Goal: Task Accomplishment & Management: Use online tool/utility

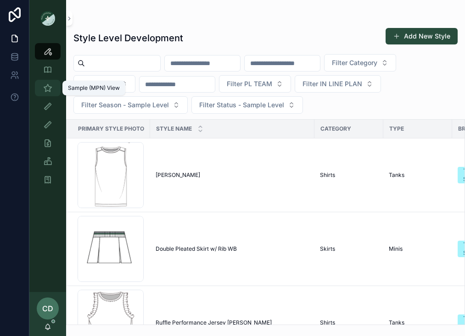
click at [49, 87] on icon "scrollable content" at bounding box center [47, 87] width 9 height 9
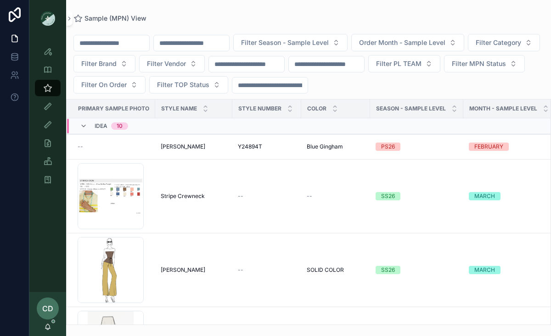
click at [126, 46] on input "scrollable content" at bounding box center [111, 43] width 75 height 13
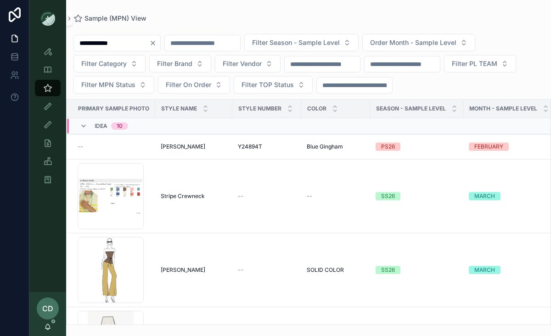
type input "**********"
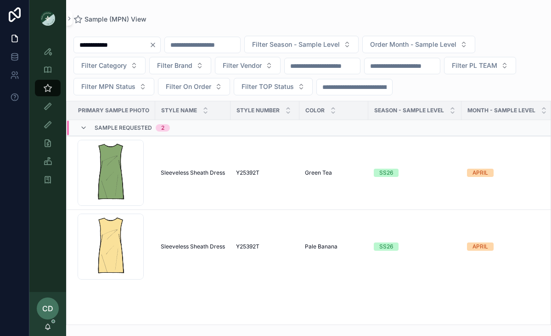
click at [159, 40] on div "**********" at bounding box center [116, 45] width 87 height 17
click at [185, 47] on input "scrollable content" at bounding box center [202, 45] width 75 height 13
click at [148, 45] on input "**********" at bounding box center [111, 45] width 75 height 13
click at [155, 45] on icon "Clear" at bounding box center [153, 45] width 4 height 4
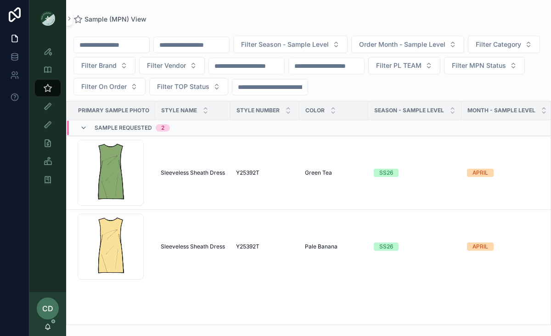
click at [183, 46] on input "scrollable content" at bounding box center [191, 45] width 75 height 13
paste input "*******"
type input "*******"
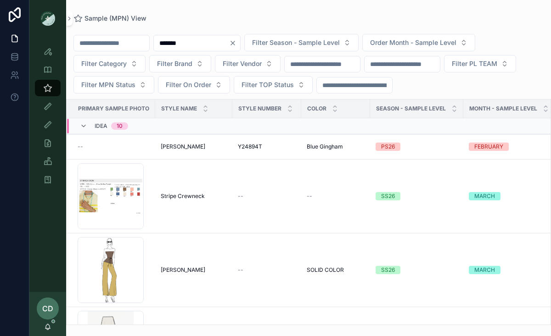
type input "**********"
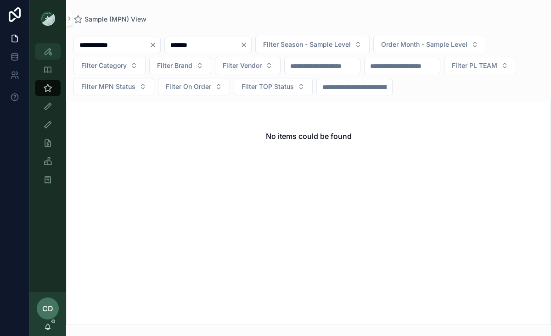
type input "*******"
click at [48, 53] on icon "scrollable content" at bounding box center [47, 51] width 9 height 9
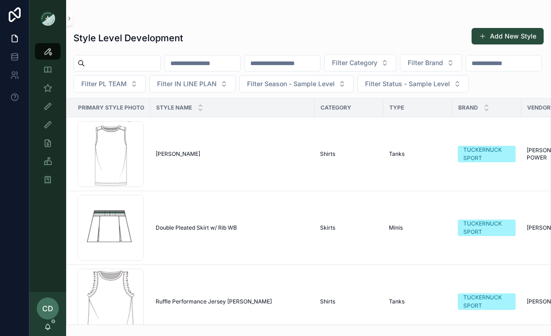
click at [195, 61] on input "scrollable content" at bounding box center [202, 63] width 75 height 13
click at [284, 67] on input "scrollable content" at bounding box center [282, 63] width 75 height 13
paste input "*******"
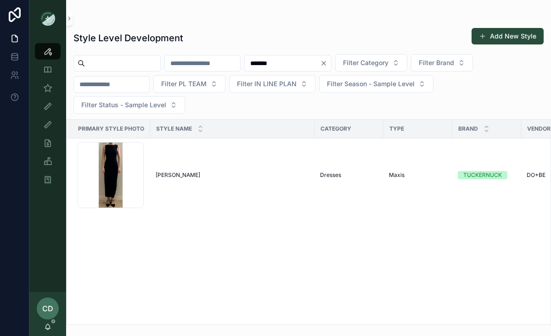
type input "*******"
drag, startPoint x: 272, startPoint y: 42, endPoint x: 269, endPoint y: 46, distance: 4.7
click at [271, 42] on div "Style Level Development Add New Style" at bounding box center [308, 38] width 470 height 21
click at [203, 183] on td "Corrine Corrine" at bounding box center [232, 176] width 164 height 74
click at [178, 174] on div "Corrine Corrine" at bounding box center [232, 175] width 153 height 7
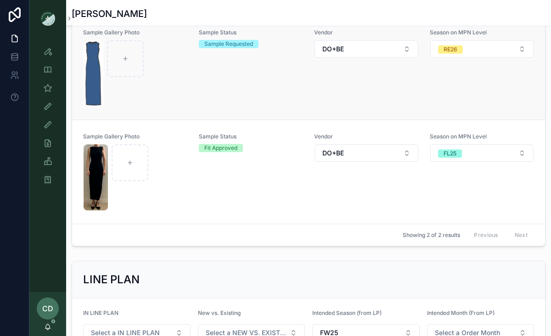
scroll to position [313, 0]
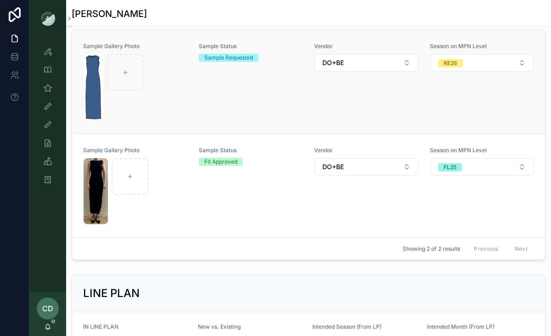
click at [174, 98] on div "scrollable content" at bounding box center [135, 87] width 104 height 66
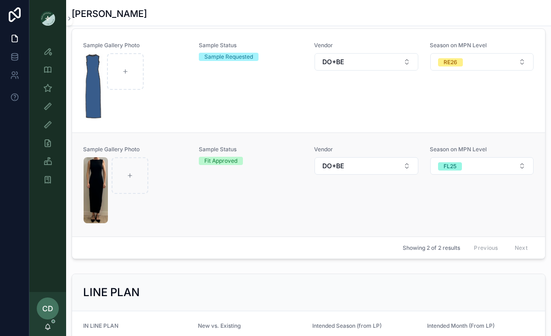
scroll to position [264, 0]
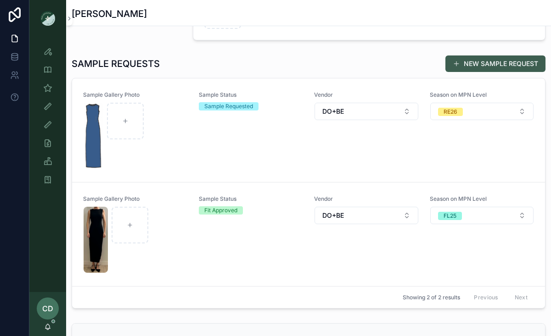
click at [464, 62] on button "NEW SAMPLE REQUEST" at bounding box center [495, 64] width 100 height 17
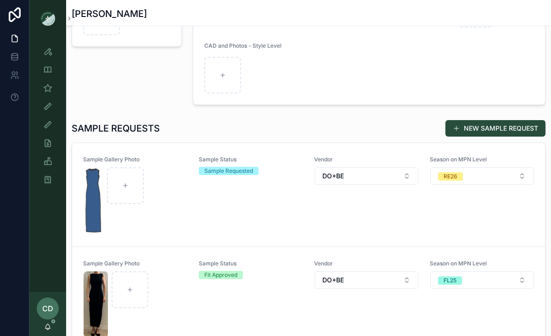
scroll to position [213, 0]
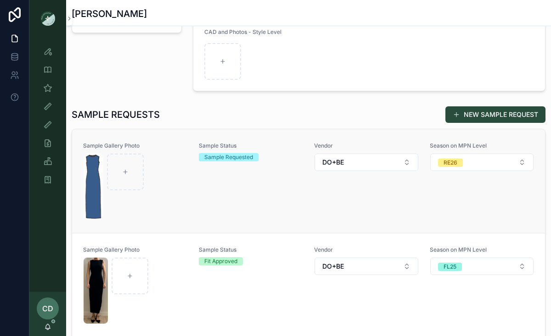
click at [234, 184] on div "Sample Status Sample Requested" at bounding box center [251, 181] width 105 height 78
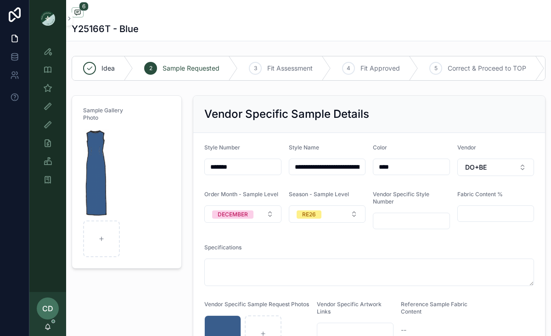
drag, startPoint x: 248, startPoint y: 164, endPoint x: 179, endPoint y: 165, distance: 68.4
click at [185, 194] on div "Sample Gallery Photo" at bounding box center [126, 230] width 121 height 276
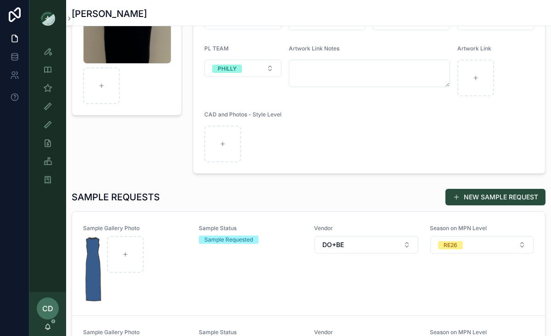
scroll to position [171, 0]
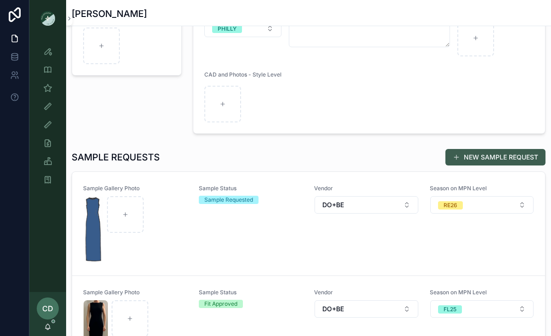
click at [464, 161] on button "NEW SAMPLE REQUEST" at bounding box center [495, 157] width 100 height 17
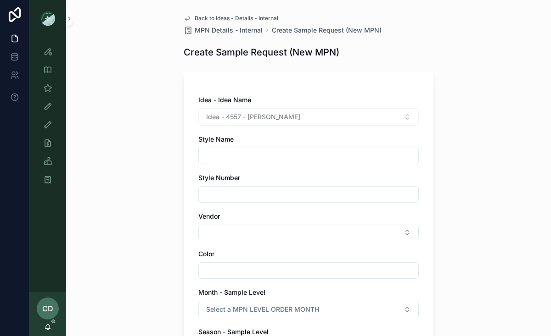
click at [251, 157] on input "scrollable content" at bounding box center [308, 156] width 219 height 13
click at [218, 200] on input "scrollable content" at bounding box center [308, 194] width 219 height 13
paste input "*******"
type input "*******"
click at [230, 157] on input "scrollable content" at bounding box center [308, 156] width 219 height 13
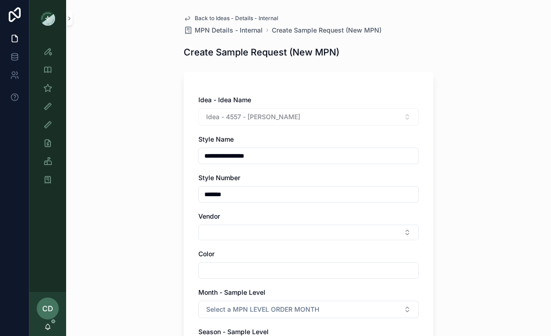
click at [269, 163] on div "**********" at bounding box center [308, 156] width 220 height 17
click at [269, 162] on div "**********" at bounding box center [308, 156] width 220 height 17
drag, startPoint x: 267, startPoint y: 154, endPoint x: 140, endPoint y: 150, distance: 127.1
click at [140, 150] on div "**********" at bounding box center [308, 168] width 484 height 336
type input "*******"
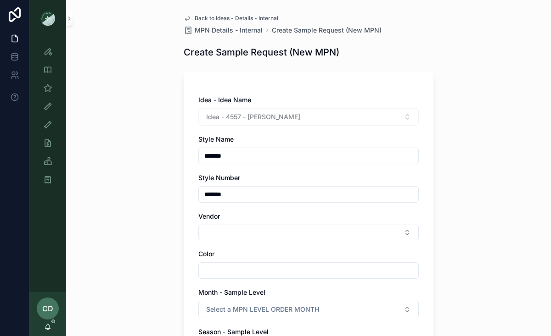
click at [109, 182] on div "Back to Ideas - Details - Internal MPN Details - Internal Create Sample Request…" at bounding box center [308, 168] width 484 height 336
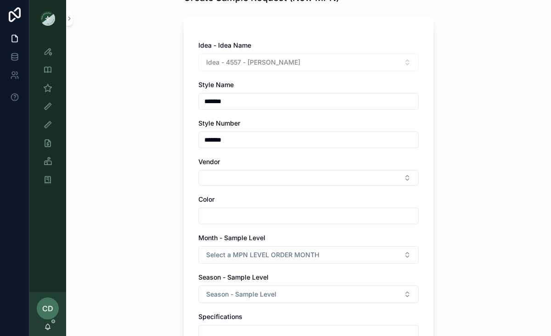
scroll to position [61, 0]
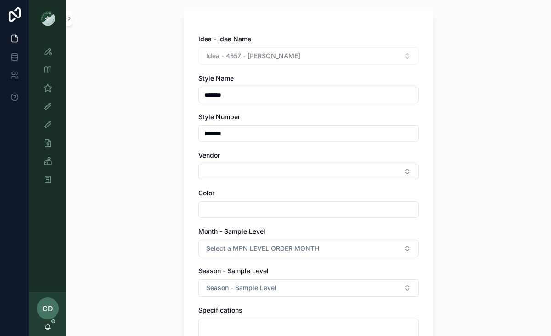
click at [217, 180] on div "Idea - Idea Name Idea - 4557 - Corrine Style Name ******* Style Number ******* …" at bounding box center [308, 278] width 220 height 488
click at [217, 176] on button "Select Button" at bounding box center [308, 172] width 220 height 16
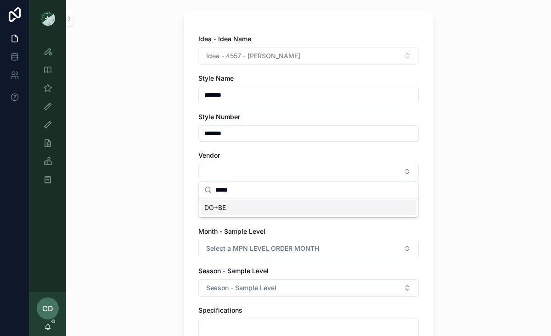
type input "*****"
click at [217, 207] on span "DO+BE" at bounding box center [215, 207] width 22 height 9
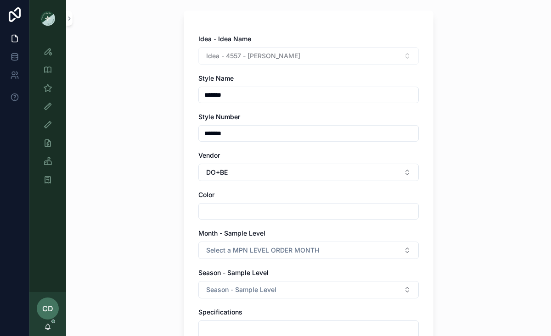
click at [212, 211] on input "scrollable content" at bounding box center [308, 211] width 219 height 13
type input "**********"
click at [161, 243] on div "**********" at bounding box center [308, 107] width 484 height 336
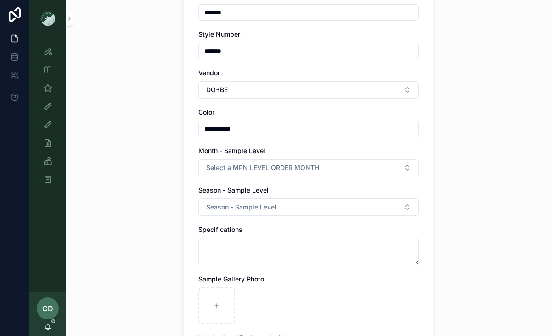
scroll to position [181, 0]
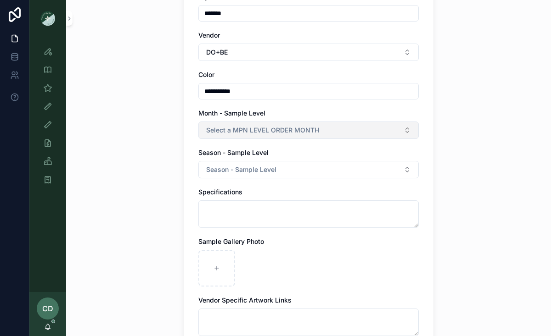
click at [244, 128] on span "Select a MPN LEVEL ORDER MONTH" at bounding box center [262, 130] width 113 height 9
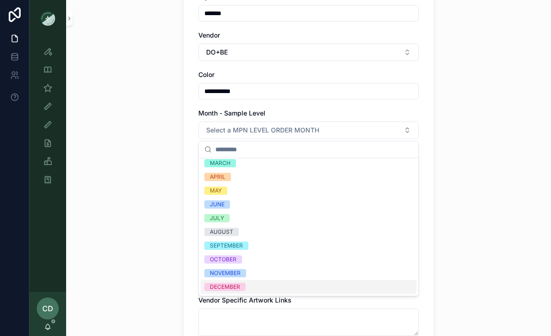
click at [226, 287] on div "DECEMBER" at bounding box center [225, 287] width 30 height 8
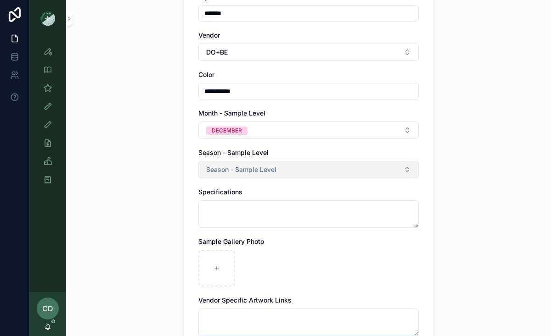
click at [248, 166] on span "Season - Sample Level" at bounding box center [241, 169] width 70 height 9
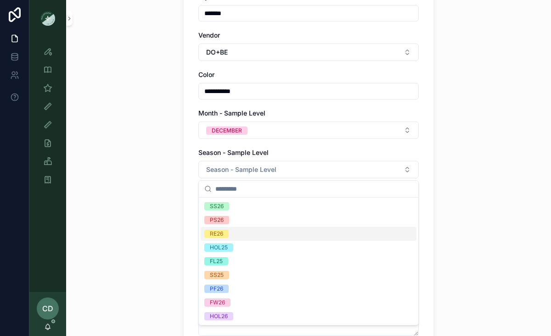
click at [237, 238] on div "RE26" at bounding box center [308, 234] width 216 height 14
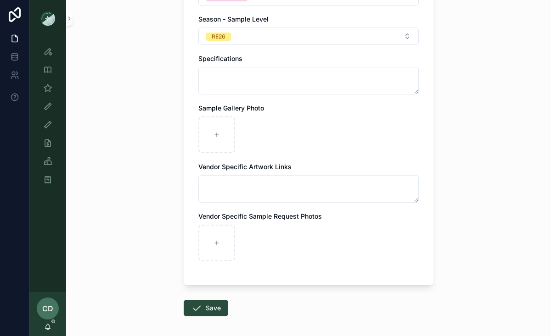
scroll to position [354, 0]
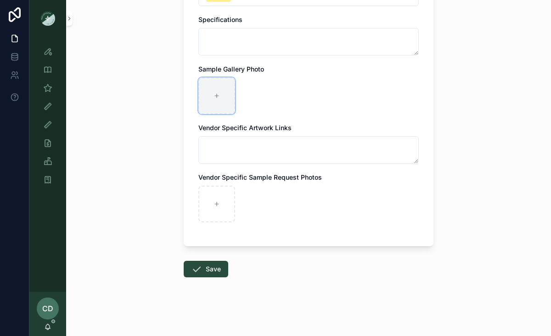
click at [226, 101] on div "scrollable content" at bounding box center [216, 96] width 37 height 37
type input "**********"
click at [204, 271] on button "Save" at bounding box center [206, 269] width 45 height 17
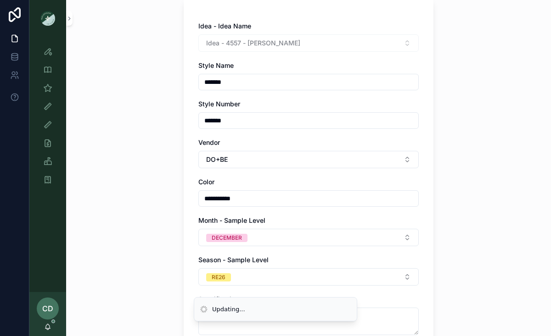
scroll to position [0, 0]
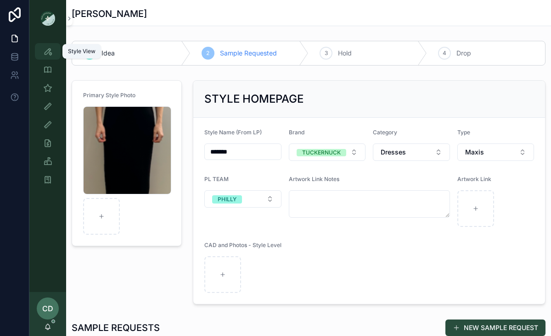
click at [53, 51] on div "Style View" at bounding box center [47, 51] width 15 height 15
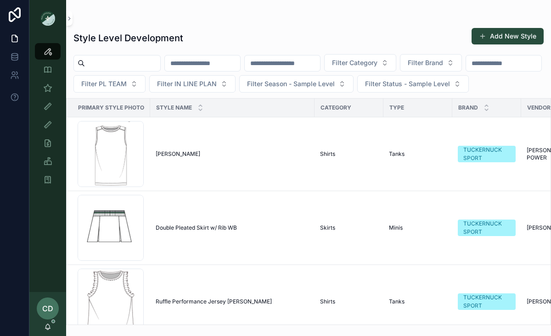
click at [217, 64] on input "scrollable content" at bounding box center [202, 63] width 75 height 13
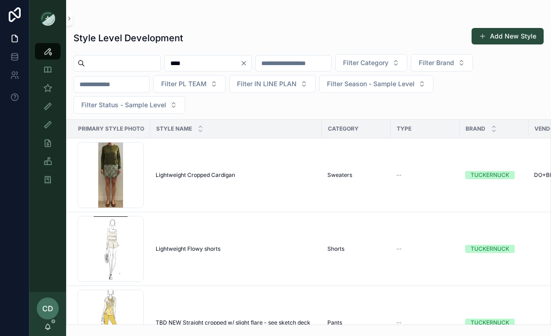
click at [234, 68] on input "****" at bounding box center [202, 63] width 75 height 13
type input "****"
click at [193, 177] on span "Lightweight Cropped Cardigan" at bounding box center [195, 175] width 79 height 7
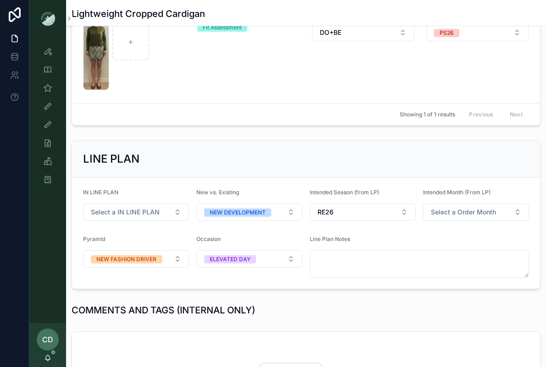
scroll to position [288, 0]
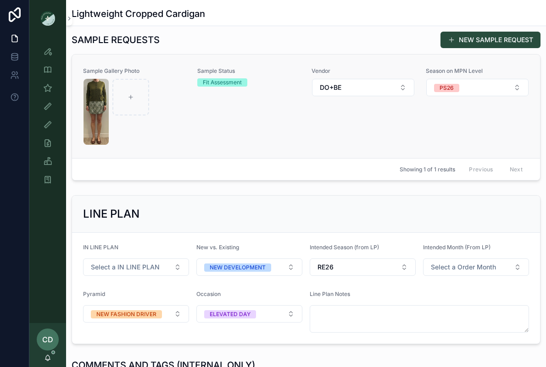
click at [189, 144] on div "Sample Gallery Photo Sample Status Fit Assessment Vendor DO+BE Season on MPN Le…" at bounding box center [306, 106] width 446 height 78
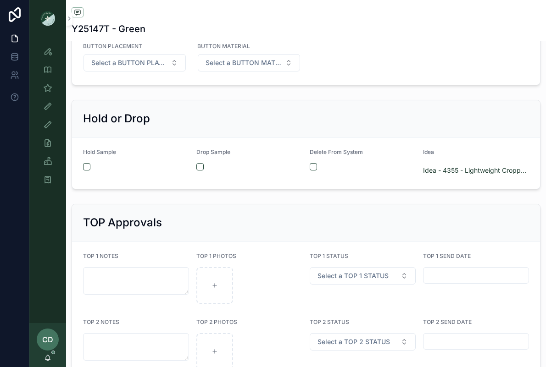
scroll to position [1533, 0]
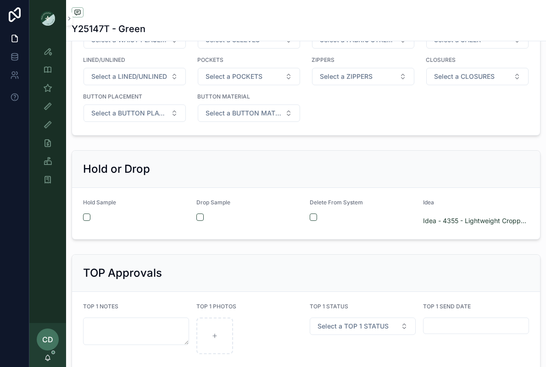
click at [202, 213] on div "Drop Sample" at bounding box center [249, 213] width 106 height 29
click at [202, 216] on button "scrollable content" at bounding box center [199, 217] width 7 height 7
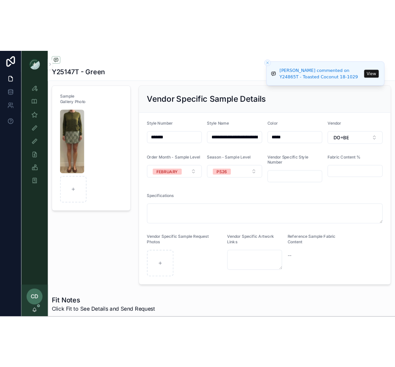
scroll to position [0, 0]
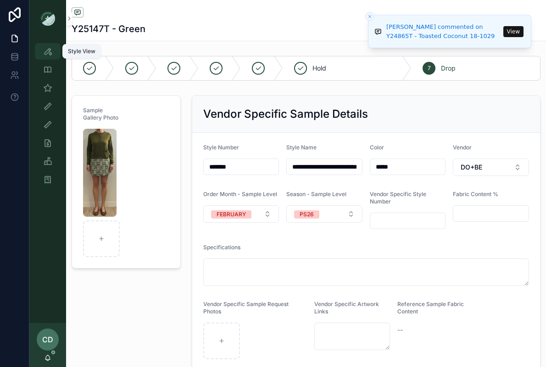
click at [47, 49] on icon "scrollable content" at bounding box center [47, 51] width 9 height 9
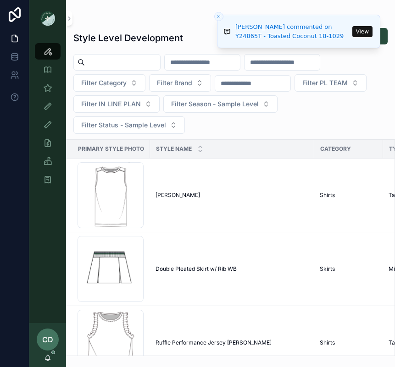
click at [216, 65] on input "scrollable content" at bounding box center [202, 62] width 75 height 13
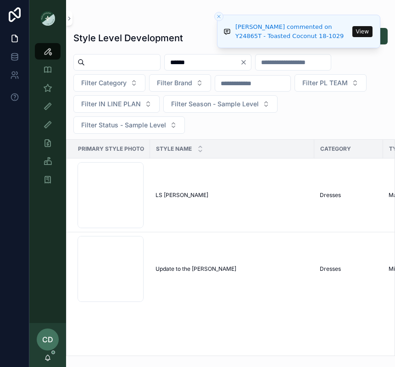
type input "******"
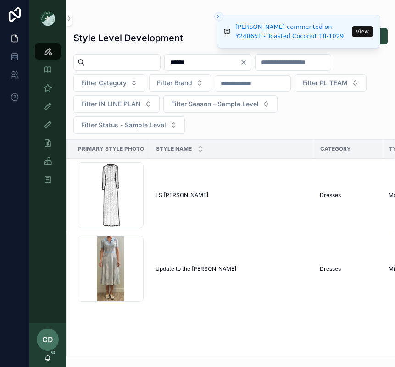
click at [219, 13] on button "Close toast" at bounding box center [218, 16] width 9 height 9
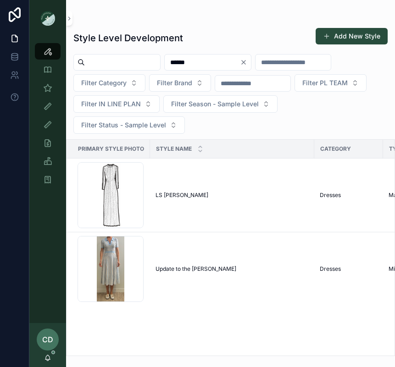
click at [245, 62] on icon "Clear" at bounding box center [244, 63] width 4 height 4
click at [217, 52] on div "Style Level Development Add New Style Filter Category Filter Brand Filter PL TE…" at bounding box center [230, 189] width 329 height 334
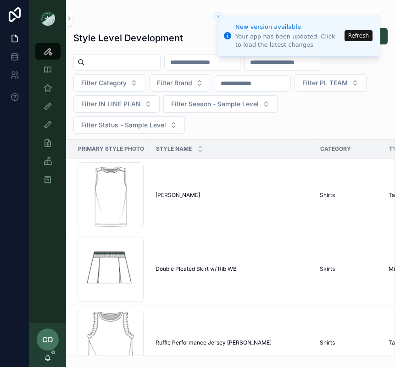
click at [354, 32] on button "Refresh" at bounding box center [359, 35] width 28 height 11
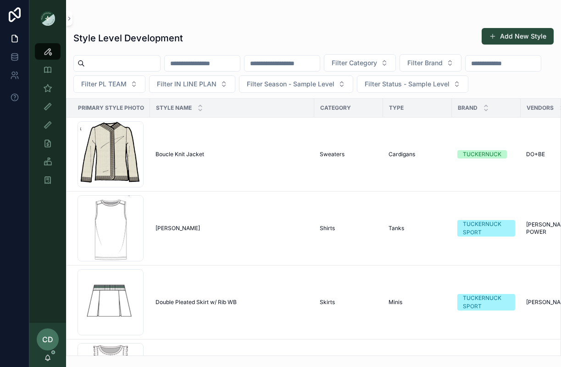
click at [284, 62] on input "scrollable content" at bounding box center [282, 63] width 75 height 13
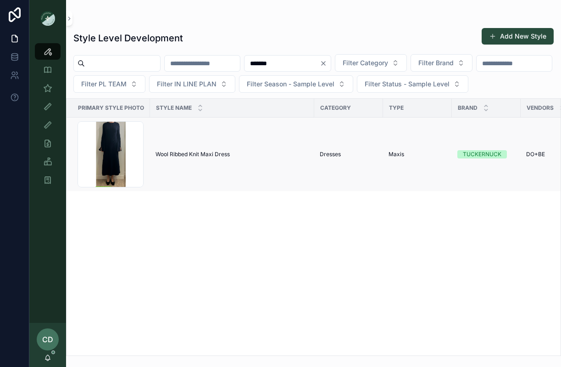
type input "*******"
click at [206, 158] on span "Wool Ribbed Knit Maxi Dress" at bounding box center [193, 153] width 74 height 7
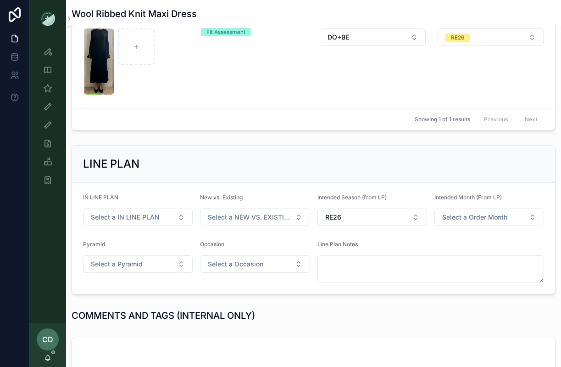
scroll to position [396, 0]
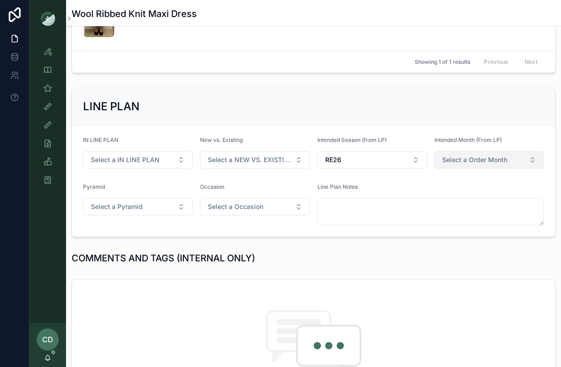
click at [456, 163] on span "Select a Order Month" at bounding box center [474, 159] width 65 height 9
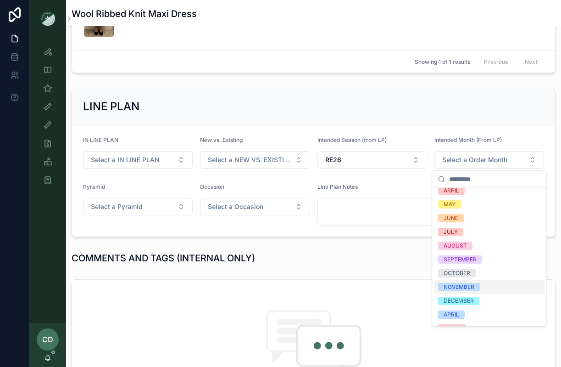
click at [456, 297] on div "DECEMBER" at bounding box center [459, 300] width 30 height 8
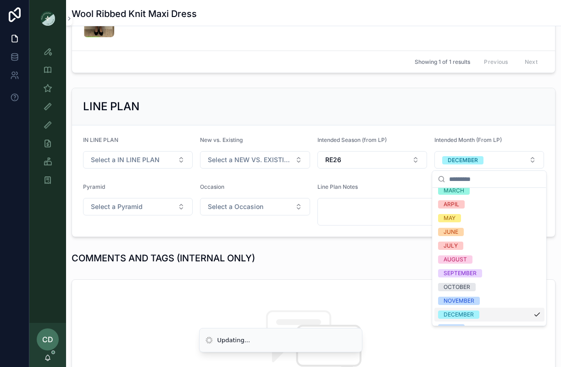
scroll to position [61, 0]
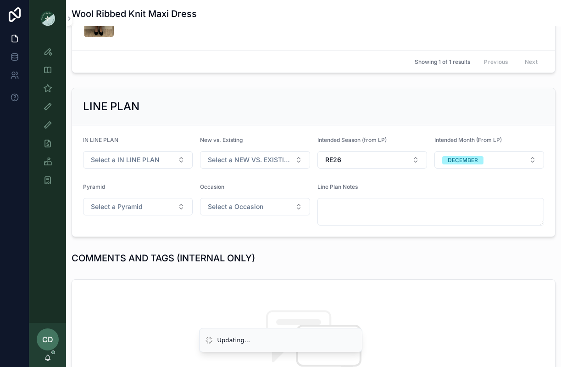
click at [438, 258] on div "**********" at bounding box center [313, 265] width 495 height 1249
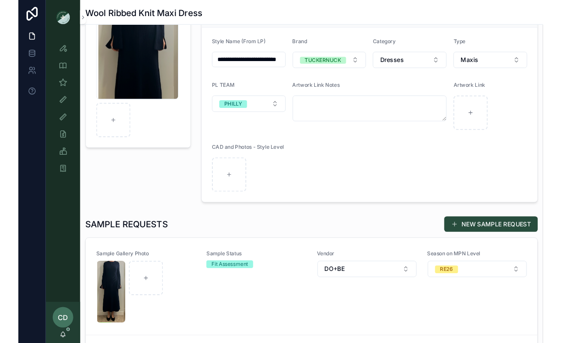
scroll to position [0, 0]
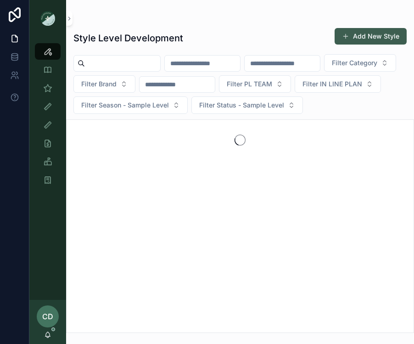
click at [346, 33] on span "scrollable content" at bounding box center [345, 36] width 7 height 7
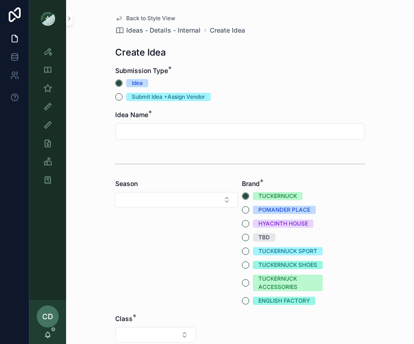
click at [177, 131] on input "scrollable content" at bounding box center [240, 131] width 249 height 13
type input "**********"
click at [162, 199] on button "Select Button" at bounding box center [176, 200] width 123 height 16
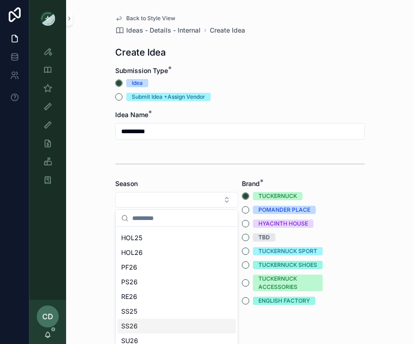
click at [132, 326] on span "SS26" at bounding box center [129, 325] width 17 height 9
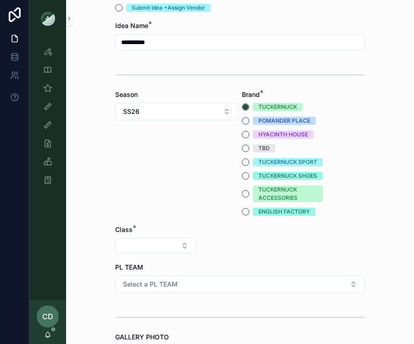
scroll to position [127, 0]
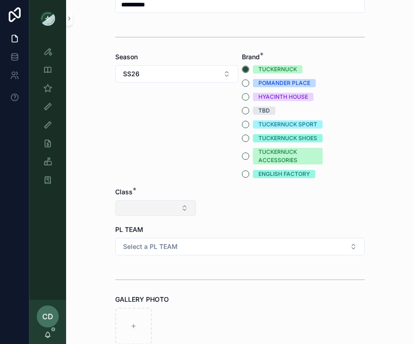
click at [147, 211] on button "Select Button" at bounding box center [155, 208] width 81 height 16
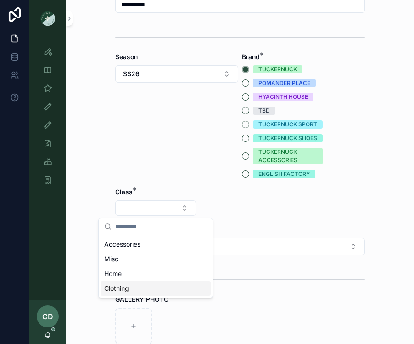
click at [129, 289] on span "Clothing" at bounding box center [116, 288] width 25 height 9
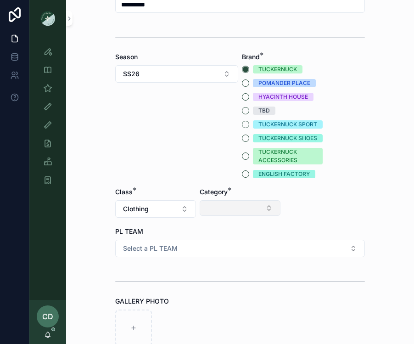
click at [232, 207] on button "Select Button" at bounding box center [240, 208] width 81 height 16
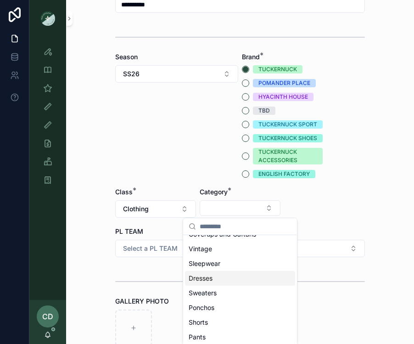
scroll to position [0, 0]
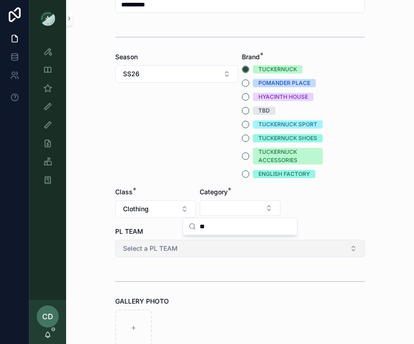
type input "*"
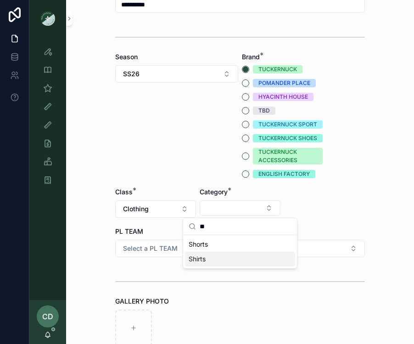
type input "**"
click at [237, 263] on div "Shirts" at bounding box center [240, 258] width 110 height 15
click at [306, 211] on button "Select Button" at bounding box center [324, 208] width 81 height 16
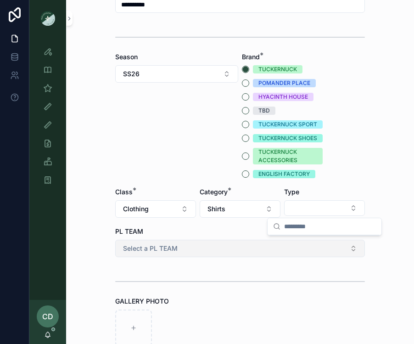
click at [233, 243] on button "Select a PL TEAM" at bounding box center [240, 247] width 250 height 17
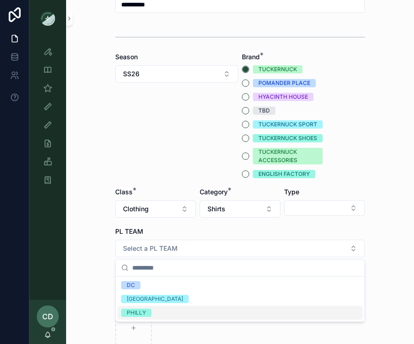
click at [191, 323] on div "scrollable content" at bounding box center [240, 327] width 250 height 37
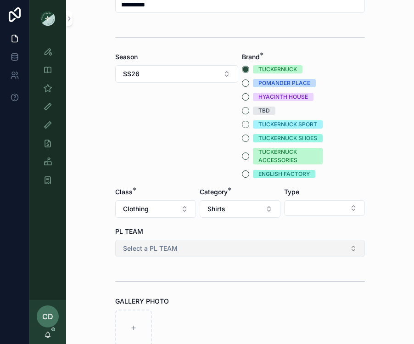
click at [203, 251] on button "Select a PL TEAM" at bounding box center [240, 247] width 250 height 17
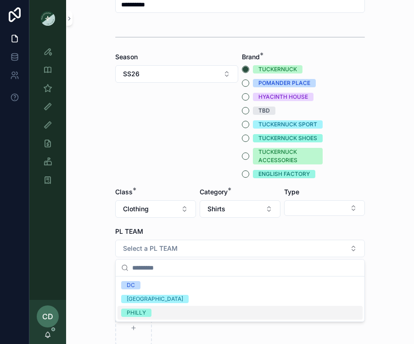
click at [169, 310] on div "PHILLY" at bounding box center [239, 313] width 245 height 14
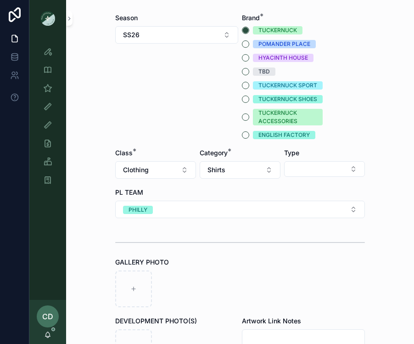
scroll to position [221, 0]
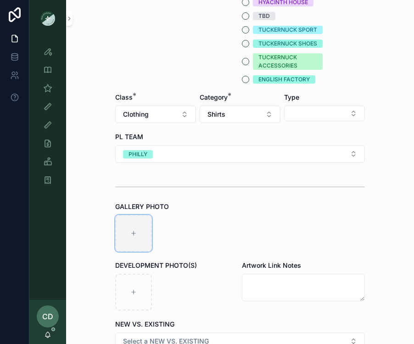
click at [139, 217] on div "scrollable content" at bounding box center [133, 233] width 37 height 37
type input "**********"
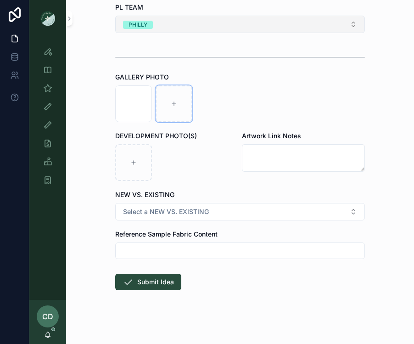
scroll to position [356, 0]
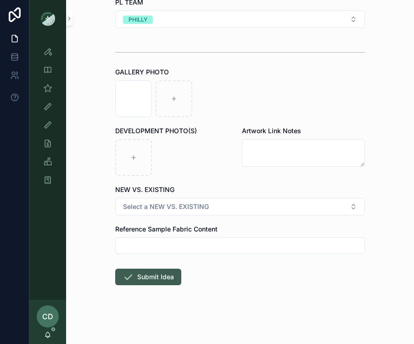
click at [130, 281] on icon "scrollable content" at bounding box center [127, 276] width 11 height 11
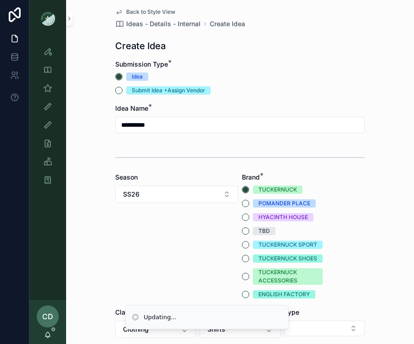
scroll to position [0, 0]
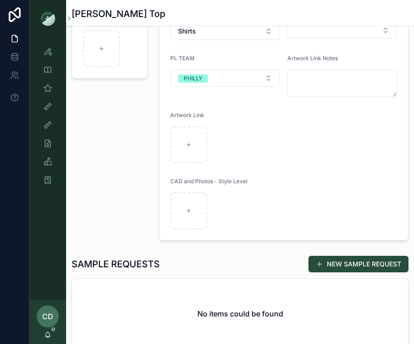
scroll to position [234, 0]
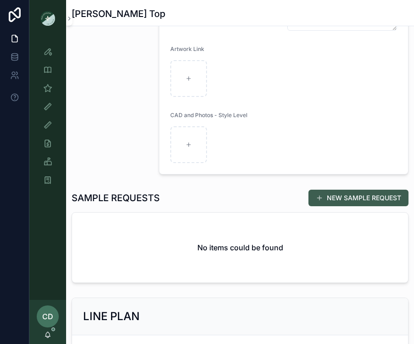
click at [322, 193] on button "NEW SAMPLE REQUEST" at bounding box center [358, 197] width 100 height 17
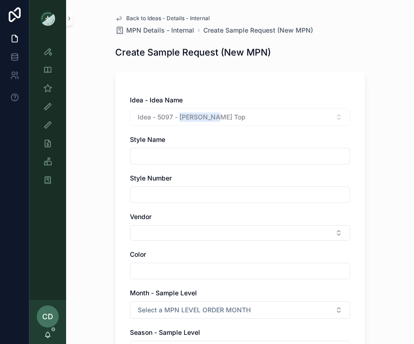
drag, startPoint x: 225, startPoint y: 121, endPoint x: 178, endPoint y: 120, distance: 46.4
click at [178, 120] on div "Idea - 5097 - Sylvie Top" at bounding box center [240, 116] width 220 height 17
copy span "[PERSON_NAME] Top"
click at [159, 151] on input "scrollable content" at bounding box center [239, 156] width 219 height 13
paste input "**********"
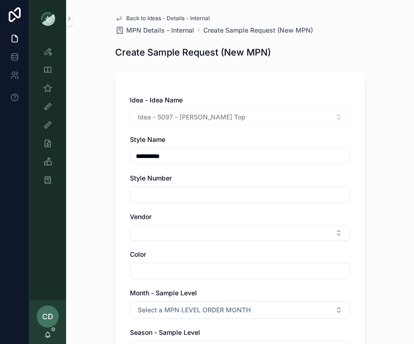
type input "**********"
click at [147, 200] on input "scrollable content" at bounding box center [239, 194] width 219 height 13
type input "******"
click at [109, 217] on div "**********" at bounding box center [240, 344] width 264 height 688
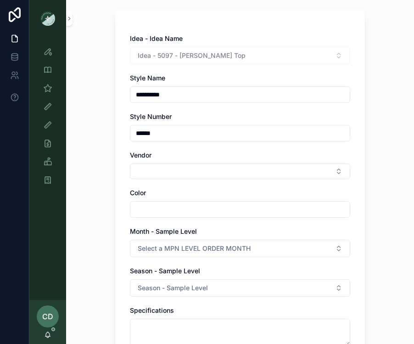
scroll to position [71, 0]
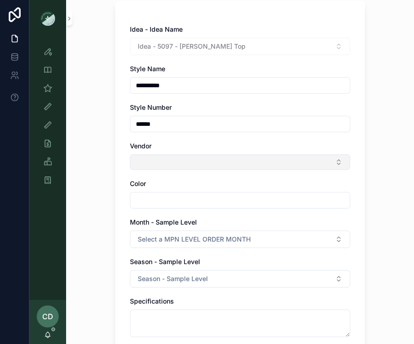
click at [142, 167] on button "Select Button" at bounding box center [240, 162] width 220 height 16
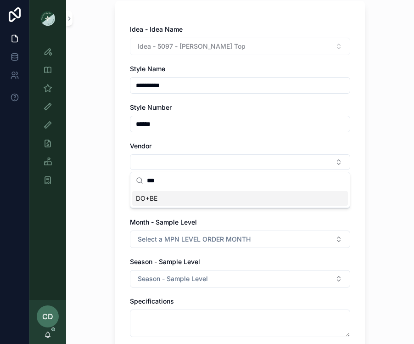
type input "***"
click at [152, 197] on span "DO+BE" at bounding box center [147, 198] width 22 height 9
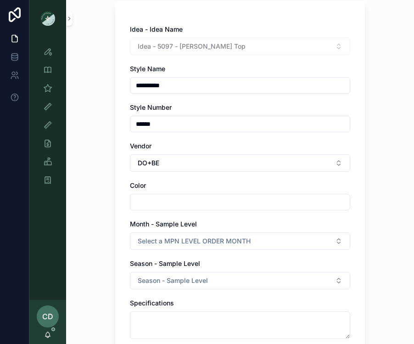
click at [100, 204] on div "**********" at bounding box center [240, 101] width 348 height 344
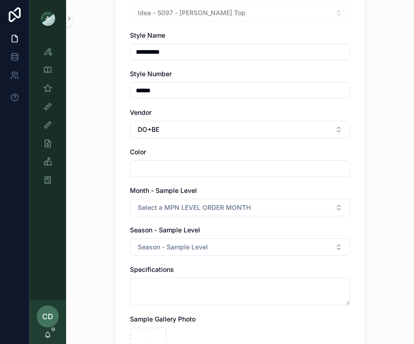
scroll to position [111, 0]
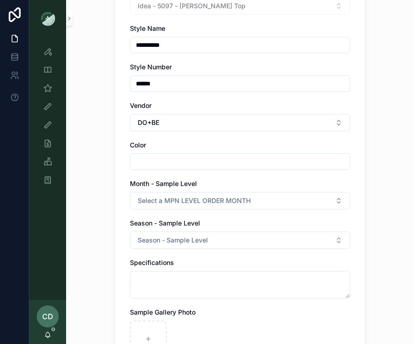
click at [176, 159] on input "scrollable content" at bounding box center [239, 161] width 219 height 13
click at [89, 206] on div "**********" at bounding box center [240, 61] width 348 height 344
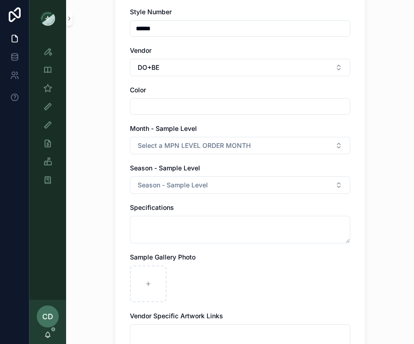
scroll to position [192, 0]
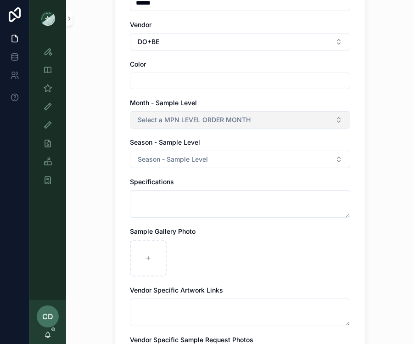
click at [140, 122] on span "Select a MPN LEVEL ORDER MONTH" at bounding box center [194, 119] width 113 height 9
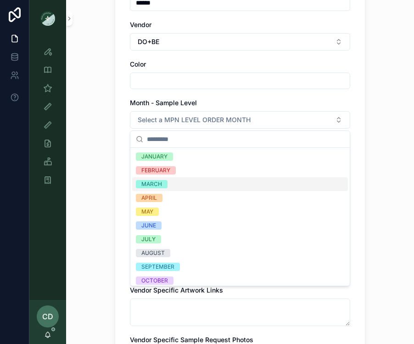
click at [157, 180] on div "MARCH" at bounding box center [151, 184] width 21 height 8
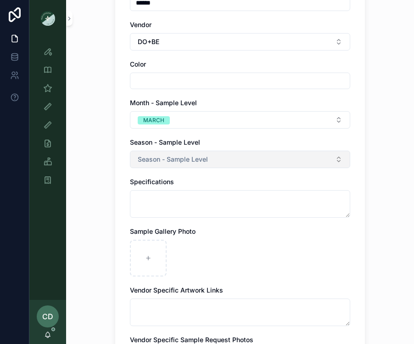
click at [153, 162] on span "Season - Sample Level" at bounding box center [173, 159] width 70 height 9
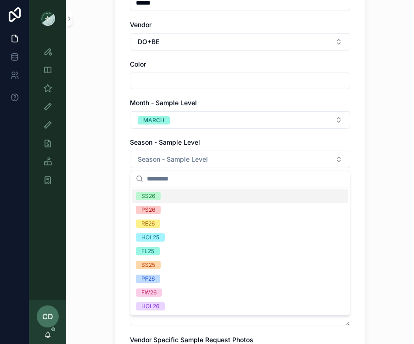
click at [171, 196] on div "SS26" at bounding box center [240, 196] width 216 height 14
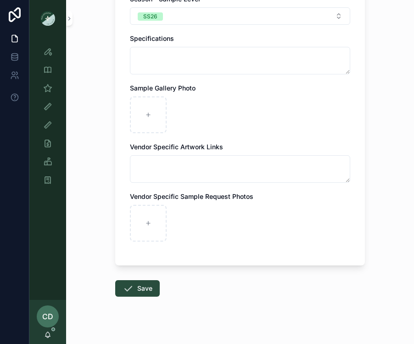
scroll to position [346, 0]
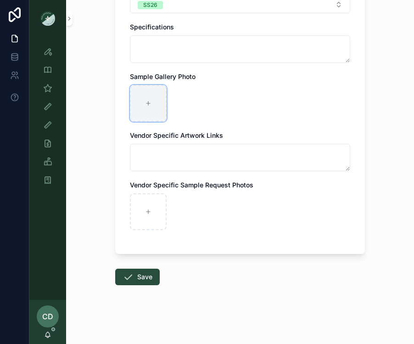
click at [166, 97] on div "scrollable content" at bounding box center [148, 103] width 37 height 37
type input "**********"
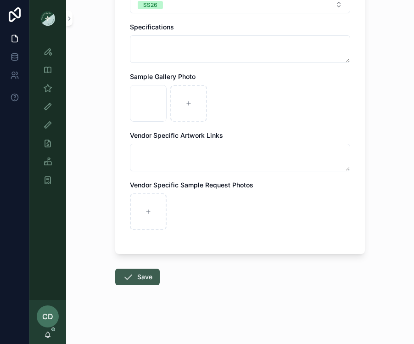
click at [135, 275] on button "Save" at bounding box center [137, 276] width 45 height 17
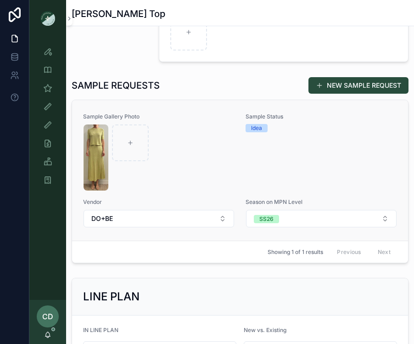
click at [200, 169] on div "scrollable content" at bounding box center [158, 157] width 150 height 66
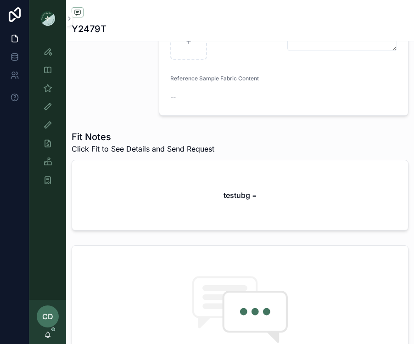
scroll to position [388, 0]
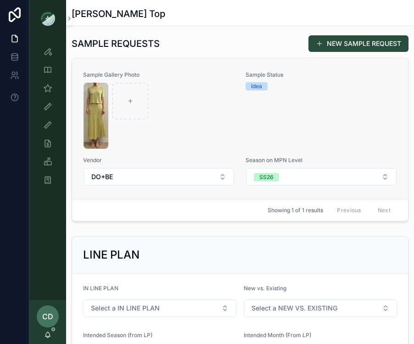
click at [220, 133] on div "scrollable content" at bounding box center [158, 116] width 150 height 66
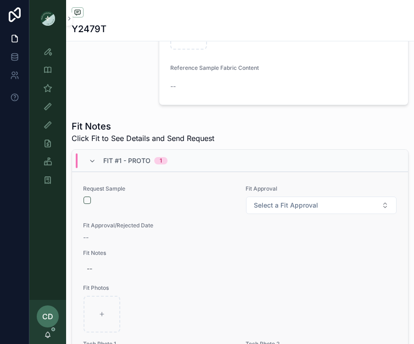
click at [89, 204] on form "scrollable content" at bounding box center [158, 200] width 151 height 8
click at [89, 198] on button "scrollable content" at bounding box center [86, 199] width 7 height 7
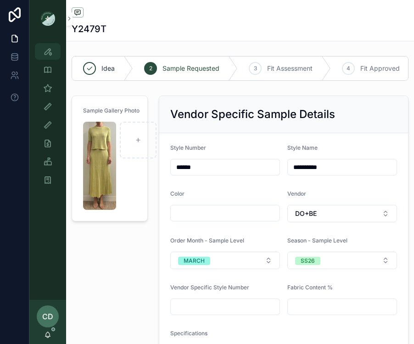
click at [44, 56] on icon "scrollable content" at bounding box center [47, 51] width 9 height 9
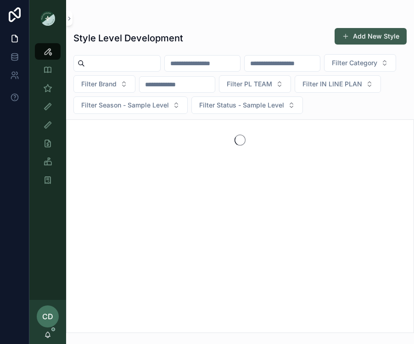
click at [349, 36] on span "scrollable content" at bounding box center [345, 36] width 7 height 7
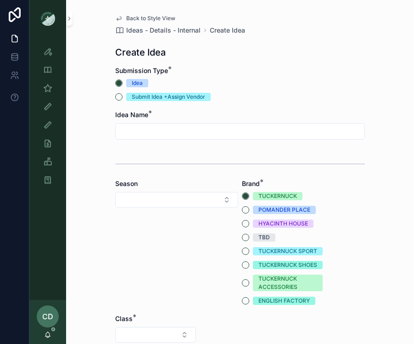
click at [163, 132] on input "scrollable content" at bounding box center [240, 131] width 249 height 13
type input "**********"
click at [129, 190] on div "Season" at bounding box center [176, 242] width 123 height 126
click at [129, 200] on button "Select Button" at bounding box center [176, 200] width 123 height 16
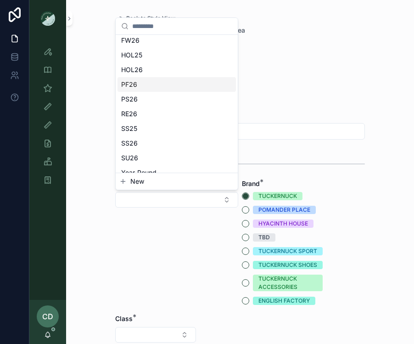
scroll to position [20, 0]
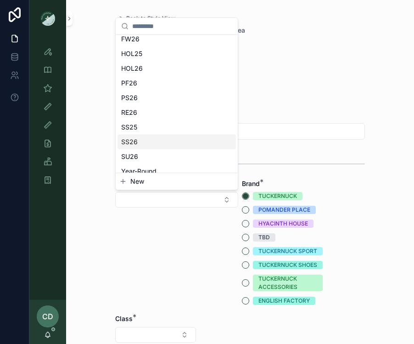
click at [156, 141] on div "SS26" at bounding box center [176, 141] width 118 height 15
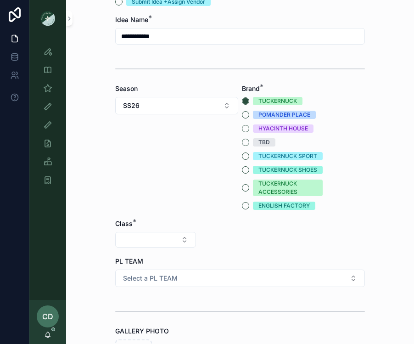
scroll to position [103, 0]
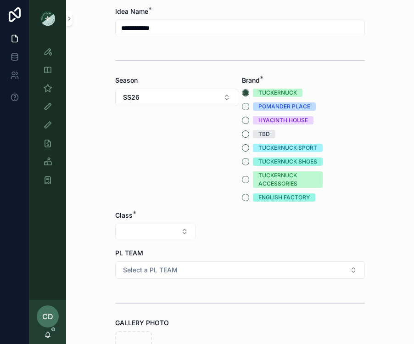
click at [134, 221] on div "Class *" at bounding box center [155, 225] width 81 height 28
click at [134, 225] on button "Select Button" at bounding box center [155, 231] width 81 height 16
click at [120, 310] on span "Clothing" at bounding box center [116, 311] width 25 height 9
click at [238, 239] on div "Category *" at bounding box center [240, 226] width 81 height 30
click at [239, 230] on button "Select Button" at bounding box center [240, 231] width 81 height 16
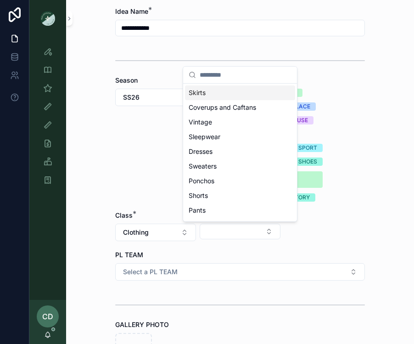
click at [223, 95] on div "Skirts" at bounding box center [240, 92] width 110 height 15
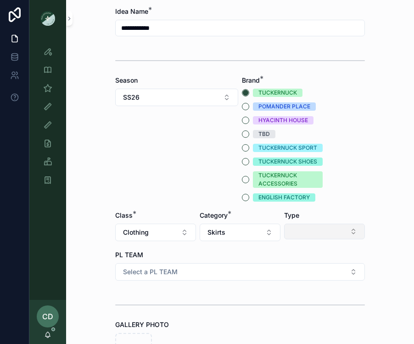
click at [293, 231] on button "Select Button" at bounding box center [324, 231] width 81 height 16
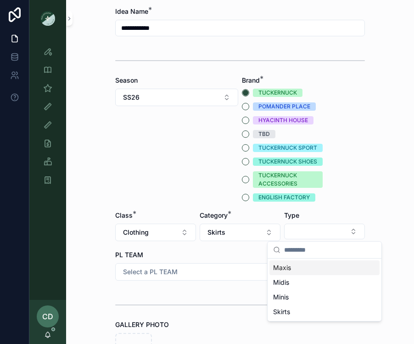
click at [290, 271] on div "Maxis" at bounding box center [324, 267] width 110 height 15
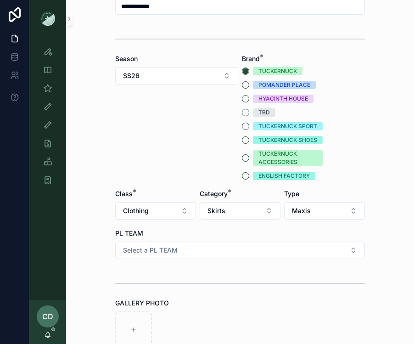
scroll to position [128, 0]
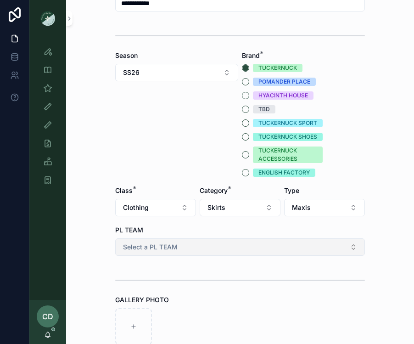
click at [181, 245] on button "Select a PL TEAM" at bounding box center [240, 246] width 250 height 17
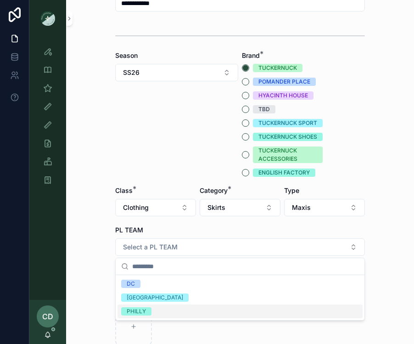
click at [146, 306] on div "PHILLY" at bounding box center [239, 311] width 245 height 14
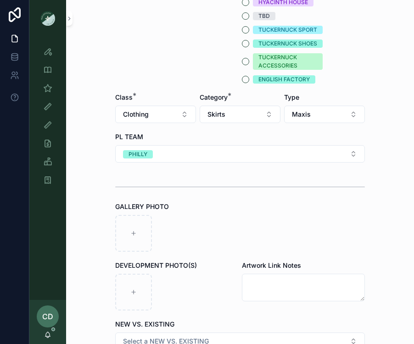
scroll to position [287, 0]
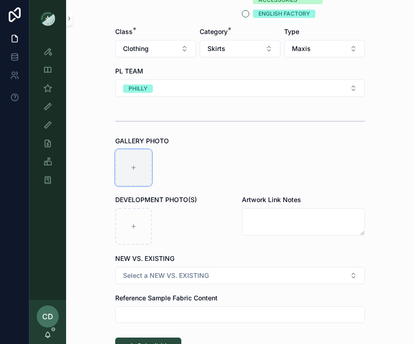
click at [144, 175] on div "scrollable content" at bounding box center [133, 167] width 37 height 37
type input "**********"
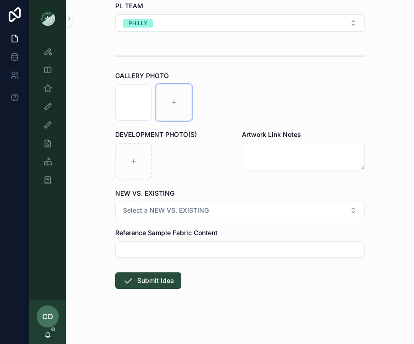
scroll to position [356, 0]
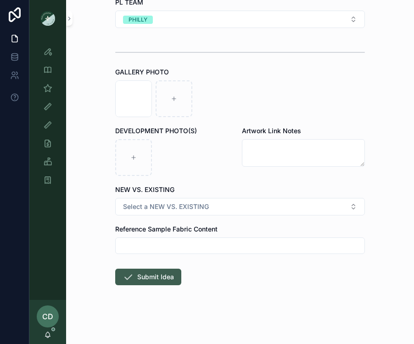
click at [178, 278] on button "Submit Idea" at bounding box center [148, 276] width 66 height 17
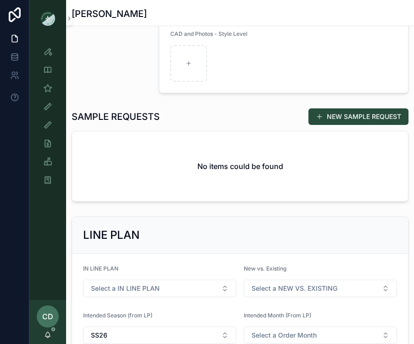
scroll to position [345, 0]
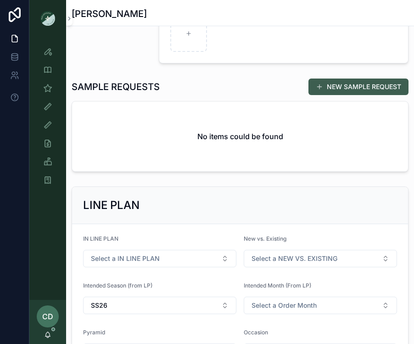
click at [322, 91] on button "NEW SAMPLE REQUEST" at bounding box center [358, 86] width 100 height 17
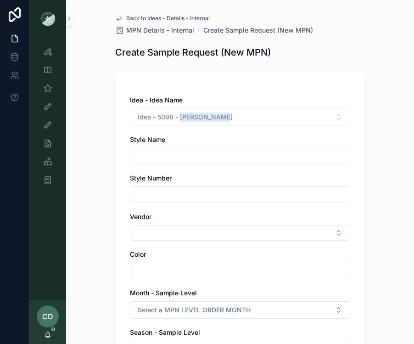
drag, startPoint x: 218, startPoint y: 117, endPoint x: 181, endPoint y: 118, distance: 37.2
click at [181, 118] on div "Idea - 5098 - Sylvie Skirt" at bounding box center [240, 116] width 220 height 17
copy span "[PERSON_NAME]"
click at [159, 156] on input "scrollable content" at bounding box center [239, 156] width 219 height 13
paste input "**********"
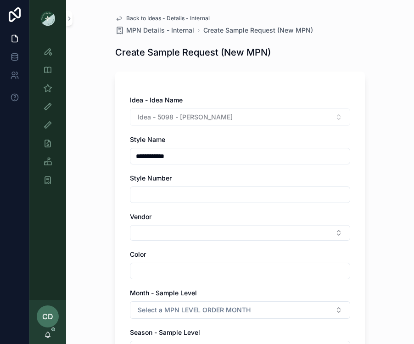
type input "**********"
click at [151, 197] on input "scrollable content" at bounding box center [239, 194] width 219 height 13
click at [101, 140] on div "**********" at bounding box center [240, 172] width 348 height 344
drag, startPoint x: 222, startPoint y: 114, endPoint x: 181, endPoint y: 116, distance: 40.9
click at [181, 116] on div "Idea - 5098 - Sylvie Skirt" at bounding box center [240, 116] width 220 height 17
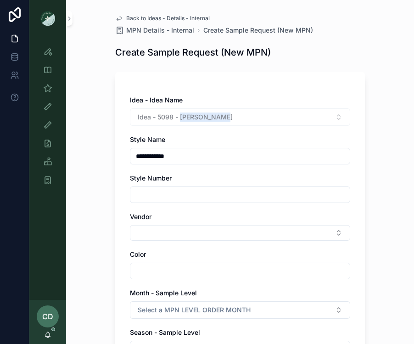
copy span "[PERSON_NAME]"
click at [49, 50] on icon "scrollable content" at bounding box center [47, 51] width 9 height 9
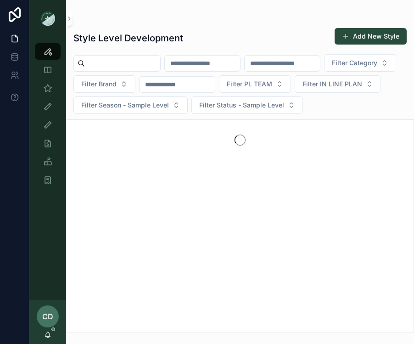
click at [204, 63] on input "scrollable content" at bounding box center [202, 63] width 75 height 13
paste input "**********"
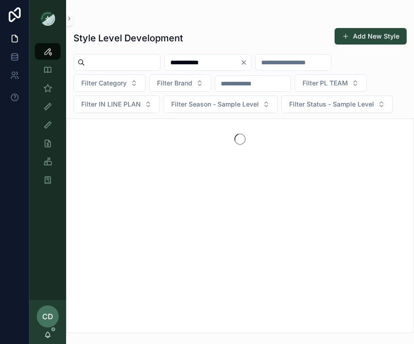
type input "**********"
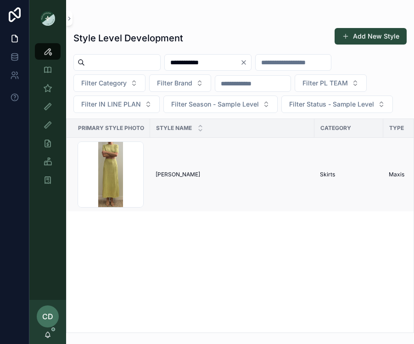
click at [162, 173] on span "[PERSON_NAME]" at bounding box center [178, 174] width 45 height 7
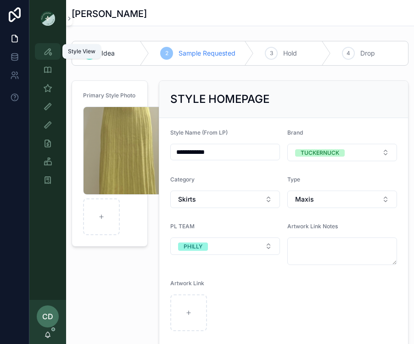
click at [48, 54] on icon "scrollable content" at bounding box center [47, 51] width 9 height 9
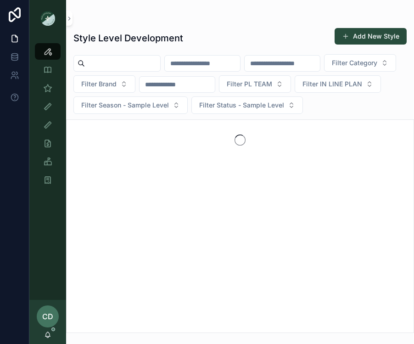
click at [201, 67] on input "scrollable content" at bounding box center [202, 63] width 75 height 13
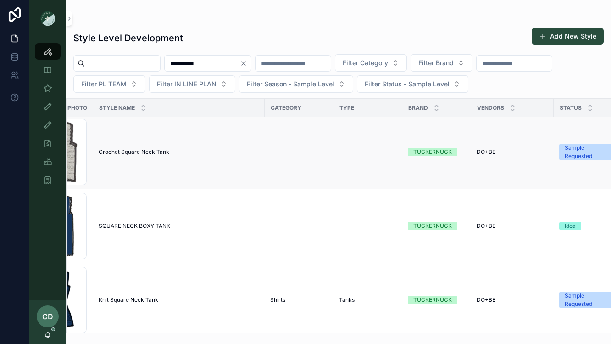
scroll to position [150, 0]
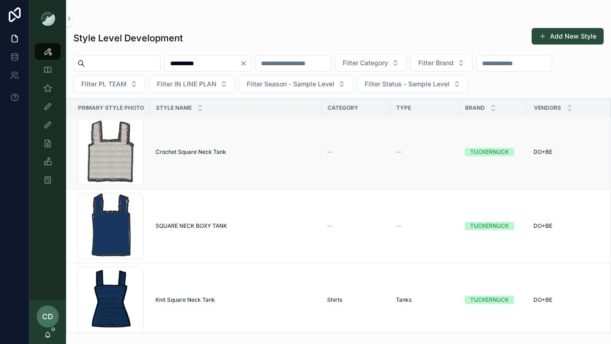
type input "**********"
click at [216, 153] on span "Crochet Square Neck Tank" at bounding box center [191, 151] width 71 height 7
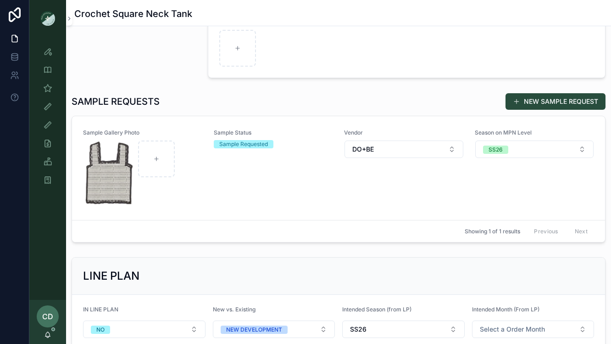
scroll to position [235, 0]
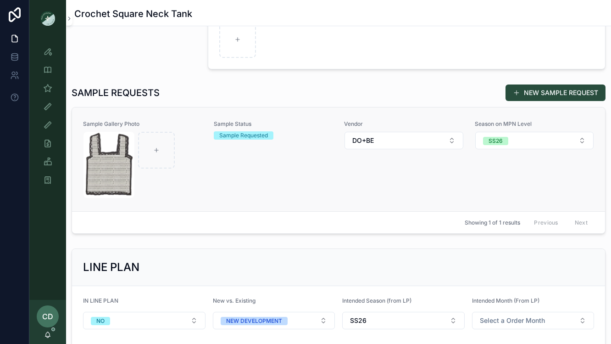
click at [240, 184] on div "Sample Status Sample Requested" at bounding box center [274, 159] width 120 height 78
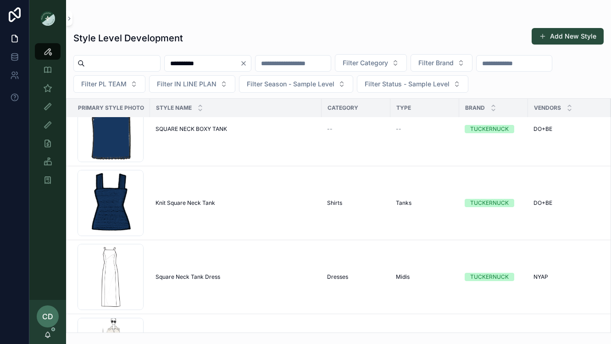
scroll to position [245, 0]
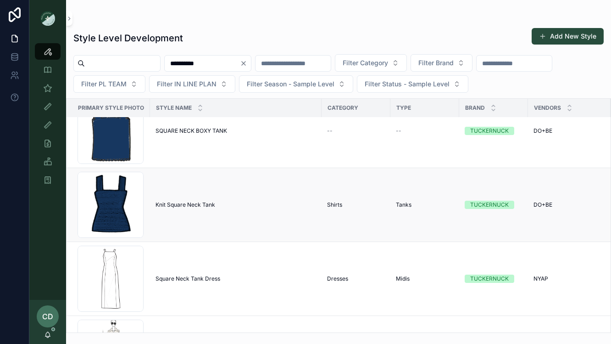
click at [195, 202] on span "Knit Square Neck Tank" at bounding box center [186, 204] width 60 height 7
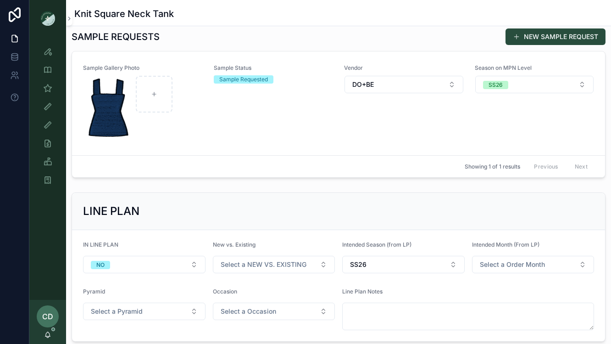
scroll to position [302, 0]
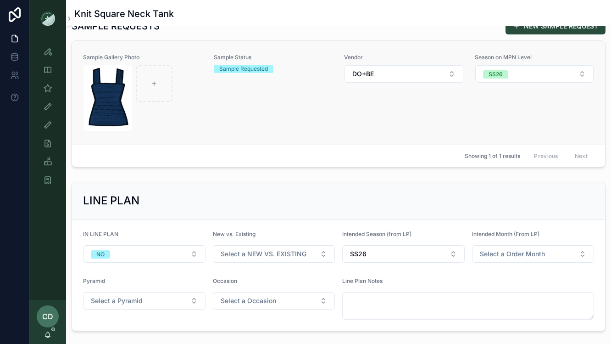
click at [211, 90] on div "Sample Gallery Photo Sample Status Sample Requested Vendor DO+BE Season on MPN …" at bounding box center [338, 93] width 511 height 78
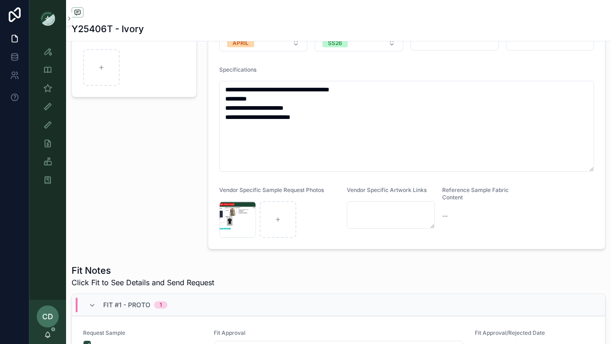
scroll to position [184, 0]
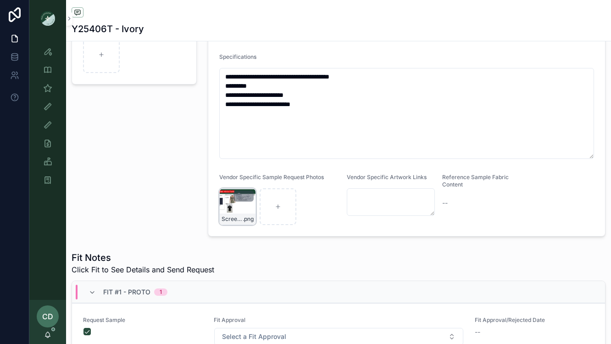
click at [227, 207] on div "Screenshot-2025-07-29-at-12.29.31-PM .png" at bounding box center [237, 206] width 37 height 37
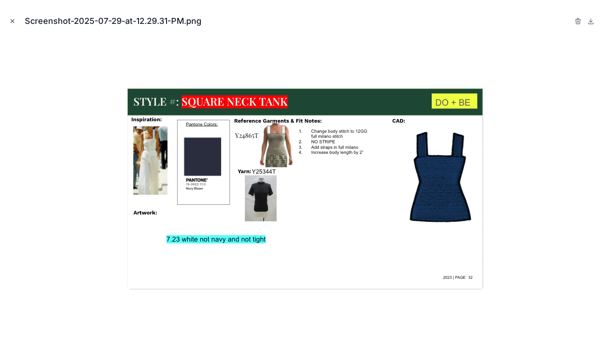
click at [12, 20] on icon "Close modal" at bounding box center [12, 21] width 6 height 6
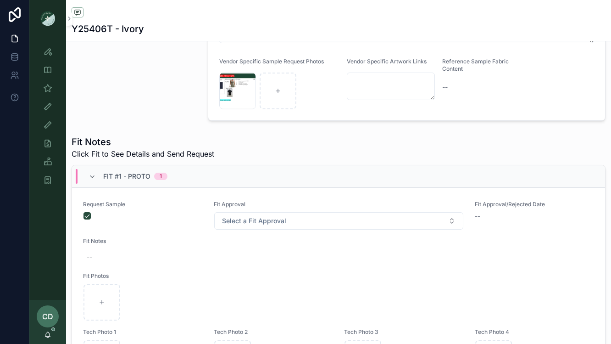
scroll to position [335, 0]
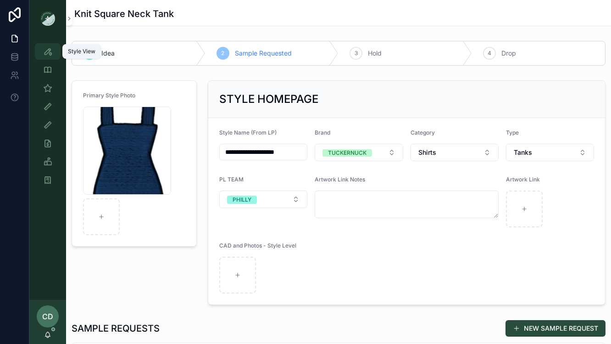
click at [49, 50] on icon "scrollable content" at bounding box center [47, 51] width 9 height 9
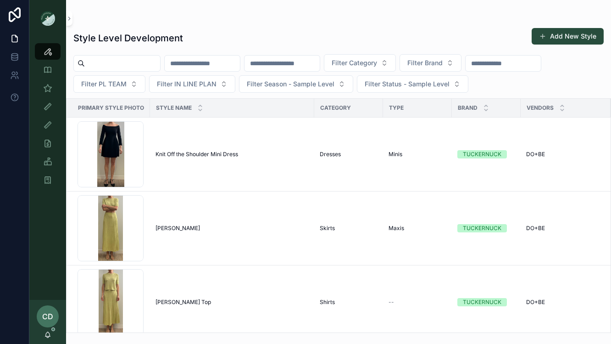
click at [222, 65] on input "scrollable content" at bounding box center [202, 63] width 75 height 13
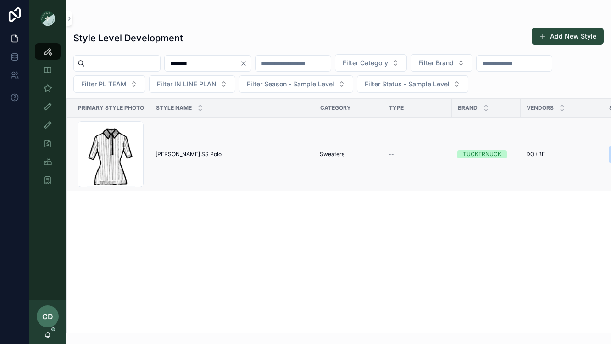
type input "******"
click at [168, 153] on span "Olivia SS Polo" at bounding box center [189, 153] width 66 height 7
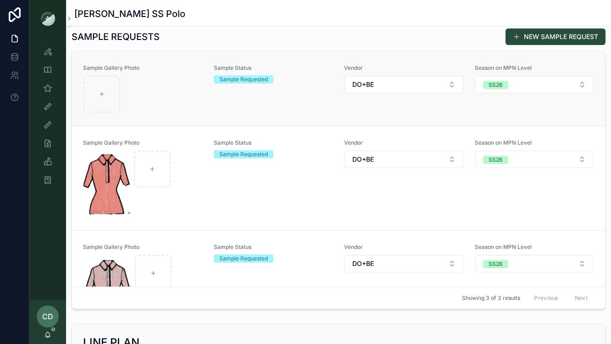
scroll to position [377, 0]
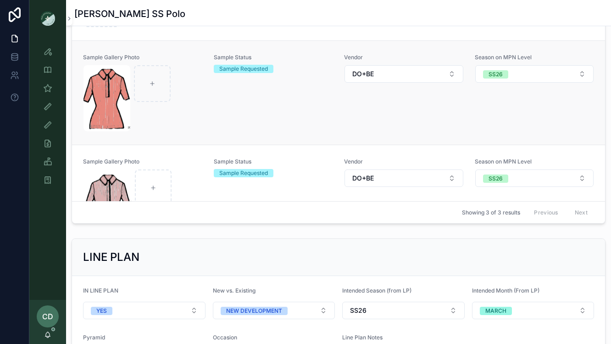
click at [193, 104] on div "scrollable content" at bounding box center [142, 98] width 119 height 66
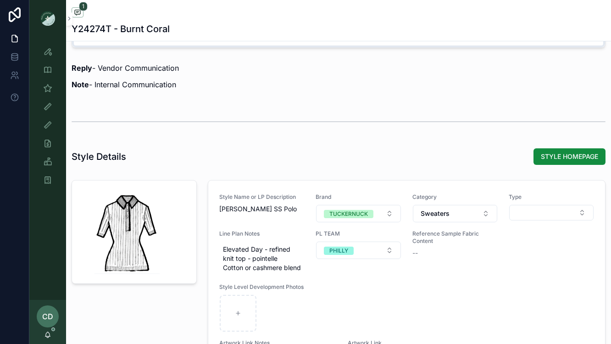
scroll to position [750, 0]
click at [413, 79] on div "Reply - Vendor Communication Note - Internal Communication" at bounding box center [339, 77] width 534 height 28
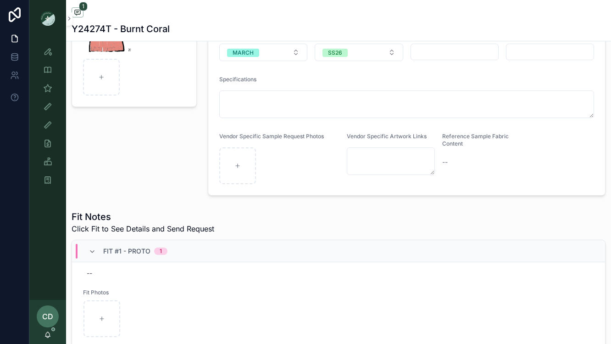
scroll to position [315, 0]
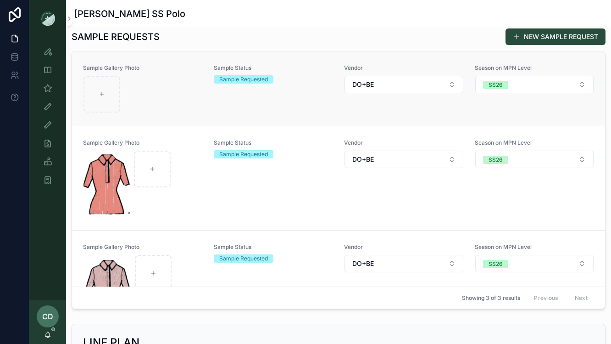
scroll to position [289, 0]
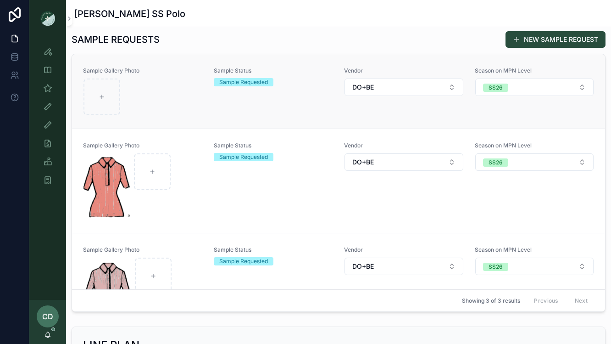
click at [207, 108] on div "Sample Gallery Photo Sample Status Sample Requested Vendor DO+BE Season on MPN …" at bounding box center [338, 91] width 511 height 49
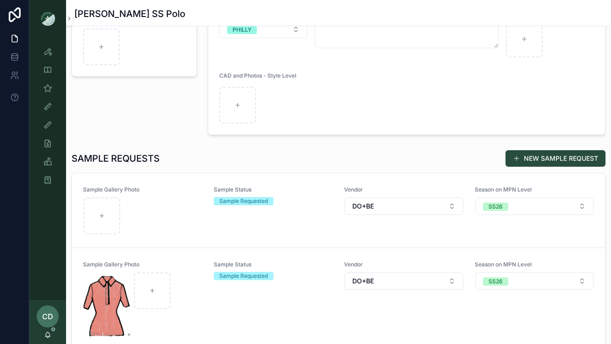
scroll to position [245, 0]
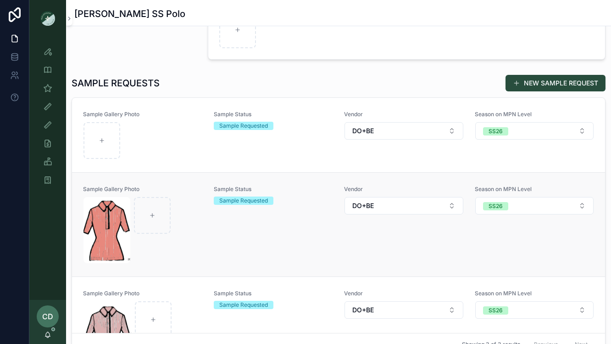
click at [194, 241] on div "scrollable content" at bounding box center [142, 230] width 119 height 66
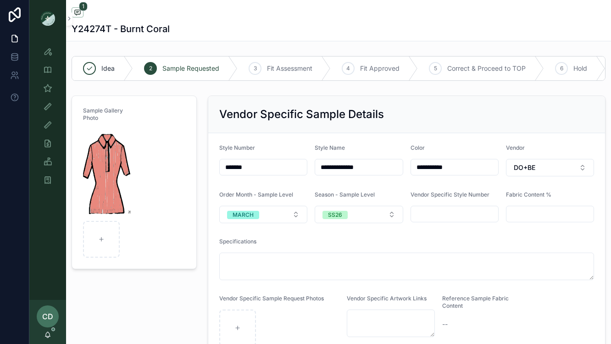
drag, startPoint x: 261, startPoint y: 169, endPoint x: 198, endPoint y: 168, distance: 62.9
click at [206, 96] on div "**********" at bounding box center [406, 226] width 409 height 269
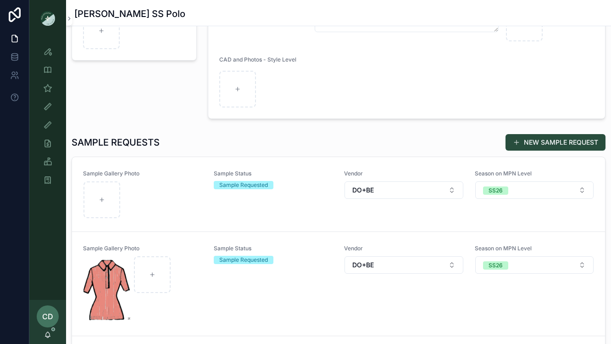
scroll to position [312, 0]
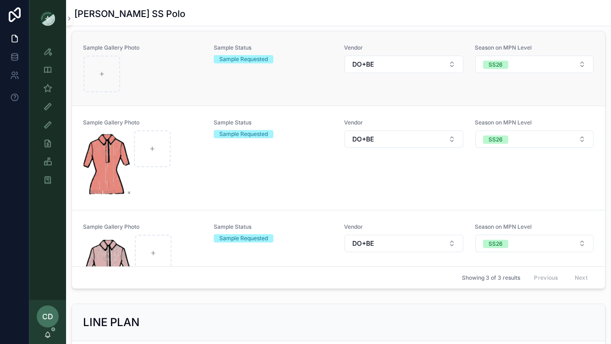
click at [176, 96] on link "Sample Gallery Photo Sample Status Sample Requested Vendor DO+BE Season on MPN …" at bounding box center [338, 68] width 533 height 74
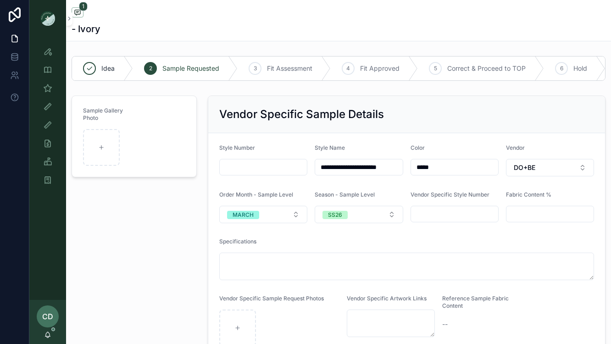
click at [249, 166] on input "scrollable content" at bounding box center [263, 167] width 87 height 13
paste input "*******"
type input "*******"
click at [178, 223] on div "Sample Gallery Photo" at bounding box center [134, 226] width 136 height 269
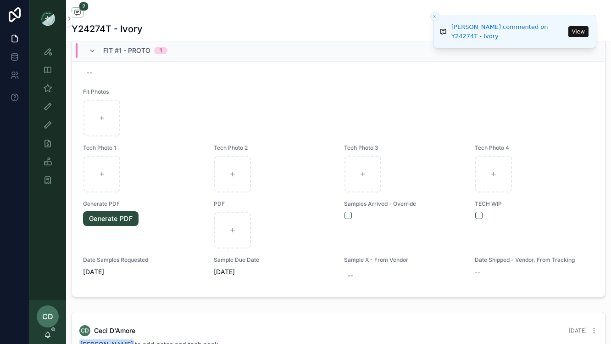
scroll to position [162, 0]
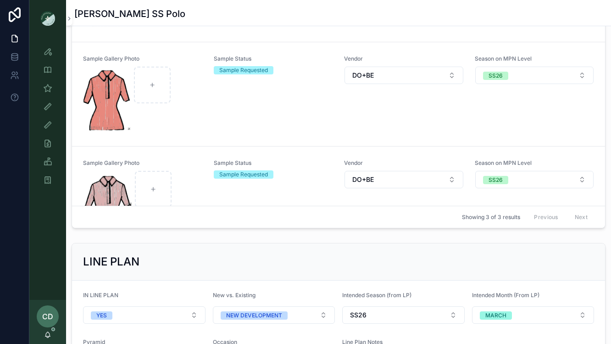
scroll to position [30, 0]
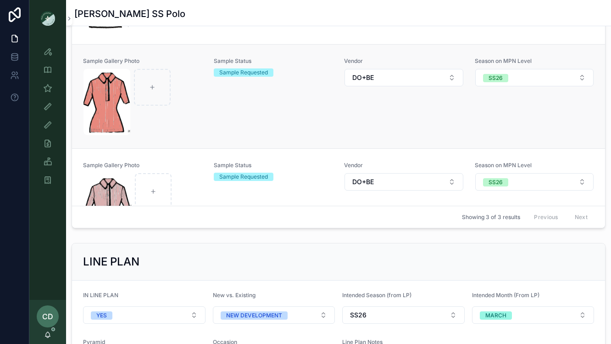
click at [190, 137] on link "Sample Gallery Photo Sample Status Sample Requested Vendor DO+BE Season on MPN …" at bounding box center [338, 96] width 533 height 104
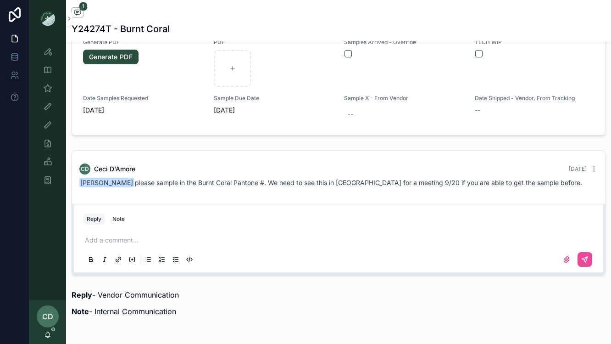
scroll to position [547, 0]
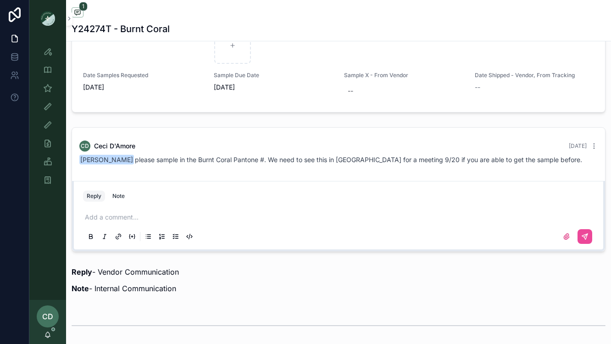
click at [204, 206] on div "Add a comment..." at bounding box center [339, 226] width 522 height 46
click at [189, 213] on p "scrollable content" at bounding box center [340, 216] width 511 height 9
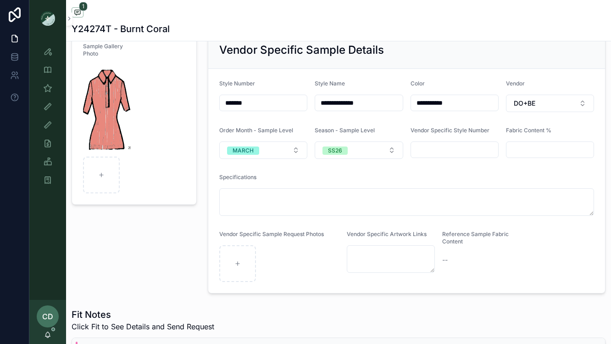
scroll to position [58, 0]
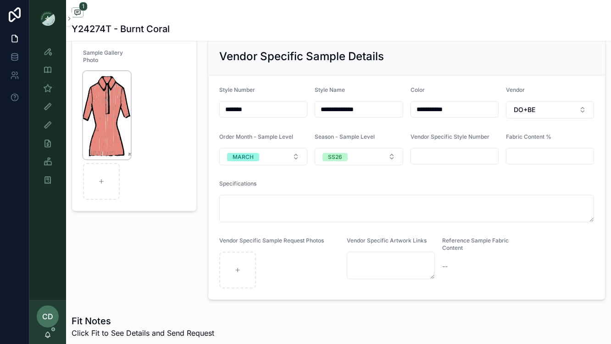
click at [103, 113] on img "scrollable content" at bounding box center [107, 115] width 48 height 88
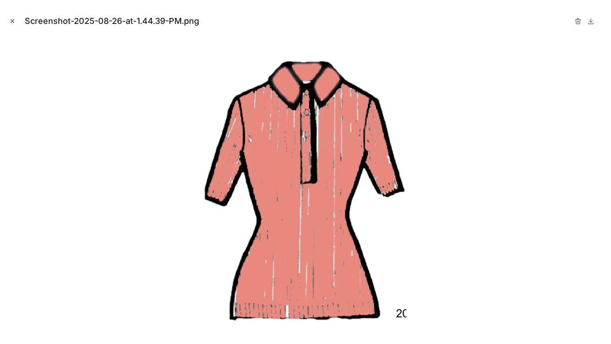
click at [11, 19] on icon "Close modal" at bounding box center [12, 21] width 6 height 6
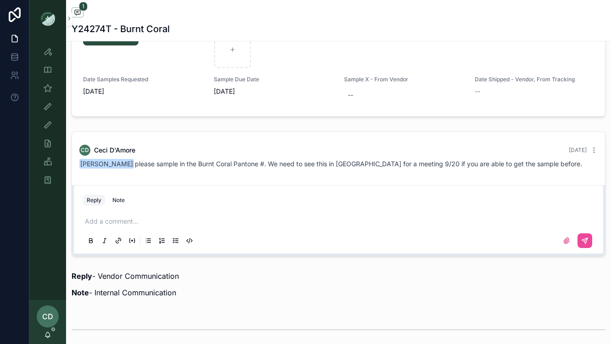
scroll to position [622, 0]
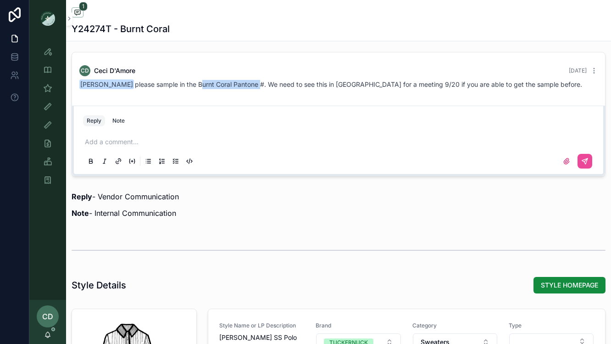
drag, startPoint x: 179, startPoint y: 83, endPoint x: 237, endPoint y: 82, distance: 58.3
click at [238, 82] on span "Sena Lee please sample in the Burnt Coral Pantone #. We need to see this in DC …" at bounding box center [330, 84] width 503 height 8
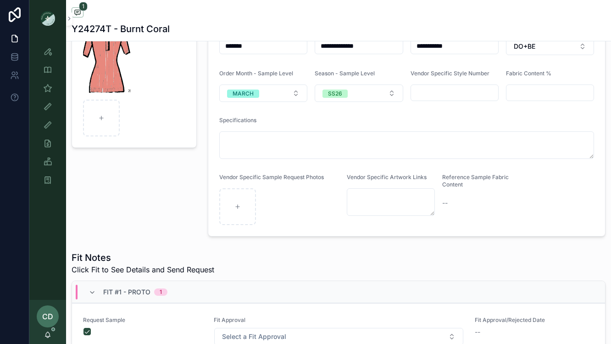
scroll to position [104, 0]
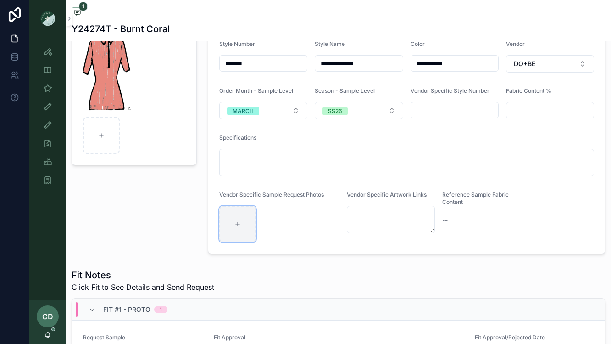
click at [241, 230] on div "scrollable content" at bounding box center [237, 224] width 37 height 37
click at [245, 214] on div "scrollable content" at bounding box center [237, 224] width 37 height 37
type input "**********"
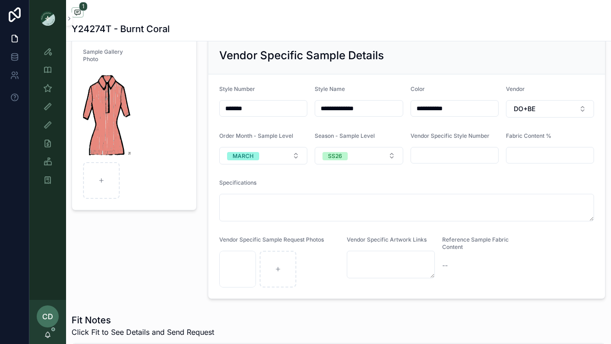
scroll to position [0, 0]
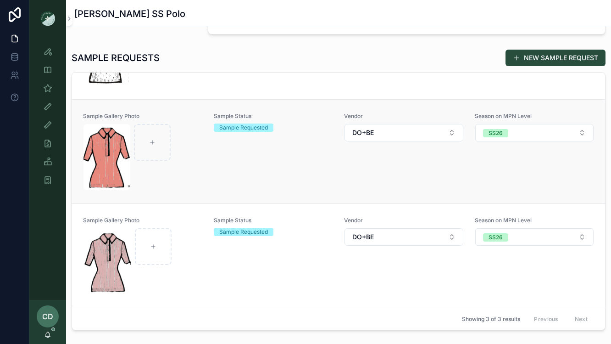
scroll to position [301, 0]
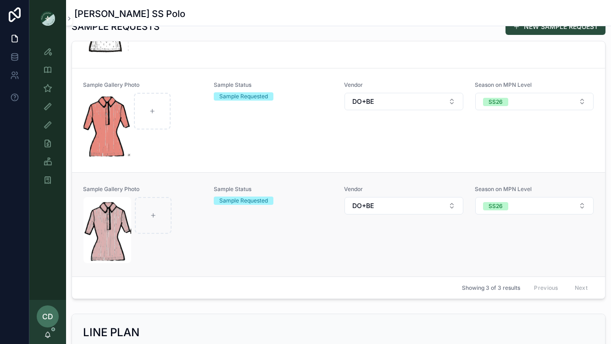
click at [206, 250] on div "Sample Gallery Photo Sample Status Sample Requested Vendor DO+BE Season on MPN …" at bounding box center [338, 224] width 511 height 78
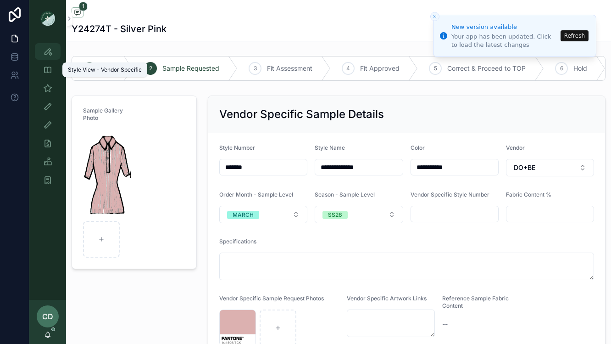
click at [45, 49] on icon "scrollable content" at bounding box center [47, 51] width 9 height 9
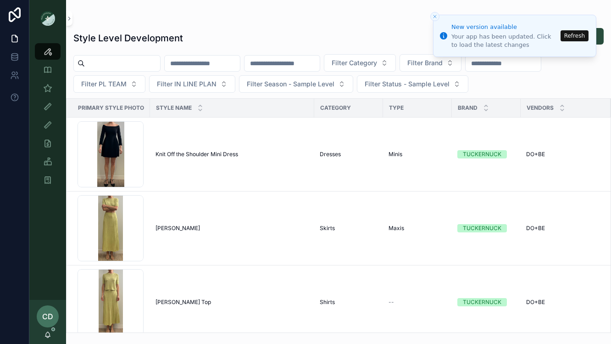
click at [222, 64] on input "scrollable content" at bounding box center [202, 63] width 75 height 13
click at [294, 63] on input "scrollable content" at bounding box center [282, 63] width 75 height 13
paste input "*******"
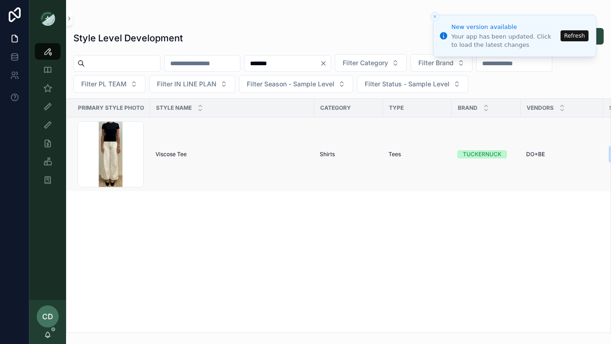
type input "*******"
click at [184, 150] on td "Viscose Tee Viscose Tee" at bounding box center [232, 154] width 164 height 74
click at [184, 150] on span "Viscose Tee" at bounding box center [171, 153] width 31 height 7
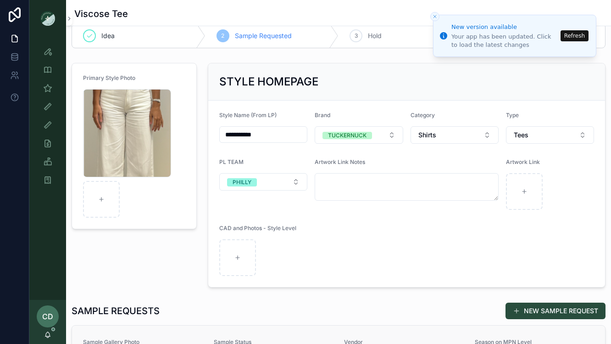
scroll to position [13, 0]
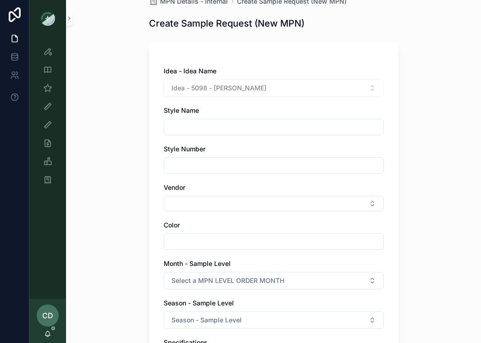
scroll to position [45, 0]
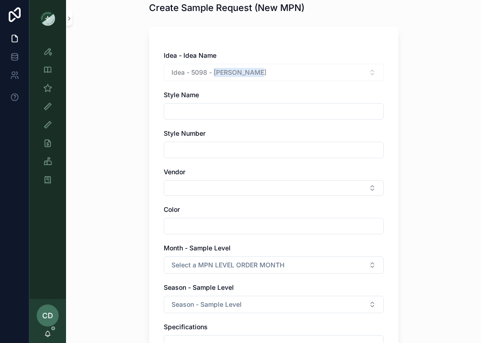
drag, startPoint x: 251, startPoint y: 72, endPoint x: 214, endPoint y: 74, distance: 36.7
click at [214, 74] on div "Idea - 5098 - [PERSON_NAME]" at bounding box center [274, 72] width 220 height 17
copy span "[PERSON_NAME]"
click at [194, 108] on input "scrollable content" at bounding box center [273, 111] width 219 height 13
click at [178, 150] on input "scrollable content" at bounding box center [273, 150] width 219 height 13
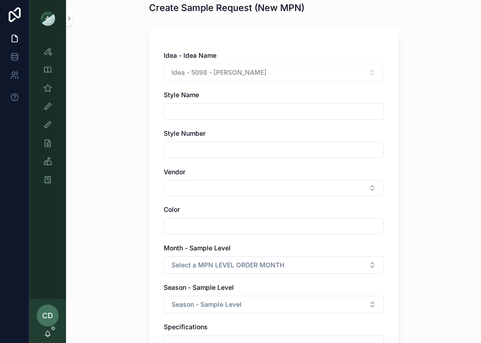
paste input "**********"
type input "**********"
click at [200, 117] on input "scrollable content" at bounding box center [273, 111] width 219 height 13
paste input "**********"
type input "**********"
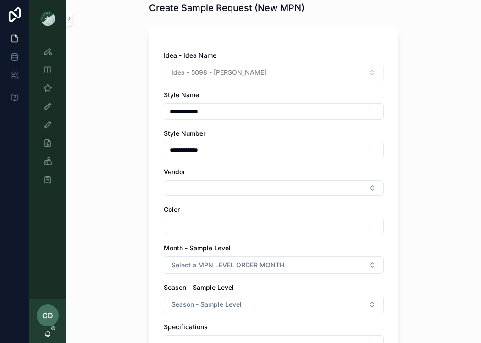
drag, startPoint x: 211, startPoint y: 150, endPoint x: 146, endPoint y: 148, distance: 64.7
click at [146, 148] on div "**********" at bounding box center [274, 299] width 264 height 688
type input "*******"
click at [127, 195] on div "**********" at bounding box center [273, 126] width 415 height 343
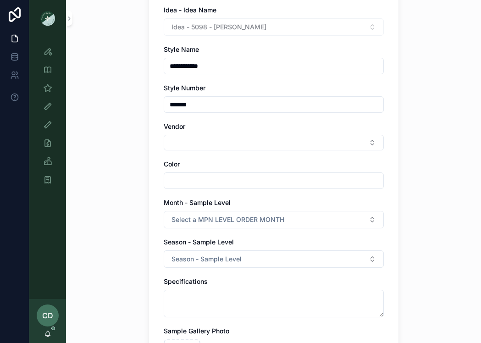
scroll to position [90, 0]
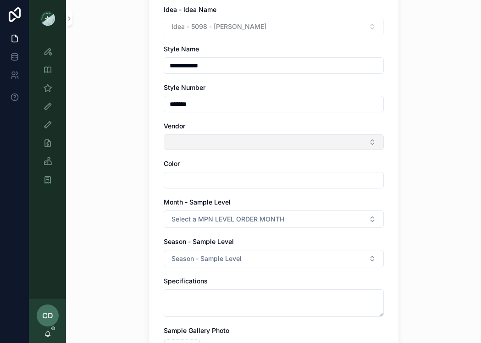
click at [264, 140] on button "Select Button" at bounding box center [274, 142] width 220 height 16
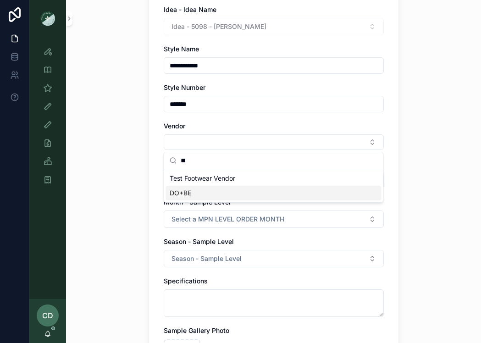
type input "**"
click at [239, 194] on div "DO+BE" at bounding box center [274, 193] width 216 height 15
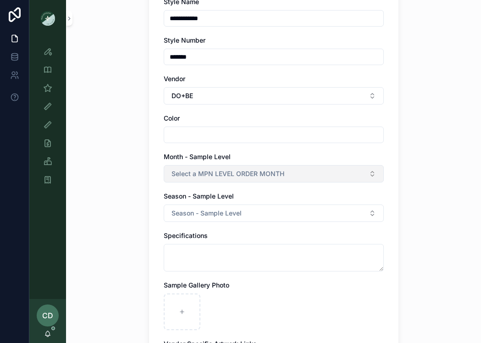
scroll to position [166, 0]
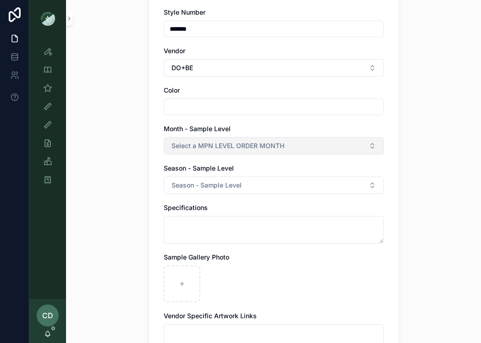
click at [232, 148] on span "Select a MPN LEVEL ORDER MONTH" at bounding box center [228, 145] width 113 height 9
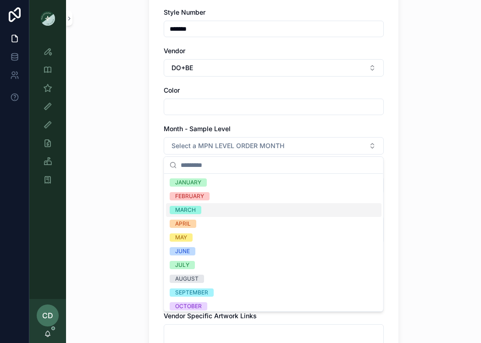
click at [215, 206] on div "MARCH" at bounding box center [274, 210] width 216 height 14
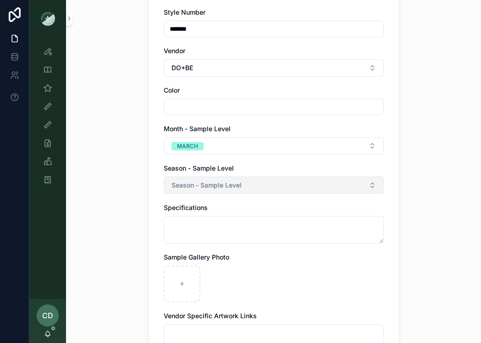
click at [216, 187] on span "Season - Sample Level" at bounding box center [207, 185] width 70 height 9
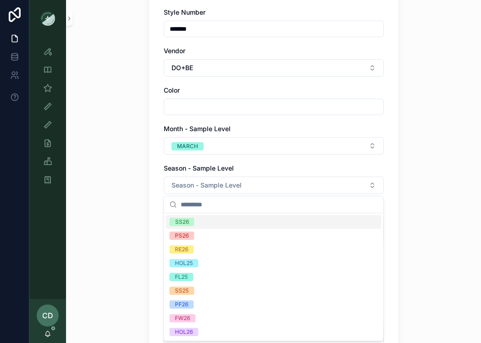
click at [199, 222] on div "SS26" at bounding box center [274, 222] width 216 height 14
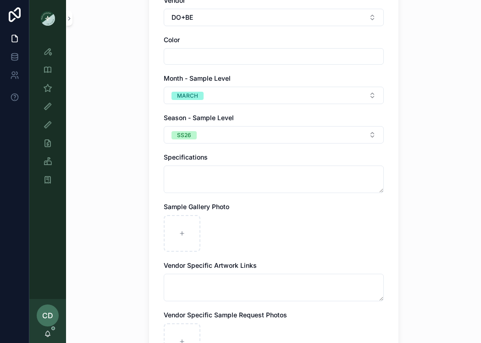
scroll to position [241, 0]
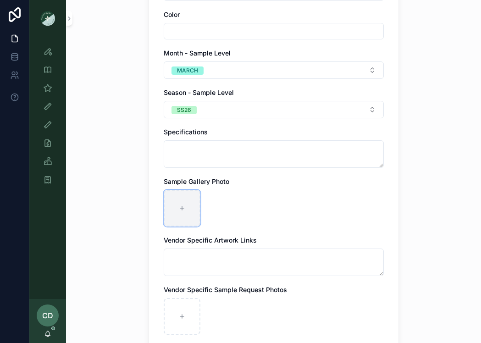
click at [197, 218] on div "scrollable content" at bounding box center [182, 208] width 37 height 37
type input "**********"
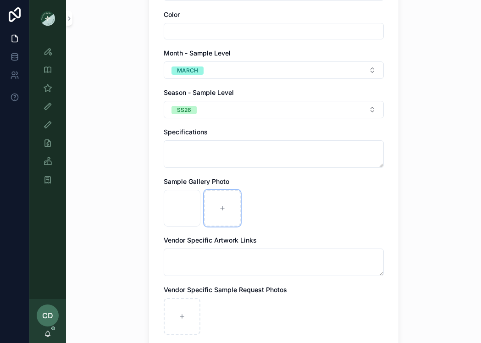
scroll to position [347, 0]
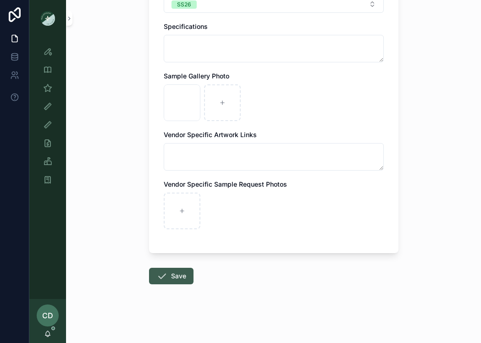
click at [176, 272] on button "Save" at bounding box center [171, 276] width 45 height 17
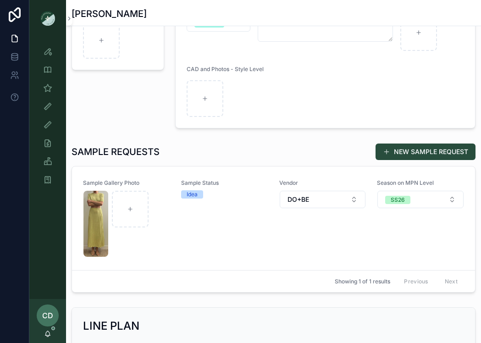
scroll to position [199, 0]
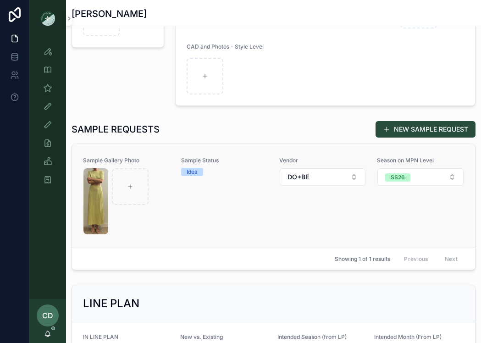
click at [276, 228] on div "Sample Gallery Photo Sample Status Idea Vendor DO+BE Season on MPN Level SS26" at bounding box center [273, 196] width 381 height 78
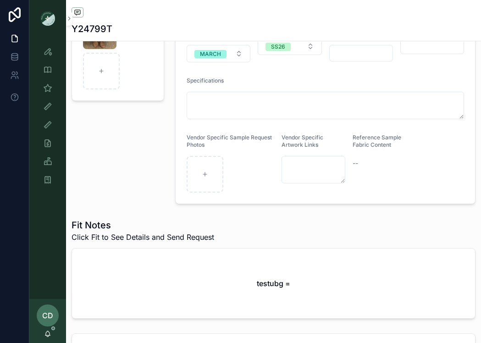
scroll to position [266, 0]
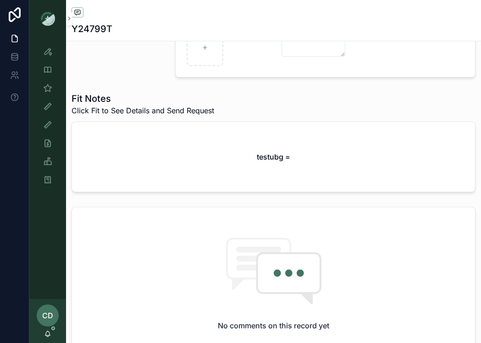
scroll to position [312, 0]
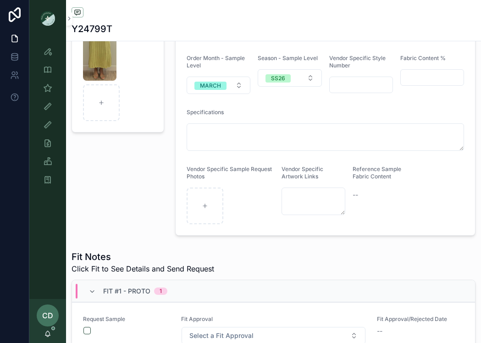
scroll to position [323, 0]
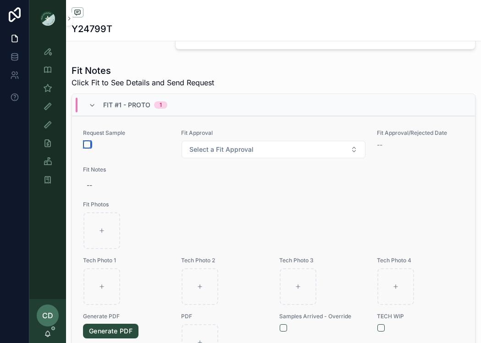
click at [86, 144] on button "scrollable content" at bounding box center [86, 144] width 7 height 7
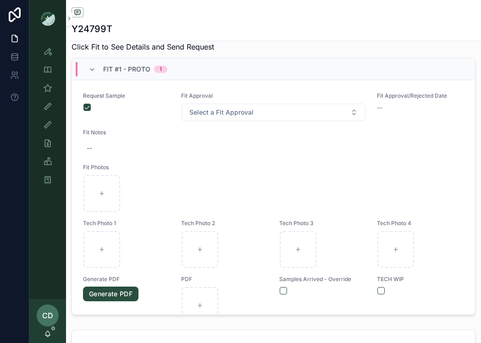
scroll to position [0, 0]
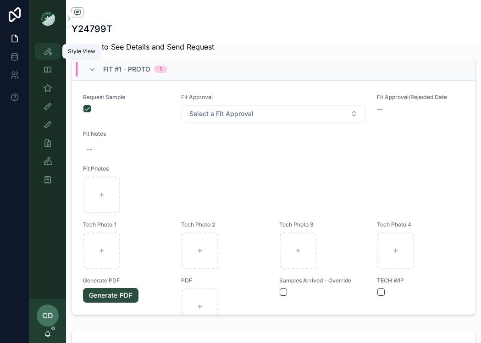
click at [54, 48] on div "Style View" at bounding box center [47, 51] width 15 height 15
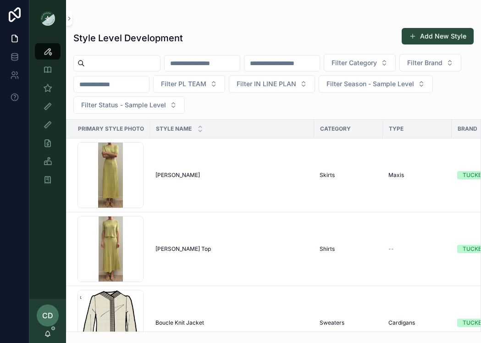
click at [291, 63] on input "scrollable content" at bounding box center [282, 63] width 75 height 13
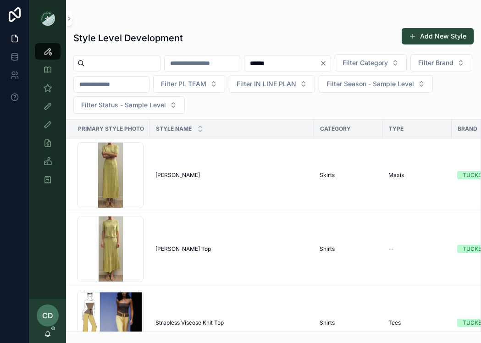
type input "*******"
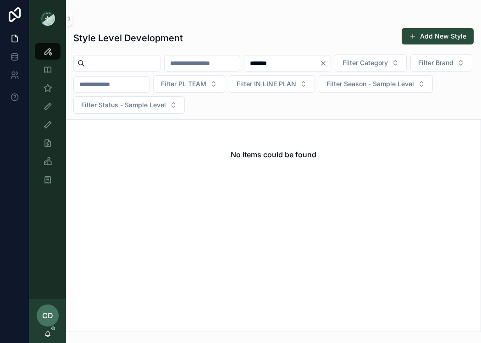
drag, startPoint x: 308, startPoint y: 63, endPoint x: 257, endPoint y: 63, distance: 51.4
click at [257, 63] on div "******* Filter Category Filter Brand Filter PL TEAM Filter IN LINE PLAN Filter …" at bounding box center [273, 84] width 415 height 60
click at [423, 39] on button "Add New Style" at bounding box center [438, 36] width 72 height 17
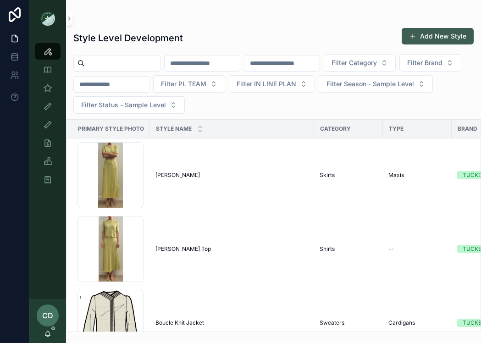
click at [445, 33] on button "Add New Style" at bounding box center [438, 36] width 72 height 17
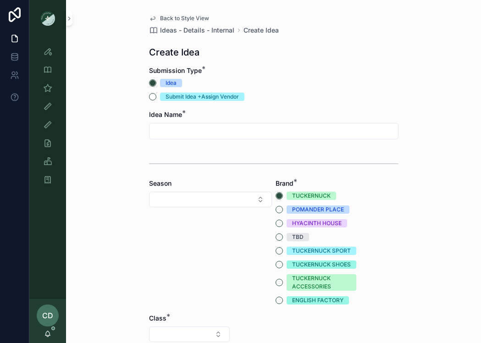
click at [203, 128] on input "scrollable content" at bounding box center [274, 131] width 249 height 13
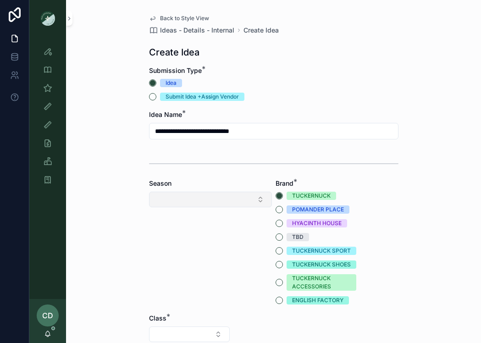
type input "**********"
click at [188, 197] on button "Select Button" at bounding box center [210, 200] width 123 height 16
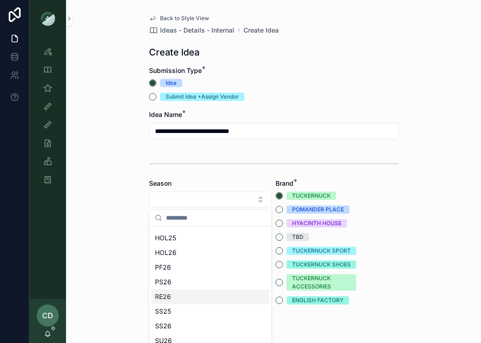
scroll to position [28, 0]
click at [173, 323] on div "SS26" at bounding box center [210, 325] width 118 height 15
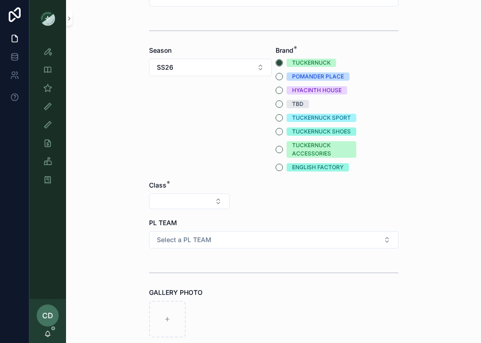
scroll to position [213, 0]
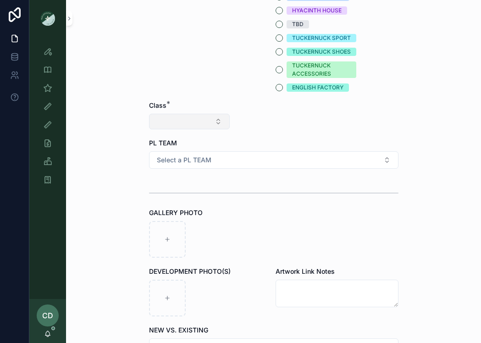
click at [202, 118] on button "Select Button" at bounding box center [189, 122] width 81 height 16
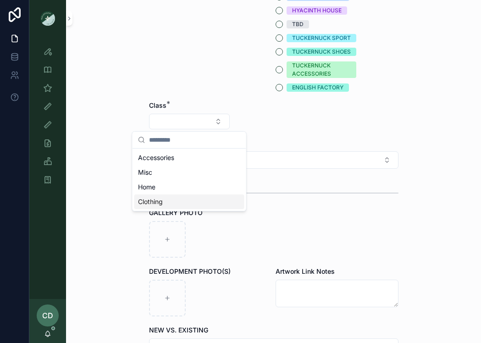
click at [161, 200] on span "Clothing" at bounding box center [150, 201] width 25 height 9
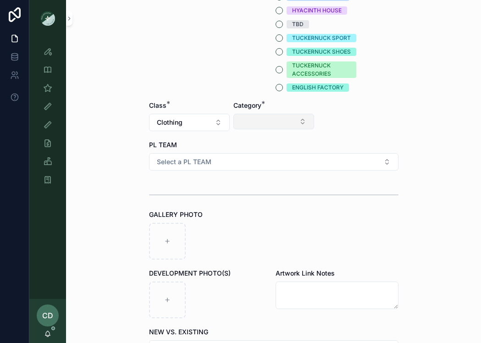
click at [265, 124] on button "Select Button" at bounding box center [274, 122] width 81 height 16
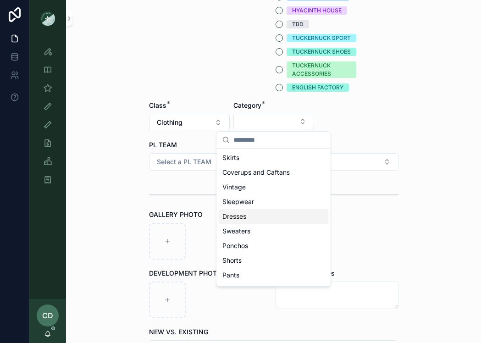
click at [254, 217] on div "Dresses" at bounding box center [274, 216] width 110 height 15
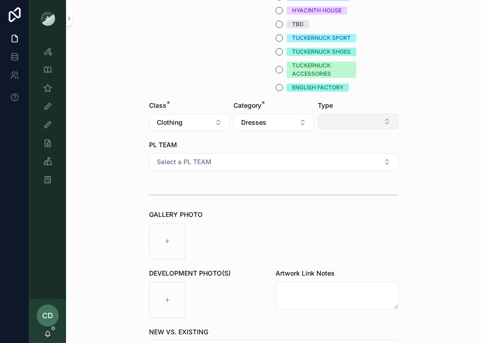
click at [351, 121] on button "Select Button" at bounding box center [358, 122] width 81 height 16
click at [329, 199] on div "Minis" at bounding box center [358, 202] width 110 height 15
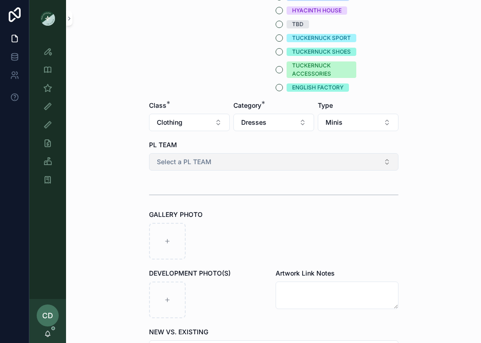
click at [223, 158] on button "Select a PL TEAM" at bounding box center [274, 161] width 250 height 17
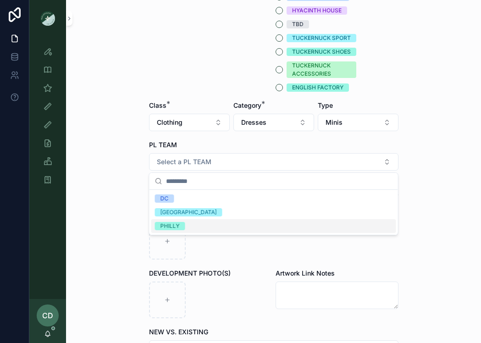
click at [182, 223] on span "PHILLY" at bounding box center [170, 226] width 30 height 8
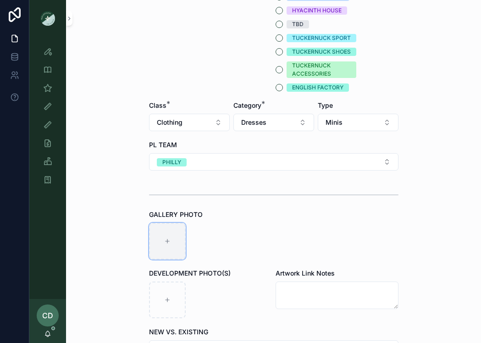
click at [178, 228] on div "scrollable content" at bounding box center [167, 241] width 37 height 37
type input "**********"
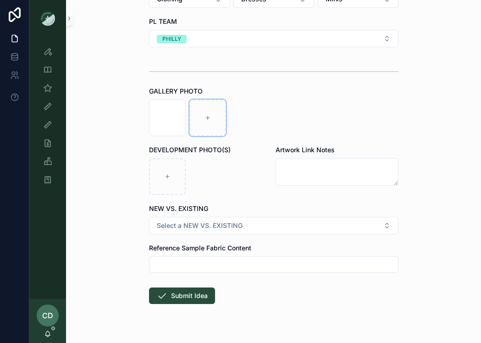
scroll to position [356, 0]
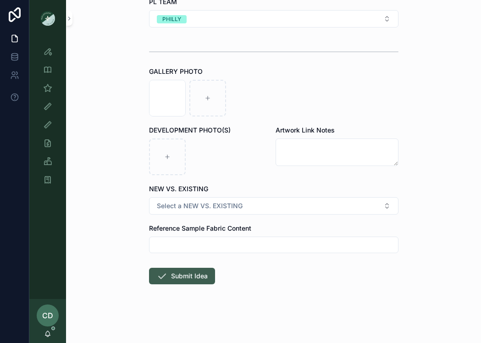
click at [194, 276] on button "Submit Idea" at bounding box center [182, 276] width 66 height 17
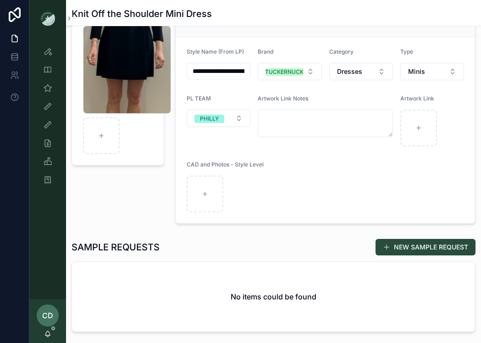
scroll to position [86, 0]
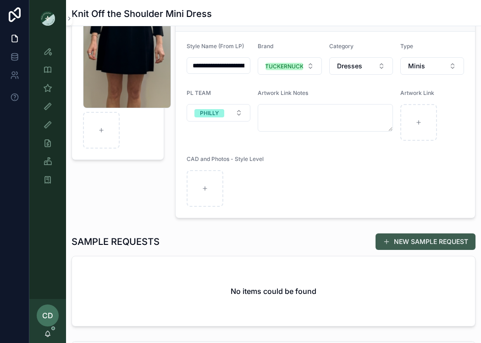
click at [412, 246] on button "NEW SAMPLE REQUEST" at bounding box center [426, 242] width 100 height 17
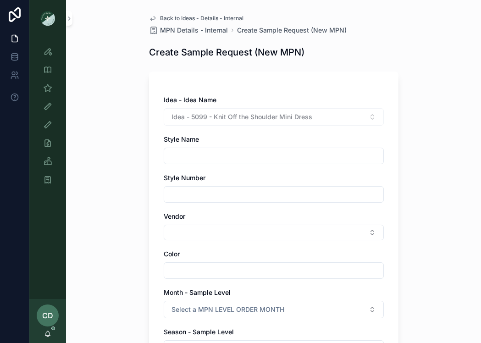
click at [313, 116] on div "Idea - 5099 - Knit Off the Shoulder Mini Dress" at bounding box center [274, 116] width 220 height 17
click at [199, 195] on input "scrollable content" at bounding box center [273, 194] width 219 height 13
paste input "*******"
type input "*******"
drag, startPoint x: 315, startPoint y: 121, endPoint x: 213, endPoint y: 120, distance: 101.9
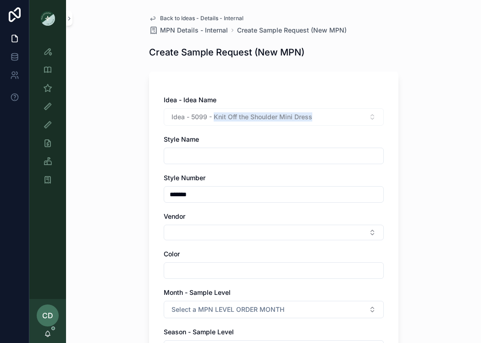
click at [213, 120] on div "Idea - 5099 - Knit Off the Shoulder Mini Dress" at bounding box center [274, 116] width 220 height 17
copy span "Knit Off the Shoulder Mini Dress"
click at [191, 156] on input "scrollable content" at bounding box center [273, 156] width 219 height 13
paste input "**********"
type input "**********"
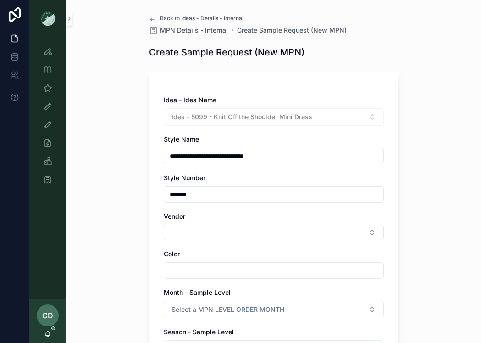
click at [149, 174] on div "**********" at bounding box center [274, 335] width 250 height 527
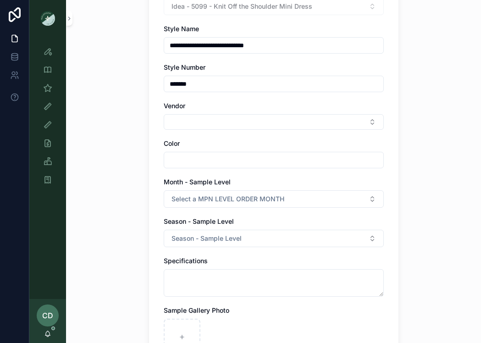
scroll to position [114, 0]
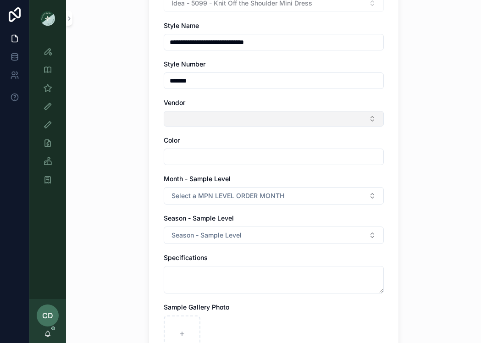
click at [276, 112] on button "Select Button" at bounding box center [274, 119] width 220 height 16
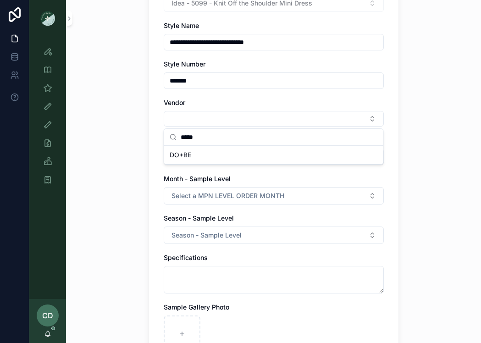
type input "*****"
click at [245, 157] on div "DO+BE" at bounding box center [274, 155] width 216 height 15
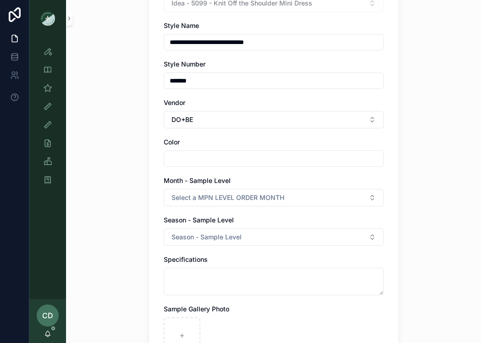
click at [238, 164] on input "scrollable content" at bounding box center [273, 158] width 219 height 13
type input "*****"
click at [150, 173] on div "**********" at bounding box center [274, 222] width 250 height 529
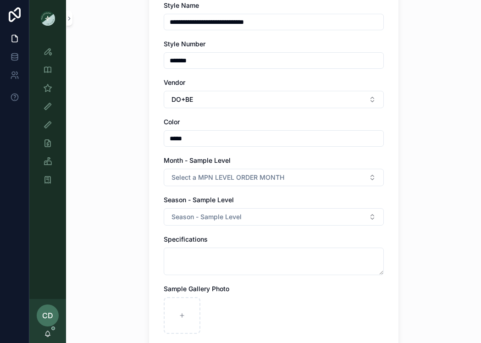
scroll to position [130, 0]
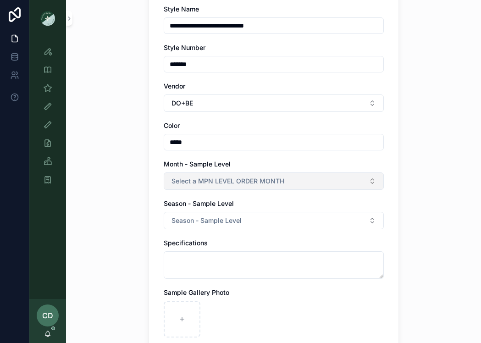
click at [174, 179] on span "Select a MPN LEVEL ORDER MONTH" at bounding box center [228, 181] width 113 height 9
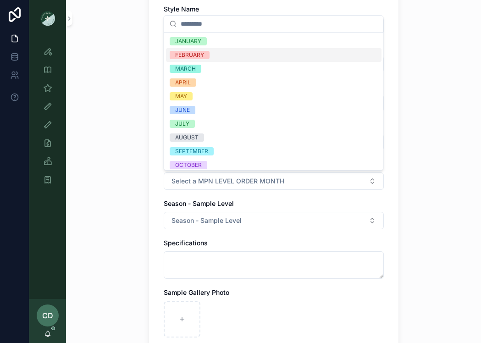
click at [203, 55] on div "FEBRUARY" at bounding box center [189, 55] width 29 height 8
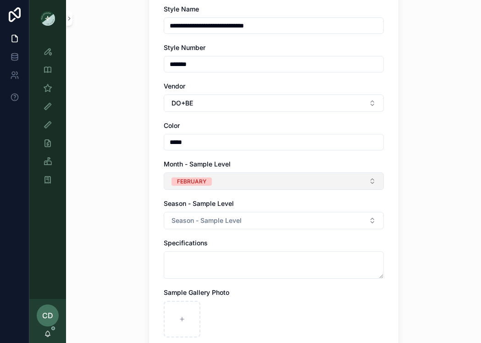
click at [189, 175] on button "FEBRUARY" at bounding box center [274, 181] width 220 height 17
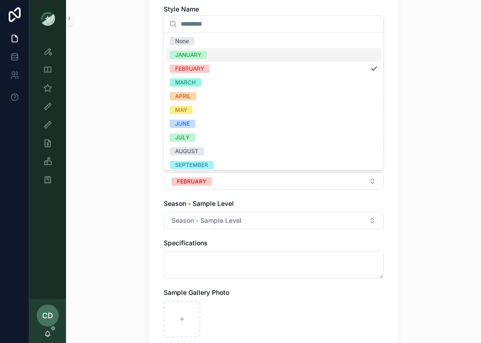
click at [199, 59] on div "JANUARY" at bounding box center [188, 55] width 26 height 8
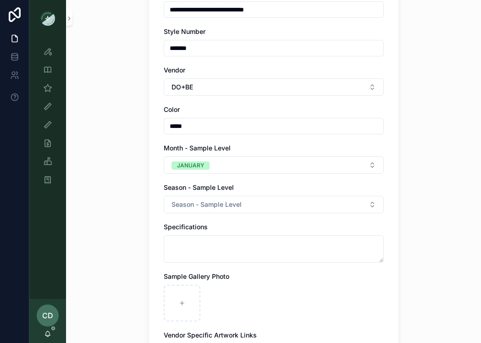
scroll to position [207, 0]
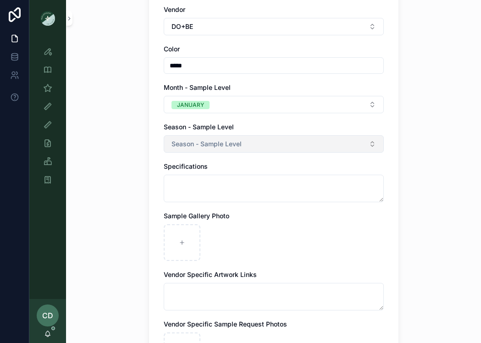
click at [196, 146] on span "Season - Sample Level" at bounding box center [207, 143] width 70 height 9
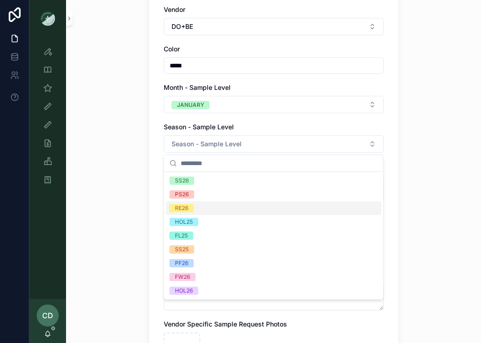
click at [194, 206] on span "RE26" at bounding box center [182, 208] width 24 height 8
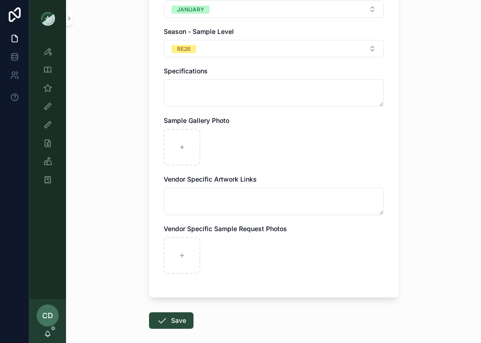
scroll to position [323, 0]
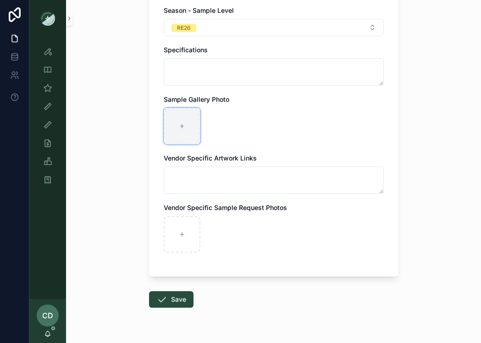
click at [171, 144] on div "scrollable content" at bounding box center [182, 126] width 37 height 37
type input "**********"
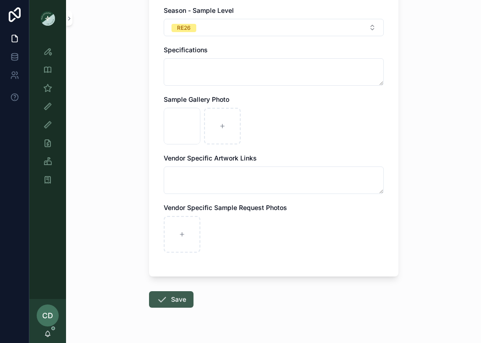
click at [154, 306] on button "Save" at bounding box center [171, 299] width 45 height 17
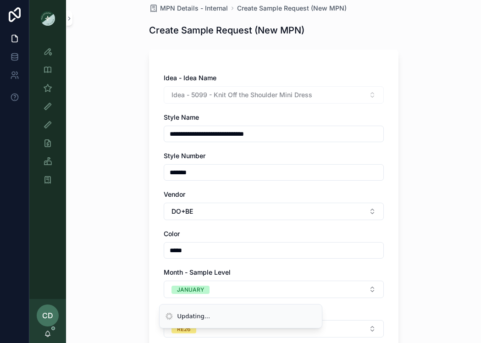
scroll to position [0, 0]
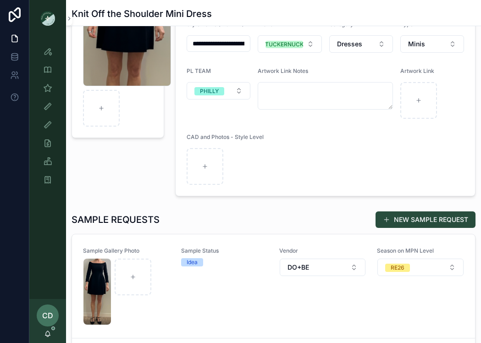
scroll to position [149, 0]
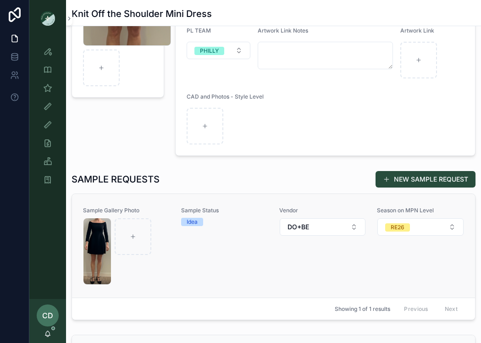
click at [184, 262] on div "Sample Status Idea" at bounding box center [224, 246] width 87 height 78
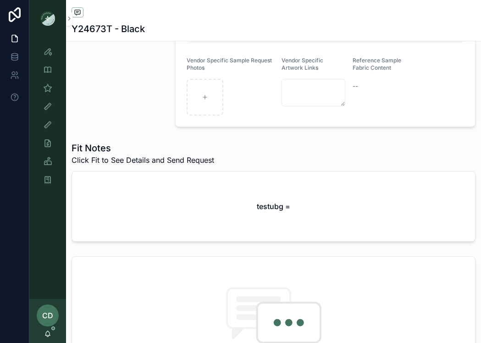
scroll to position [257, 0]
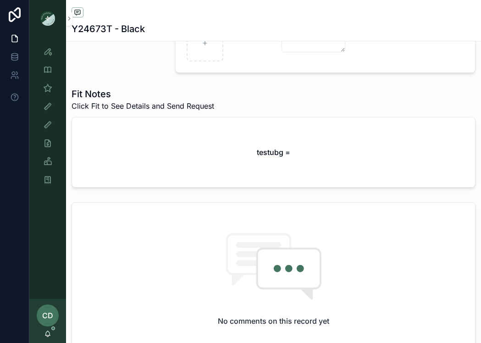
scroll to position [306, 0]
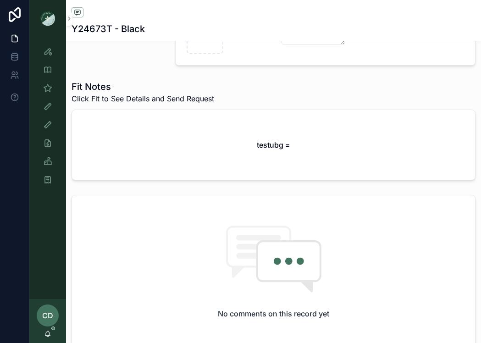
click at [115, 160] on div "testubg =" at bounding box center [273, 145] width 403 height 70
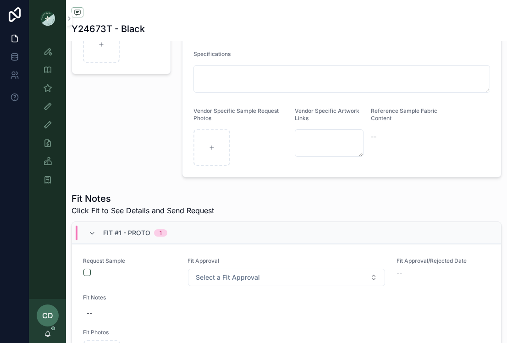
scroll to position [295, 0]
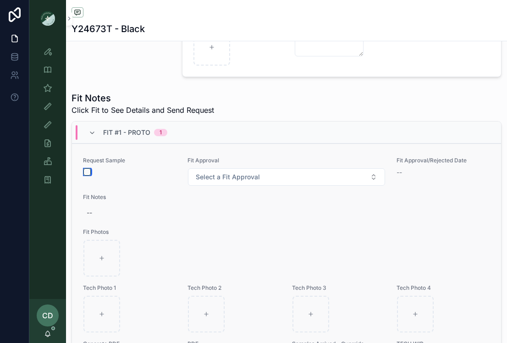
click at [89, 172] on button "scrollable content" at bounding box center [86, 171] width 7 height 7
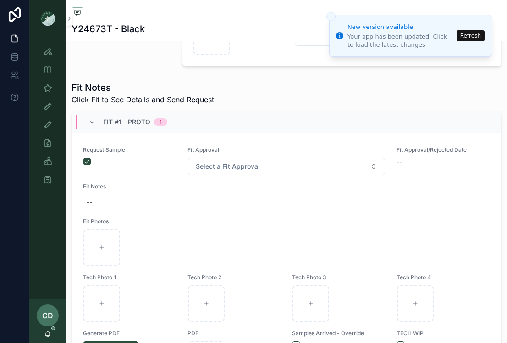
scroll to position [84, 0]
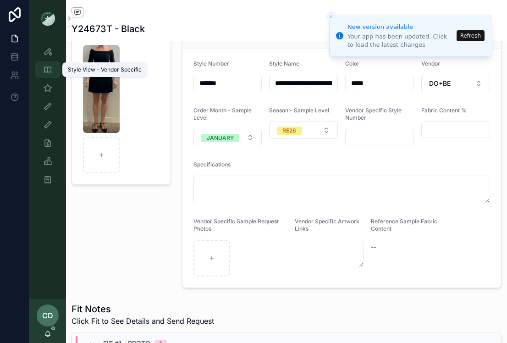
click at [45, 72] on icon "scrollable content" at bounding box center [47, 69] width 9 height 9
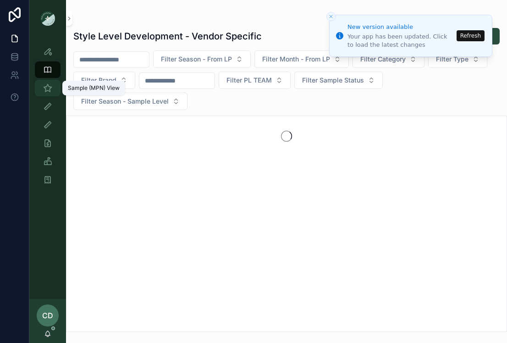
click at [49, 88] on icon "scrollable content" at bounding box center [47, 87] width 9 height 9
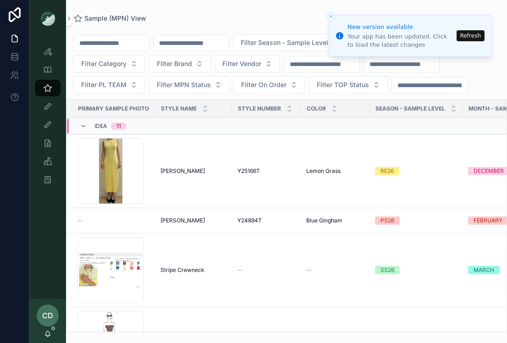
click at [329, 16] on icon "Close toast" at bounding box center [331, 17] width 6 height 6
click at [467, 31] on button "Refresh" at bounding box center [471, 35] width 28 height 11
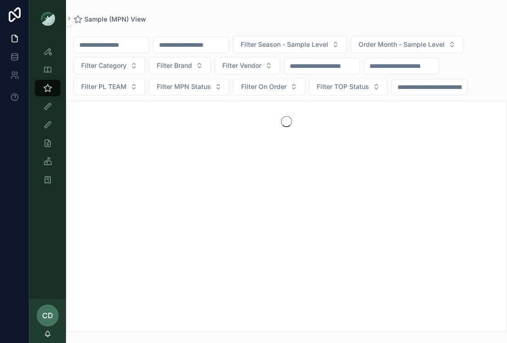
click at [142, 93] on button "Filter PL TEAM" at bounding box center [109, 86] width 72 height 17
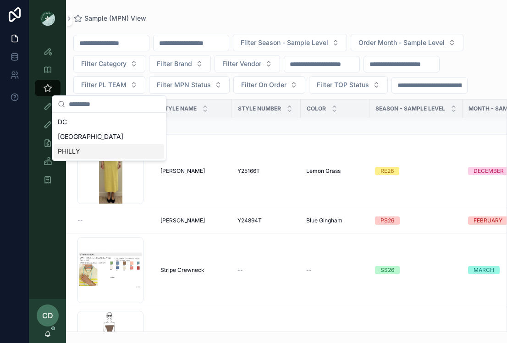
click at [101, 159] on div "DC NYC PHILLY" at bounding box center [109, 137] width 114 height 48
click at [101, 150] on div "PHILLY" at bounding box center [109, 151] width 110 height 15
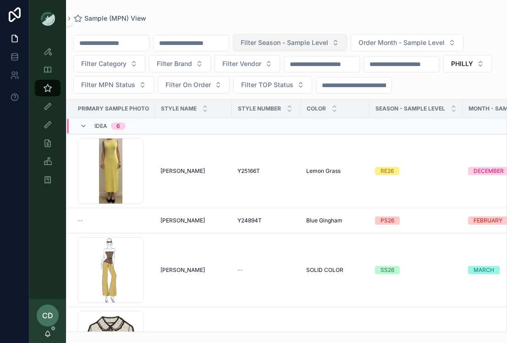
click at [326, 39] on span "Filter Season - Sample Level" at bounding box center [285, 42] width 88 height 9
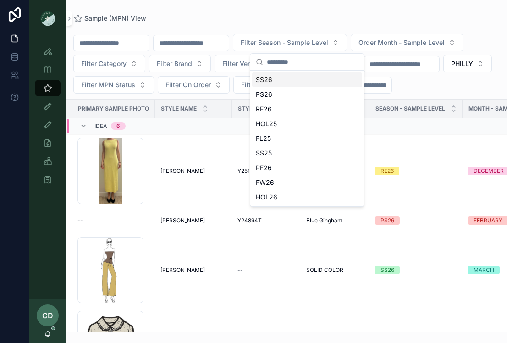
click at [279, 84] on div "SS26" at bounding box center [307, 79] width 110 height 15
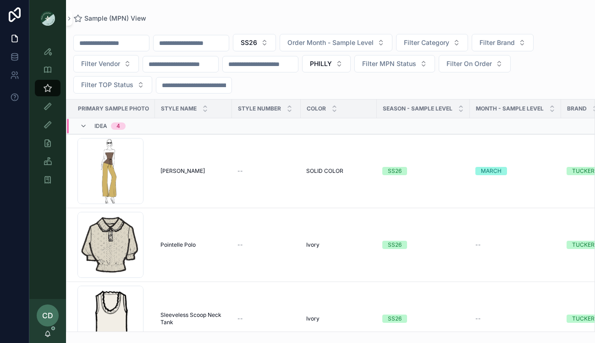
click at [9, 258] on div at bounding box center [14, 171] width 29 height 343
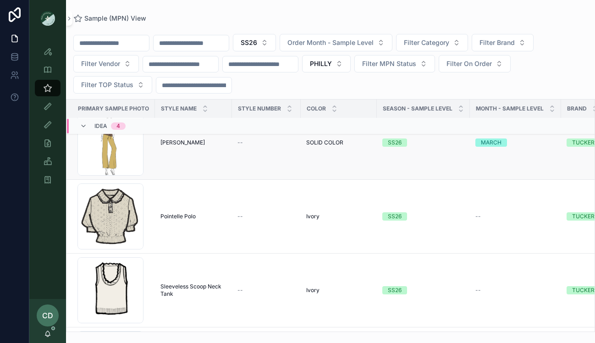
scroll to position [28, 0]
click at [113, 221] on div "Screenshot-2025-07-23-at-10.54.18-PM .png" at bounding box center [111, 217] width 66 height 66
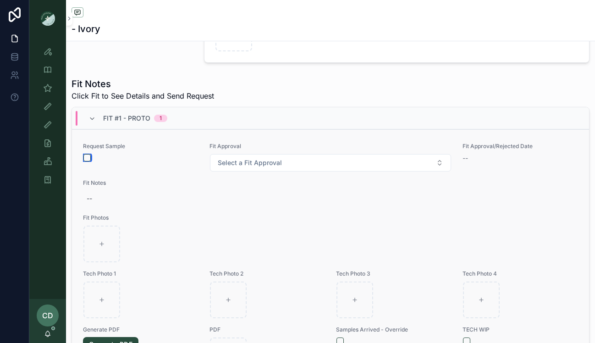
click at [89, 159] on button "scrollable content" at bounding box center [86, 157] width 7 height 7
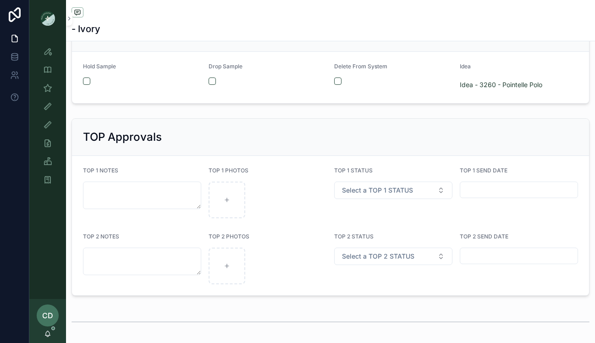
scroll to position [1634, 0]
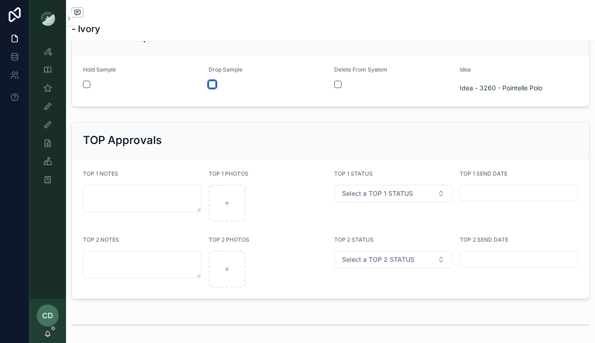
click at [213, 84] on button "scrollable content" at bounding box center [212, 84] width 7 height 7
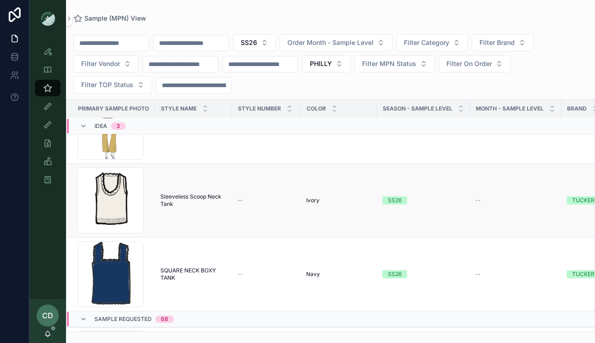
scroll to position [52, 0]
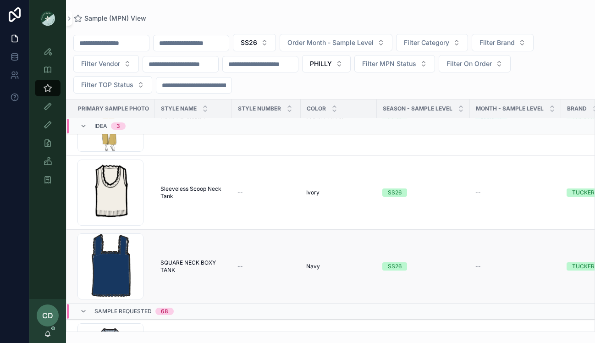
click at [186, 265] on span "SQUARE NECK BOXY TANK" at bounding box center [194, 266] width 66 height 15
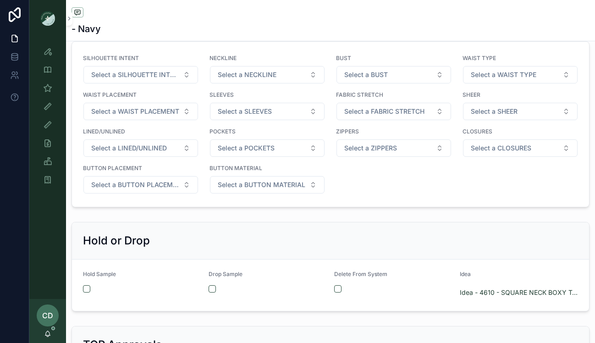
scroll to position [1686, 0]
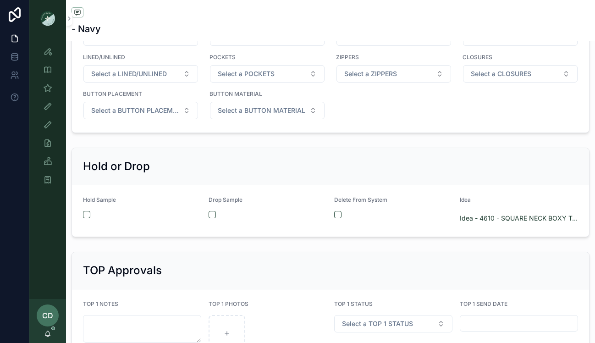
click at [216, 216] on div "scrollable content" at bounding box center [268, 214] width 118 height 7
click at [214, 211] on button "scrollable content" at bounding box center [212, 214] width 7 height 7
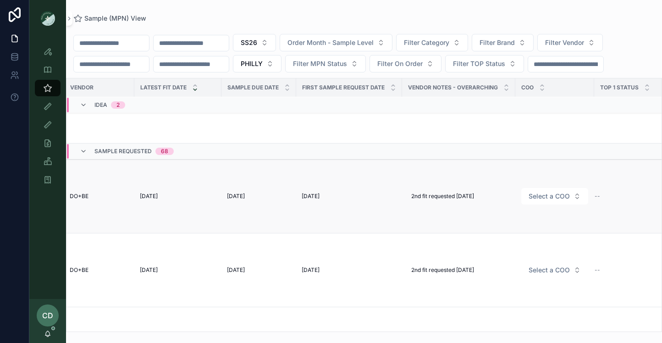
scroll to position [117, 206]
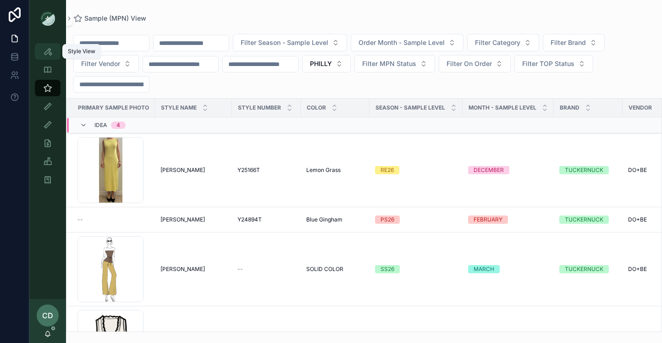
click at [46, 45] on div "Style View" at bounding box center [47, 51] width 15 height 15
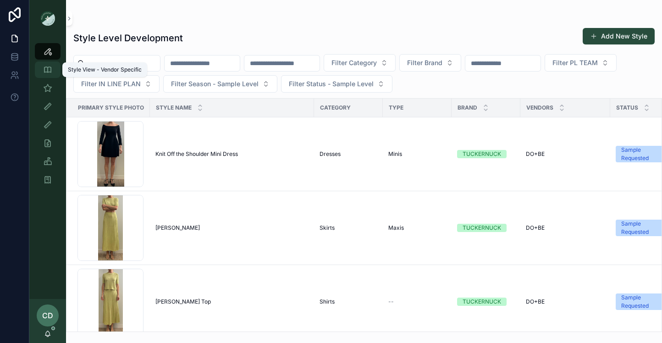
click at [50, 72] on icon "scrollable content" at bounding box center [47, 69] width 9 height 9
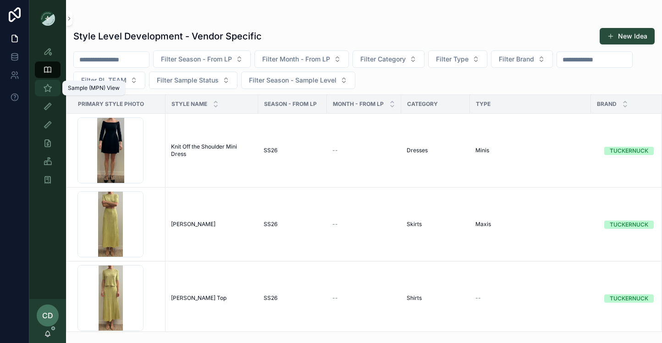
click at [51, 92] on icon "scrollable content" at bounding box center [47, 87] width 9 height 9
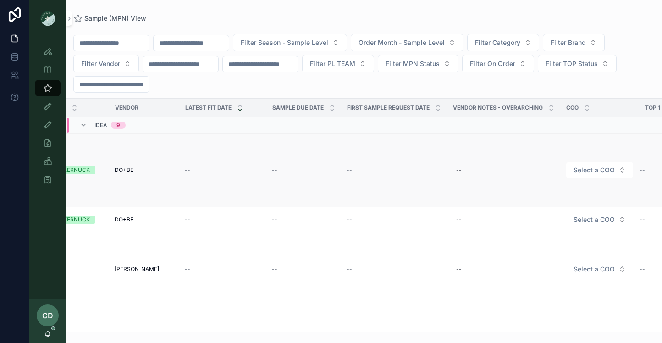
scroll to position [0, 522]
click at [451, 171] on div "--" at bounding box center [452, 170] width 6 height 7
click at [366, 82] on div "Filter Season - Sample Level Order Month - Sample Level Filter Category Filter …" at bounding box center [364, 63] width 596 height 59
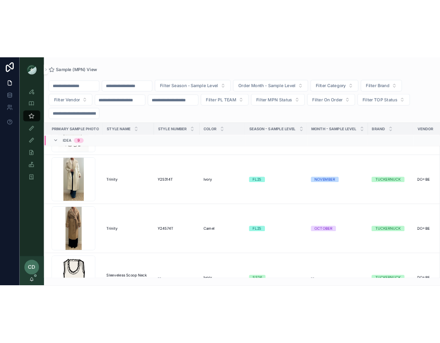
scroll to position [306, 0]
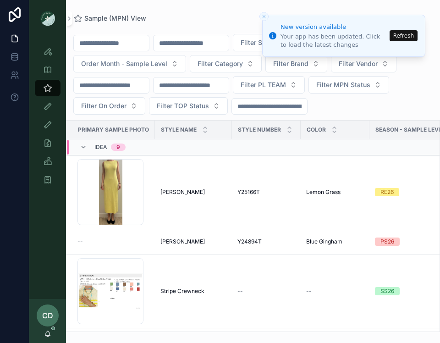
click at [267, 18] on icon "Close toast" at bounding box center [265, 17] width 6 height 6
click at [396, 37] on button "Refresh" at bounding box center [404, 35] width 28 height 11
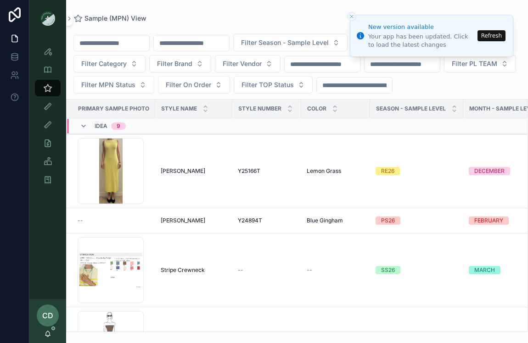
click at [491, 33] on button "Refresh" at bounding box center [491, 35] width 28 height 11
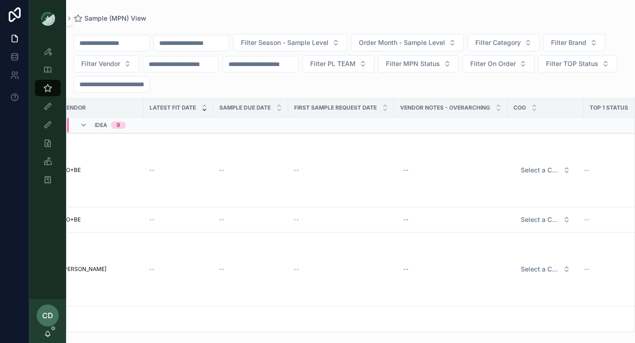
scroll to position [0, 654]
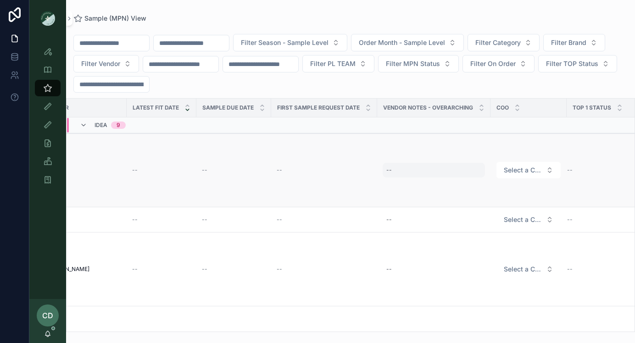
click at [429, 171] on div "--" at bounding box center [434, 170] width 102 height 15
click at [423, 89] on div "Filter Season - Sample Level Order Month - Sample Level Filter Category Filter …" at bounding box center [350, 63] width 569 height 59
click at [49, 49] on icon "scrollable content" at bounding box center [47, 51] width 9 height 9
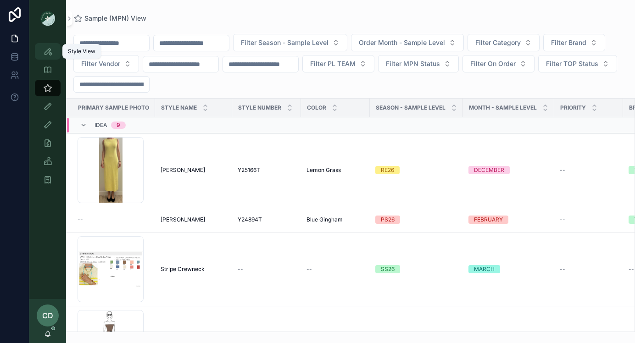
click at [43, 54] on icon "scrollable content" at bounding box center [47, 51] width 9 height 9
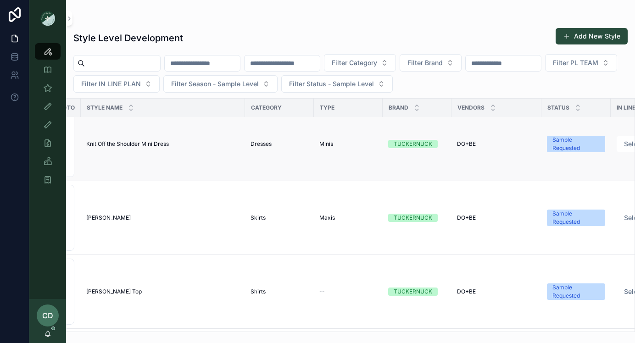
scroll to position [10, 0]
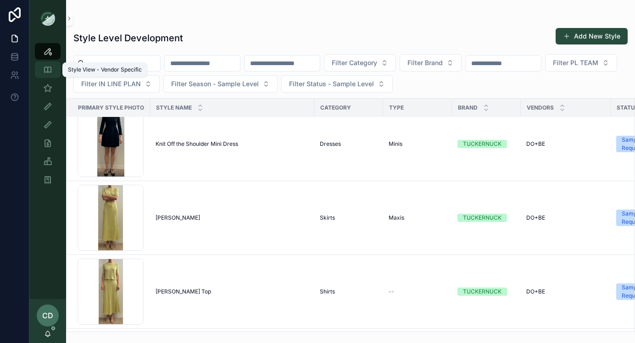
click at [50, 72] on icon "scrollable content" at bounding box center [47, 69] width 9 height 9
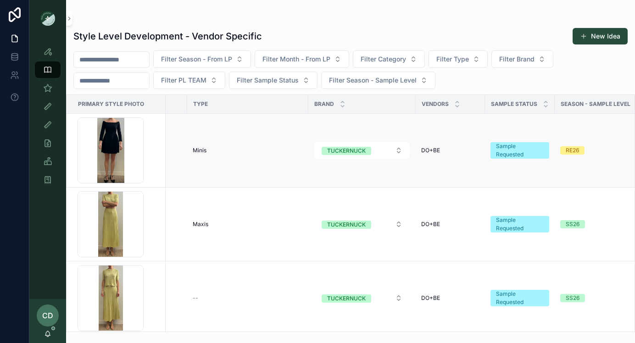
scroll to position [0, 365]
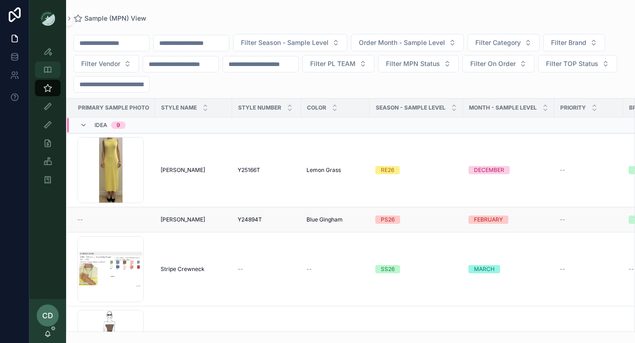
scroll to position [28, 0]
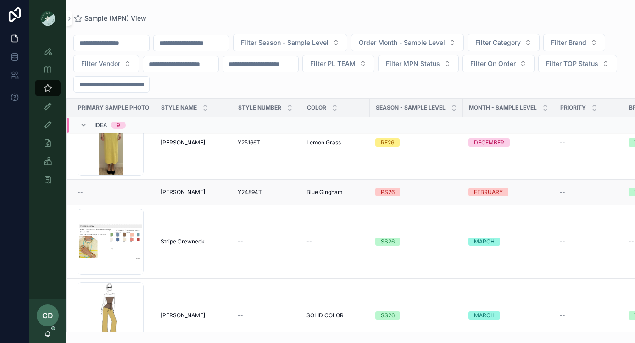
click at [181, 195] on span "[PERSON_NAME]" at bounding box center [183, 192] width 45 height 7
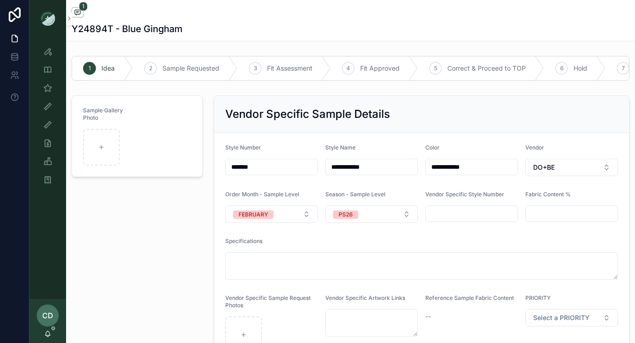
drag, startPoint x: 262, startPoint y: 167, endPoint x: 193, endPoint y: 167, distance: 68.8
click at [150, 201] on div "Sample Gallery Photo" at bounding box center [137, 230] width 142 height 277
click at [48, 47] on icon "scrollable content" at bounding box center [47, 51] width 9 height 9
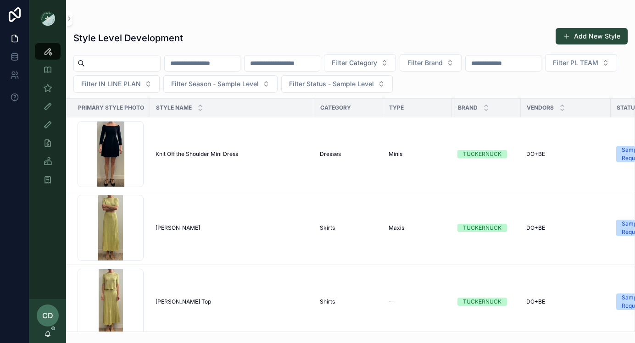
click at [281, 67] on input "scrollable content" at bounding box center [282, 63] width 75 height 13
paste input "*******"
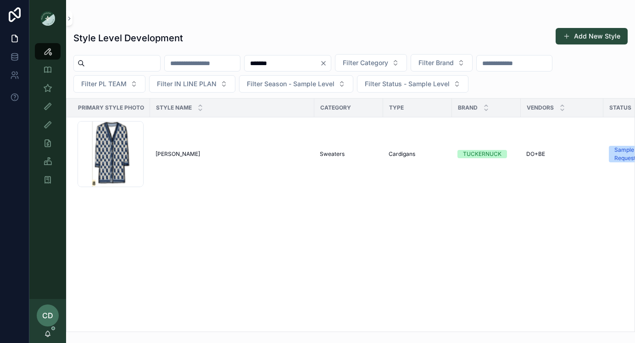
type input "*******"
click at [278, 33] on div "Style Level Development Add New Style" at bounding box center [350, 38] width 554 height 21
click at [176, 156] on span "[PERSON_NAME]" at bounding box center [178, 153] width 45 height 7
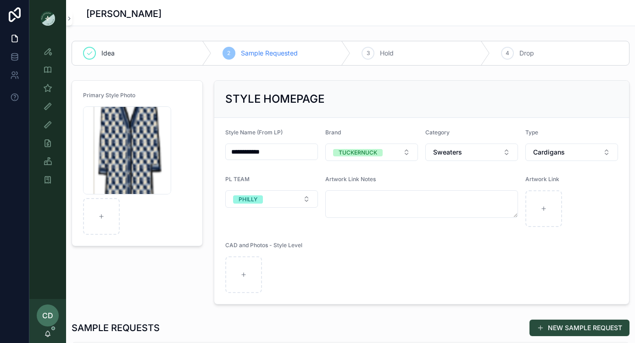
drag, startPoint x: 281, startPoint y: 149, endPoint x: 201, endPoint y: 145, distance: 79.9
click at [41, 48] on div "Style View" at bounding box center [47, 51] width 15 height 15
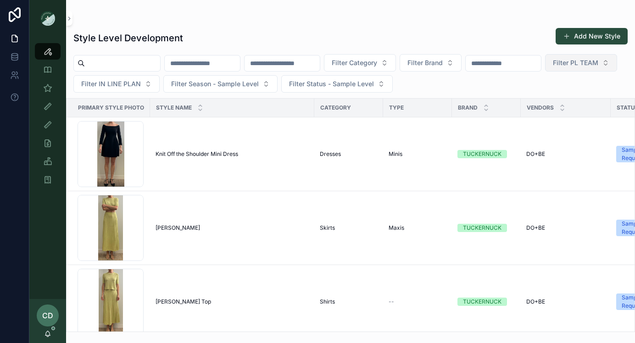
click at [545, 72] on button "Filter PL TEAM" at bounding box center [581, 62] width 72 height 17
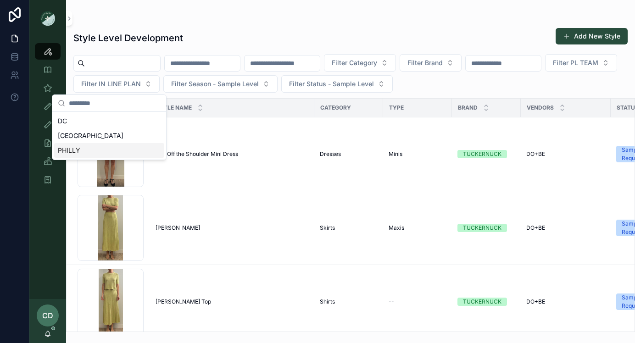
click at [105, 148] on div "PHILLY" at bounding box center [109, 150] width 110 height 15
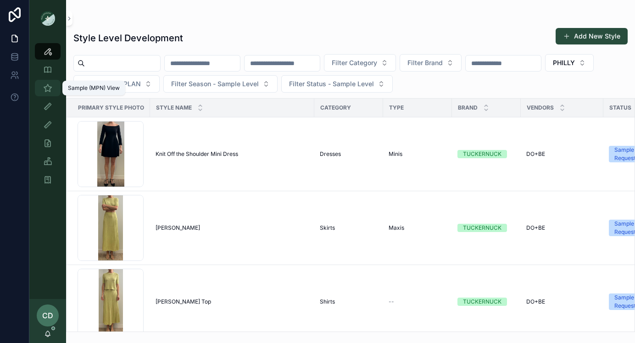
click at [52, 94] on div "Sample (MPN) View" at bounding box center [47, 88] width 15 height 15
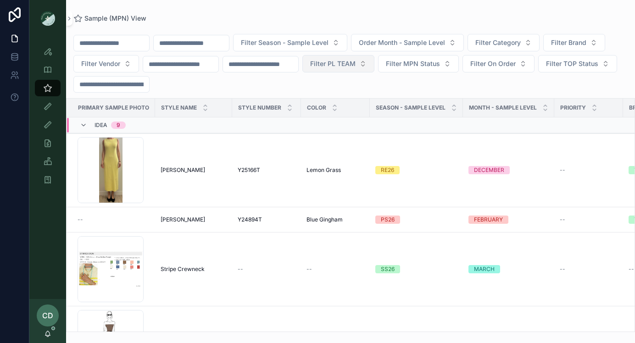
click at [373, 60] on button "Filter PL TEAM" at bounding box center [338, 63] width 72 height 17
click at [328, 126] on div "PHILLY" at bounding box center [356, 130] width 110 height 15
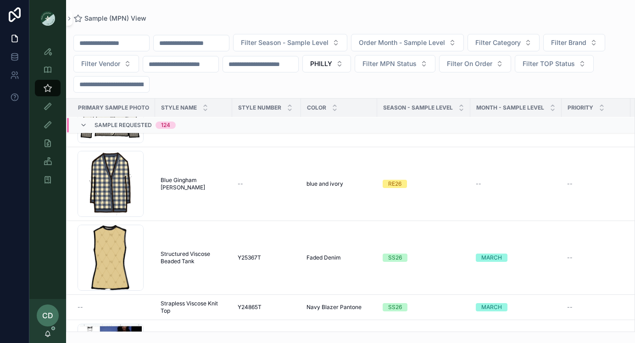
scroll to position [2170, 0]
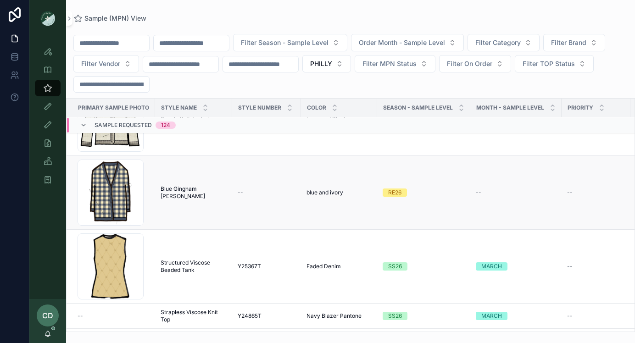
click at [183, 197] on span "Blue Gingham [PERSON_NAME]" at bounding box center [194, 192] width 66 height 15
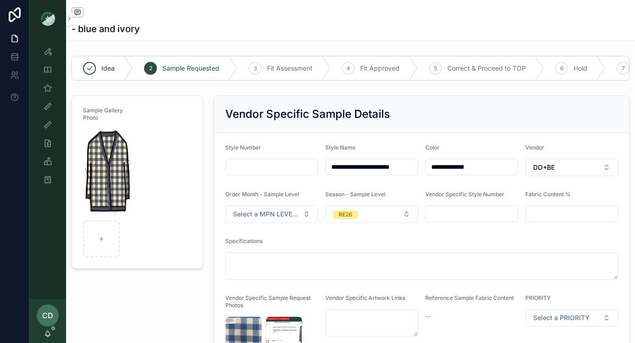
click at [243, 177] on form "**********" at bounding box center [421, 269] width 415 height 272
click at [243, 166] on input "scrollable content" at bounding box center [272, 167] width 92 height 13
paste input "**********"
type input "**********"
click at [228, 185] on form "**********" at bounding box center [421, 269] width 415 height 272
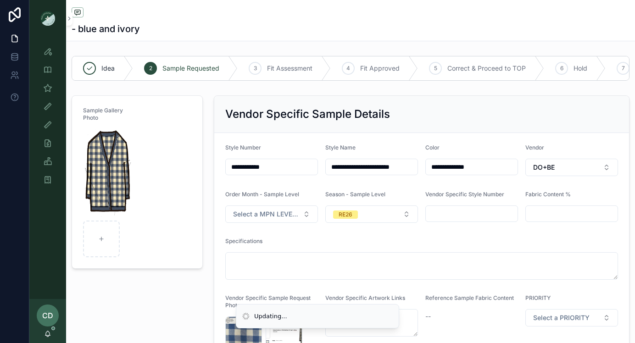
drag, startPoint x: 277, startPoint y: 170, endPoint x: 207, endPoint y: 170, distance: 69.3
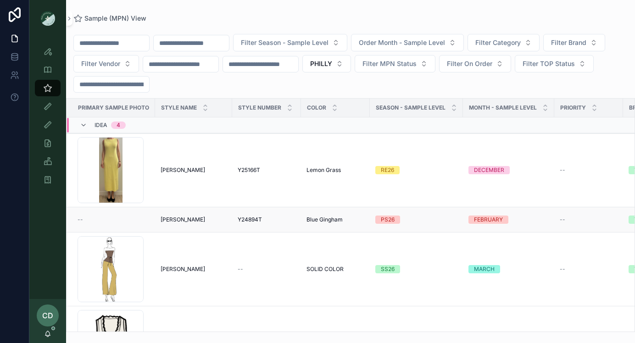
click at [209, 221] on div "Liv Cardigan Liv Cardigan" at bounding box center [194, 219] width 66 height 7
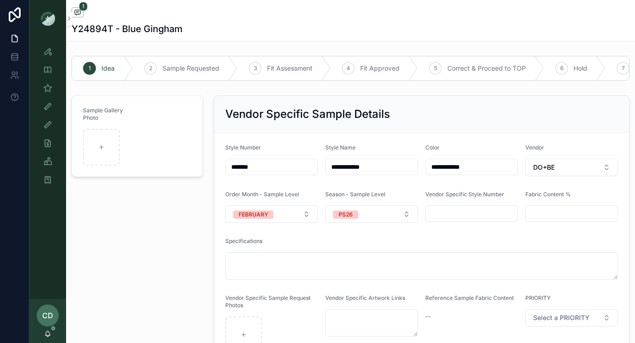
drag, startPoint x: 270, startPoint y: 163, endPoint x: 226, endPoint y: 160, distance: 44.1
click at [226, 160] on div "*******" at bounding box center [271, 167] width 93 height 17
click at [173, 216] on div "Sample Gallery Photo" at bounding box center [137, 230] width 142 height 277
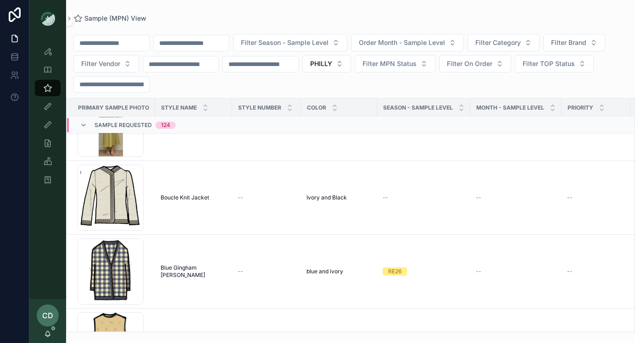
scroll to position [2145, 0]
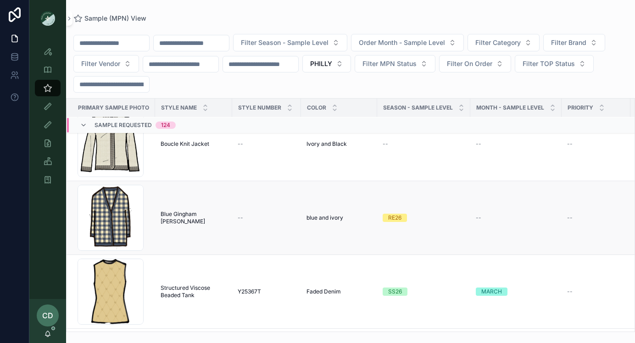
click at [169, 217] on span "Blue Gingham [PERSON_NAME]" at bounding box center [194, 218] width 66 height 15
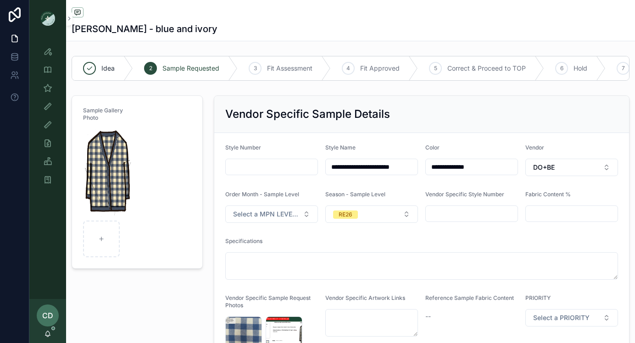
click at [272, 172] on input "scrollable content" at bounding box center [272, 167] width 92 height 13
paste input "*******"
type input "*******"
click at [212, 187] on div "**********" at bounding box center [421, 250] width 427 height 317
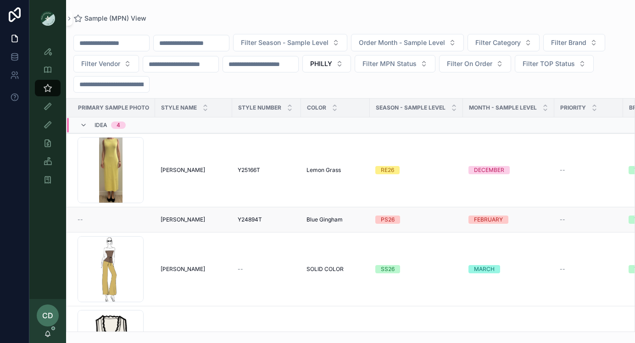
click at [161, 220] on span "Liv Cardigan" at bounding box center [183, 219] width 45 height 7
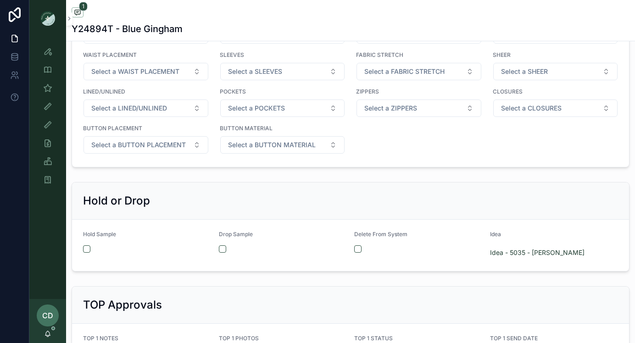
scroll to position [1373, 0]
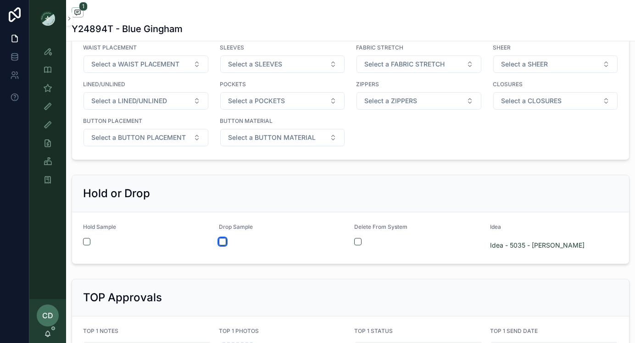
click at [224, 240] on button "scrollable content" at bounding box center [222, 241] width 7 height 7
click at [362, 243] on div "scrollable content" at bounding box center [418, 241] width 128 height 7
click at [358, 243] on button "scrollable content" at bounding box center [357, 241] width 7 height 7
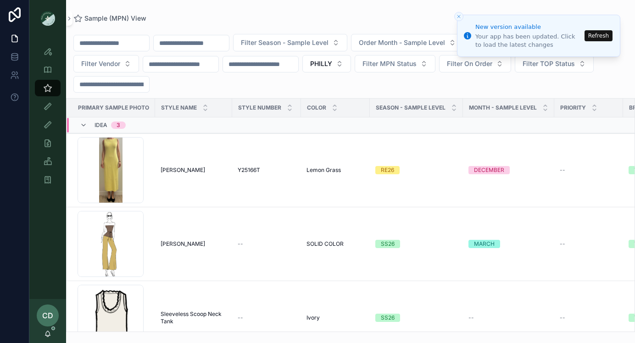
click at [587, 42] on li "New version available Your app has been updated. Click to load the latest chang…" at bounding box center [538, 36] width 163 height 42
click at [587, 38] on button "Refresh" at bounding box center [598, 35] width 28 height 11
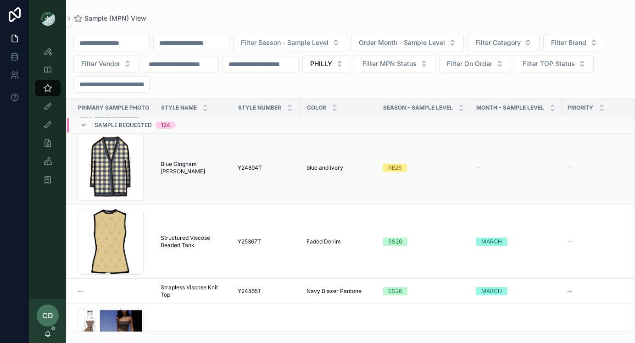
scroll to position [2151, 0]
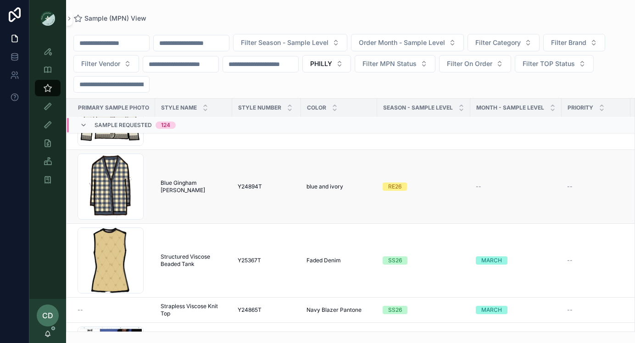
click at [184, 183] on span "Blue Gingham [PERSON_NAME]" at bounding box center [194, 186] width 66 height 15
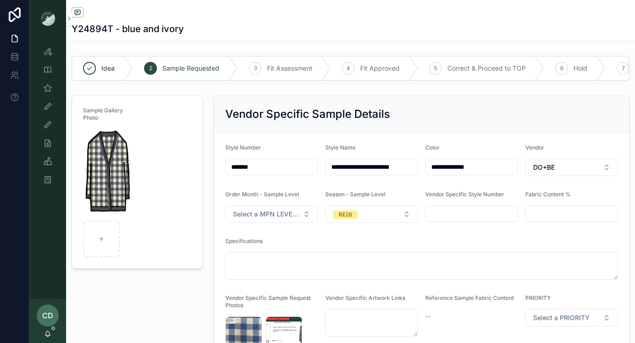
drag, startPoint x: 376, startPoint y: 171, endPoint x: 301, endPoint y: 163, distance: 75.1
click at [301, 163] on form "**********" at bounding box center [421, 269] width 415 height 272
type input "**********"
click at [372, 181] on form "**********" at bounding box center [421, 269] width 415 height 272
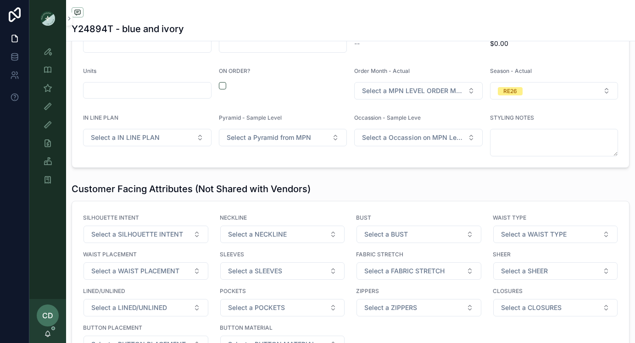
scroll to position [1320, 0]
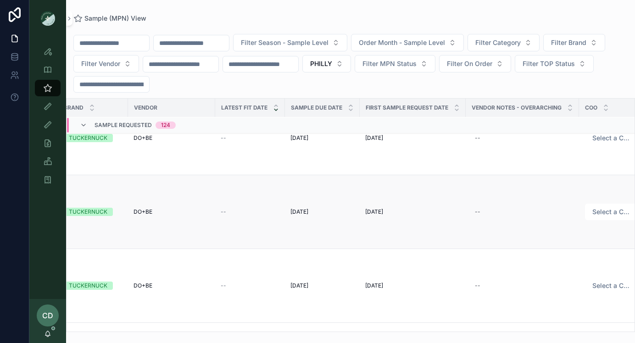
scroll to position [2052, 661]
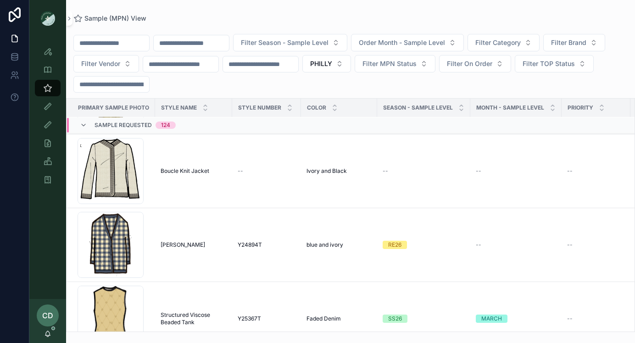
scroll to position [2099, 0]
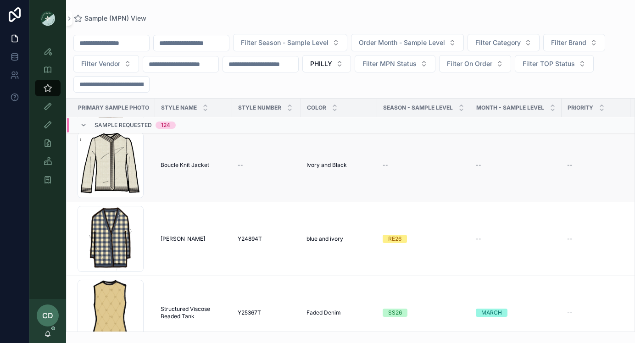
click at [186, 162] on span "Boucle Knit Jacket" at bounding box center [185, 164] width 49 height 7
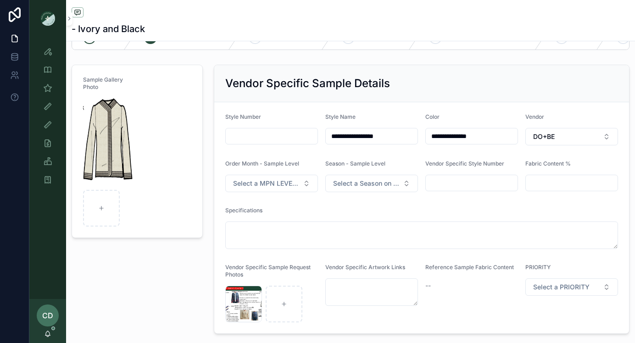
scroll to position [42, 0]
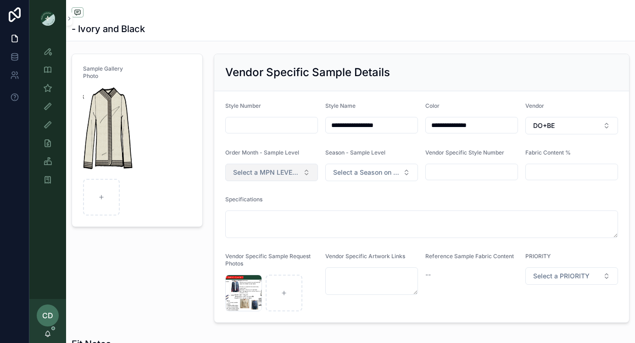
click at [255, 178] on button "Select a MPN LEVEL ORDER MONTH" at bounding box center [271, 172] width 93 height 17
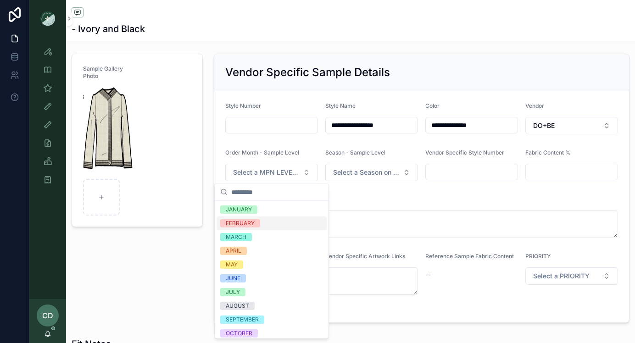
click at [253, 223] on div "FEBRUARY" at bounding box center [240, 223] width 29 height 8
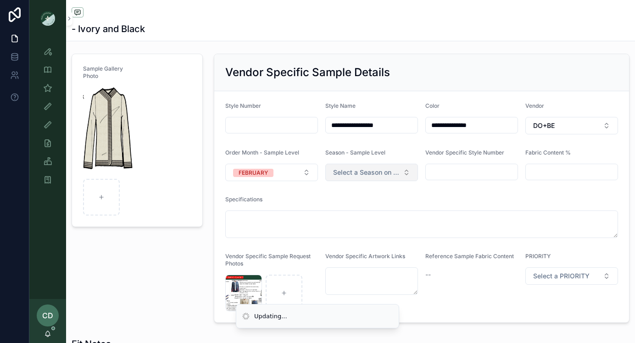
click at [342, 174] on span "Select a Season on MPN Level" at bounding box center [366, 172] width 66 height 9
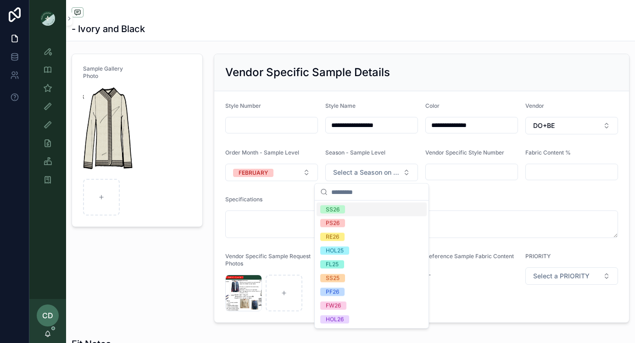
click at [337, 213] on div "SS26" at bounding box center [372, 210] width 110 height 14
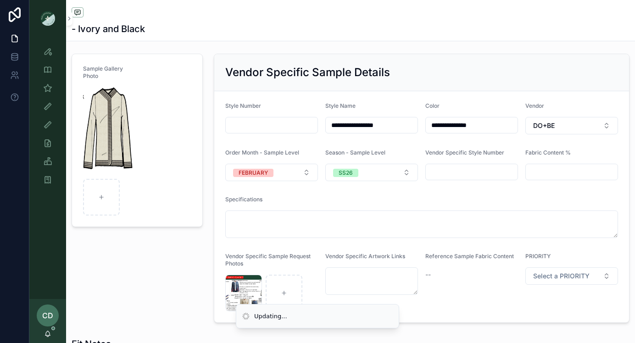
click at [194, 252] on div "Sample Gallery Photo" at bounding box center [137, 188] width 142 height 277
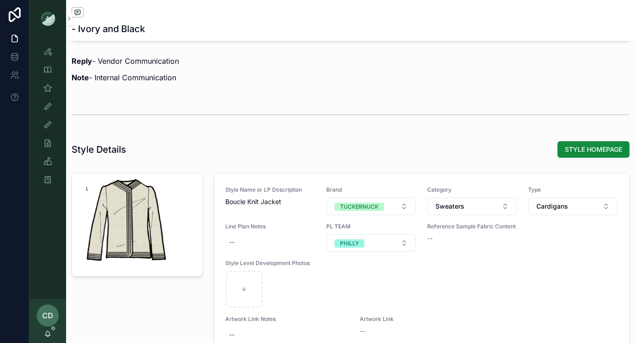
scroll to position [996, 0]
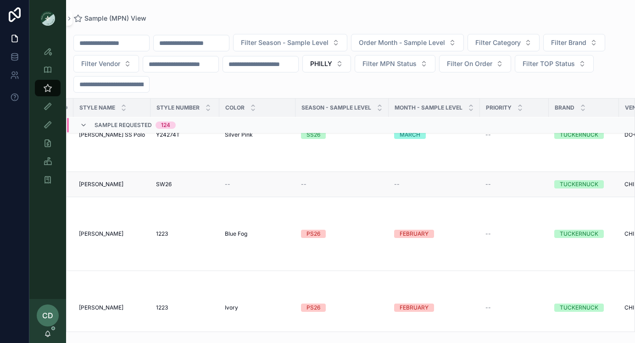
scroll to position [3207, 0]
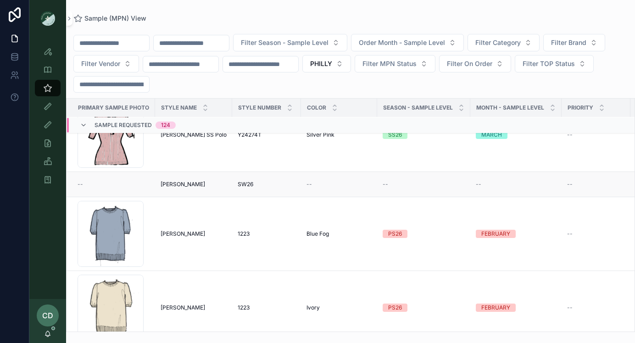
click at [211, 186] on div "Riley Riley" at bounding box center [194, 184] width 66 height 7
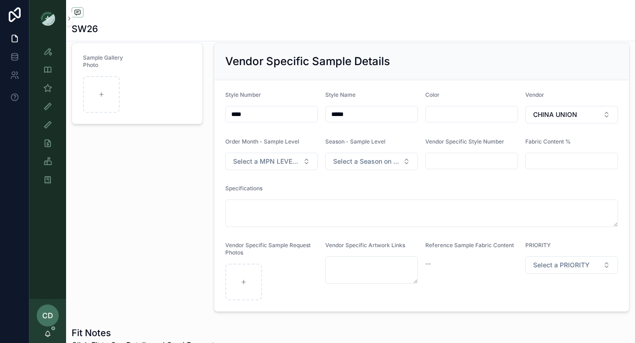
scroll to position [72, 0]
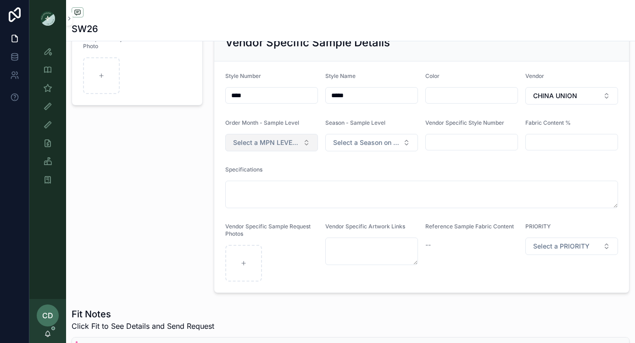
click at [254, 139] on span "Select a MPN LEVEL ORDER MONTH" at bounding box center [266, 142] width 66 height 9
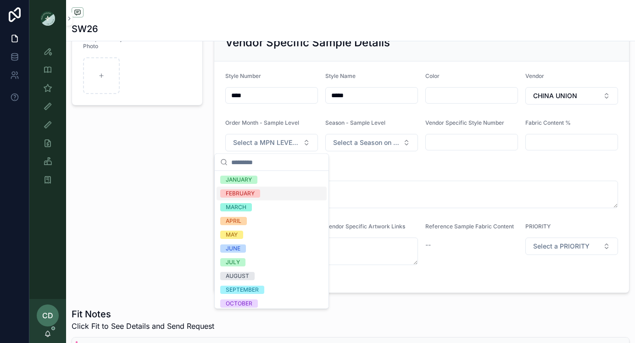
click at [256, 195] on span "FEBRUARY" at bounding box center [240, 193] width 40 height 8
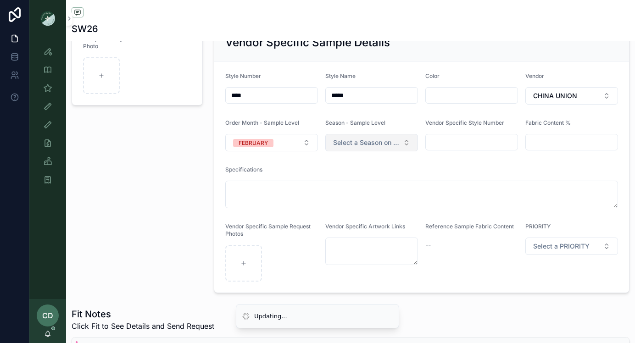
click at [360, 140] on span "Select a Season on MPN Level" at bounding box center [366, 142] width 66 height 9
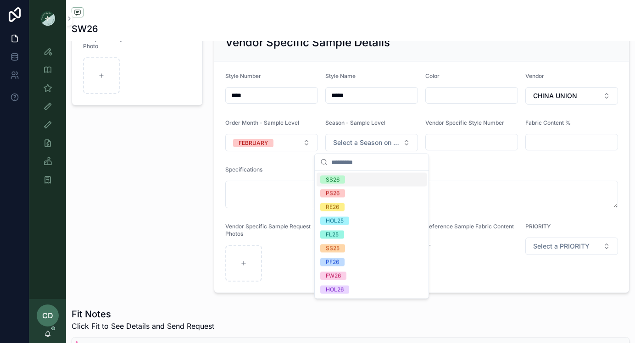
click at [351, 177] on div "SS26" at bounding box center [372, 180] width 110 height 14
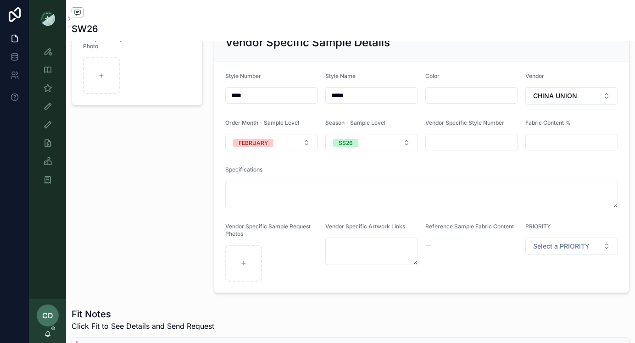
click at [205, 188] on div "Sample Gallery Photo" at bounding box center [137, 158] width 142 height 277
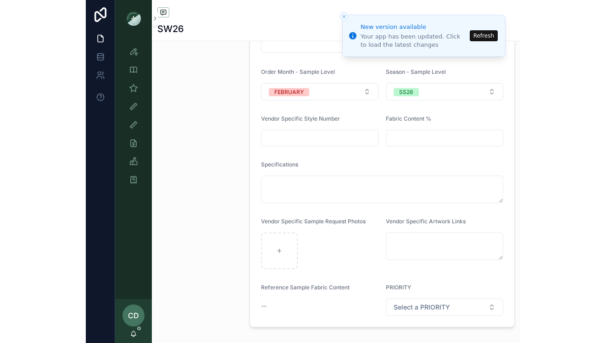
scroll to position [0, 0]
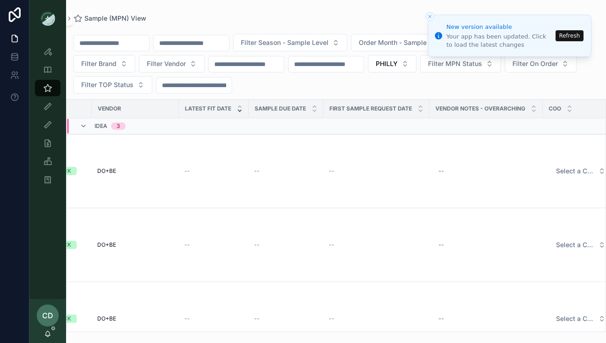
scroll to position [0, 625]
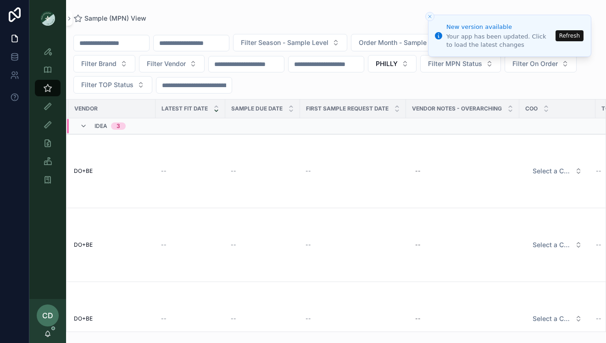
click at [581, 39] on button "Refresh" at bounding box center [570, 35] width 28 height 11
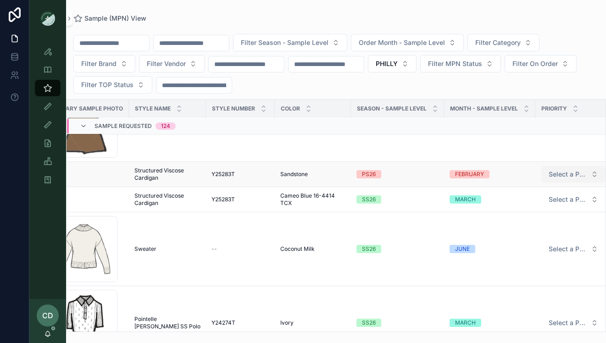
scroll to position [2457, 0]
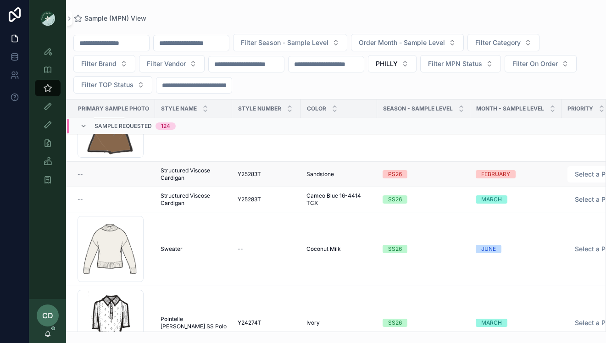
click at [309, 172] on span "Sandstone" at bounding box center [320, 174] width 28 height 7
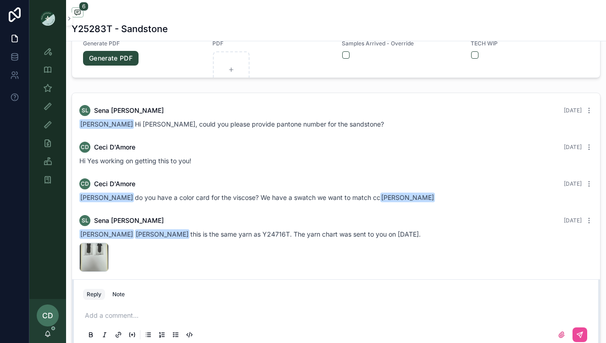
scroll to position [603, 0]
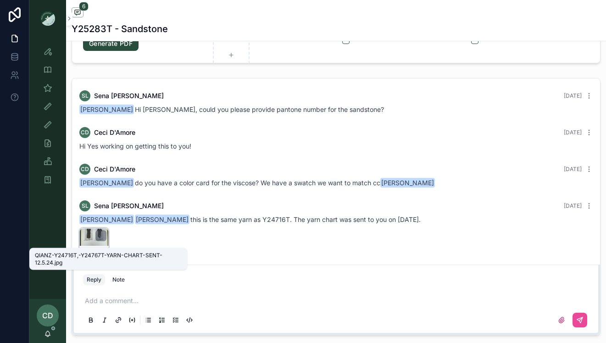
click at [94, 248] on span "QIANZ-Y24716T,-Y24767T-YARN-CHART-SENT-12.5.24" at bounding box center [90, 251] width 16 height 7
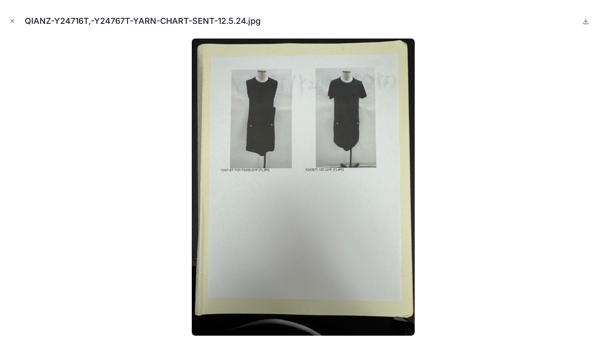
click at [11, 16] on div "QIANZ-Y24716T,-Y24767T-YARN-CHART-SENT-12.5.24.jpg" at bounding box center [302, 21] width 591 height 28
click at [11, 16] on button "Close modal" at bounding box center [12, 21] width 10 height 10
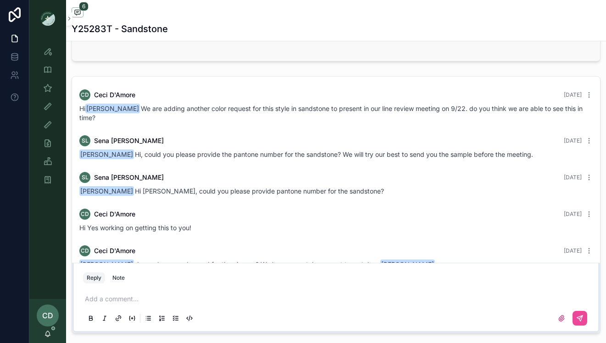
scroll to position [599, 0]
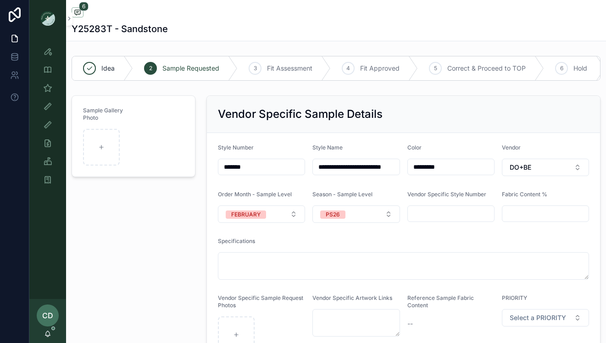
drag, startPoint x: 262, startPoint y: 164, endPoint x: 213, endPoint y: 164, distance: 48.6
click at [213, 164] on form "**********" at bounding box center [403, 248] width 393 height 231
click at [55, 53] on div "Style View" at bounding box center [47, 51] width 15 height 15
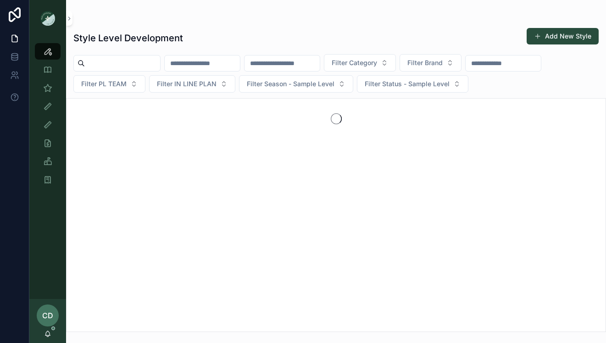
click at [194, 63] on input "scrollable content" at bounding box center [202, 63] width 75 height 13
click at [293, 63] on input "scrollable content" at bounding box center [282, 63] width 75 height 13
paste input "*******"
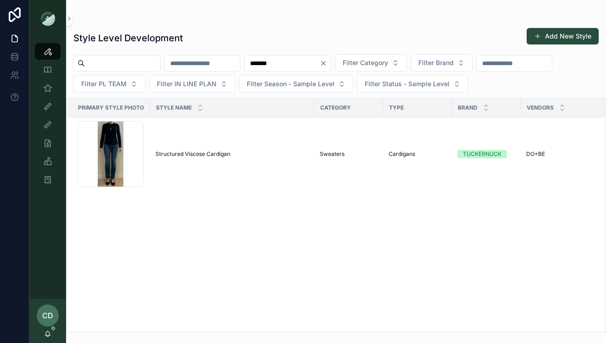
type input "*******"
click at [287, 34] on div "Style Level Development Add New Style" at bounding box center [335, 38] width 525 height 21
click at [184, 156] on span "Structured Viscose Cardigan" at bounding box center [193, 153] width 75 height 7
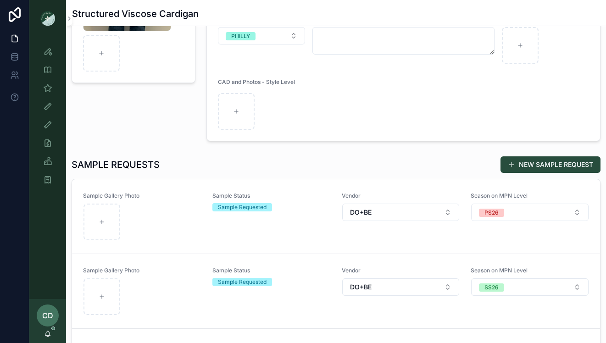
scroll to position [269, 0]
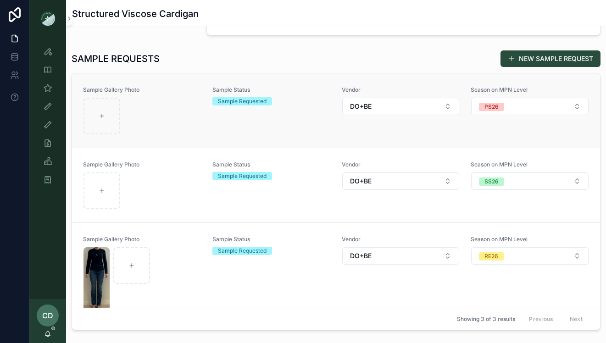
click at [198, 120] on div "scrollable content" at bounding box center [141, 116] width 117 height 37
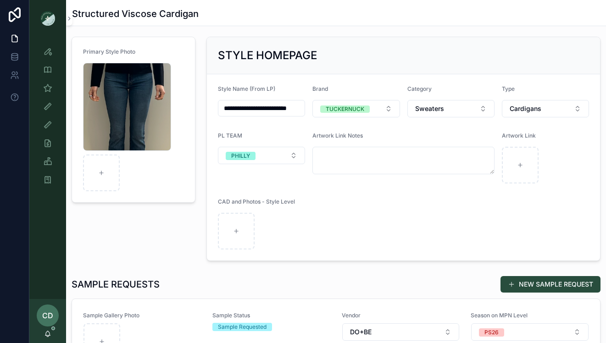
scroll to position [197, 0]
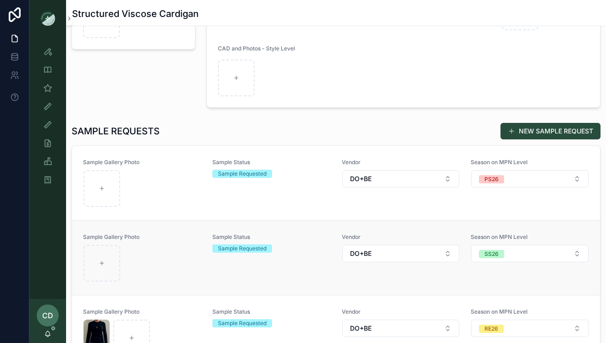
click at [185, 243] on div "Sample Gallery Photo" at bounding box center [142, 258] width 118 height 49
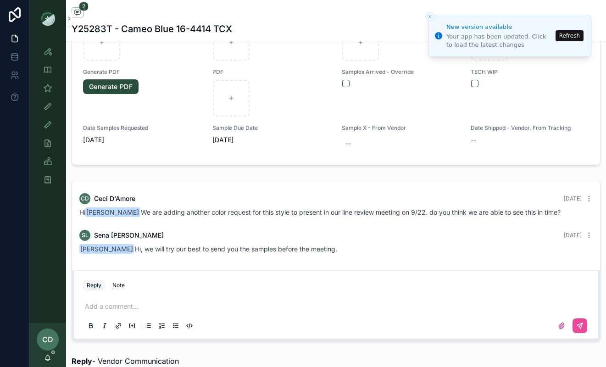
scroll to position [571, 0]
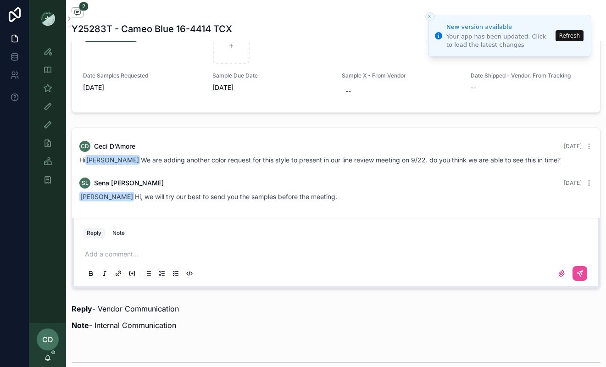
click at [116, 250] on p "scrollable content" at bounding box center [338, 254] width 506 height 9
click at [179, 257] on span "**********" at bounding box center [147, 254] width 81 height 6
click at [247, 252] on p "**********" at bounding box center [338, 254] width 506 height 9
click at [245, 255] on span "**********" at bounding box center [176, 254] width 139 height 6
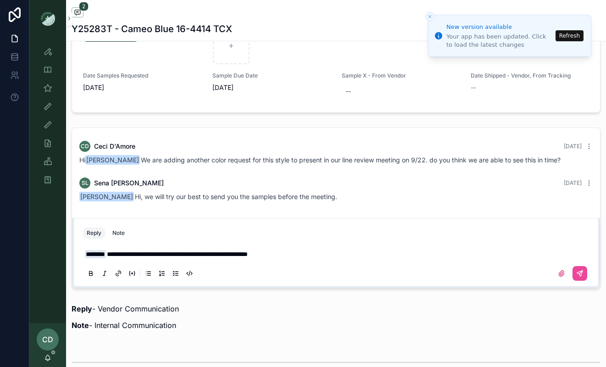
click at [331, 254] on p "**********" at bounding box center [338, 254] width 506 height 9
click at [582, 278] on button "scrollable content" at bounding box center [580, 273] width 15 height 15
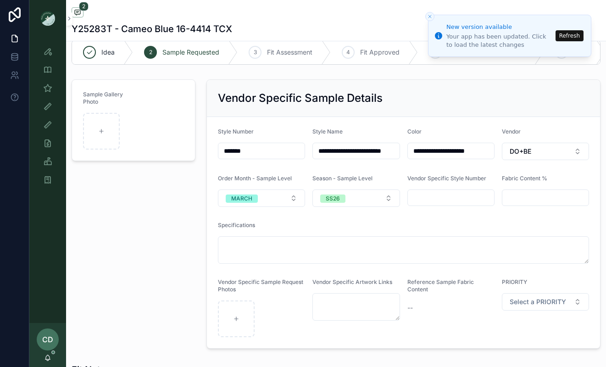
scroll to position [0, 0]
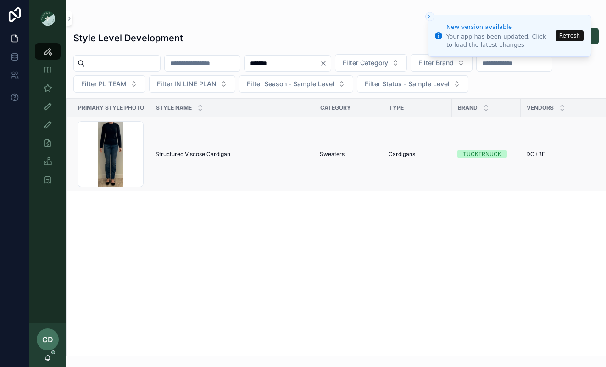
click at [156, 153] on span "Structured Viscose Cardigan" at bounding box center [193, 153] width 75 height 7
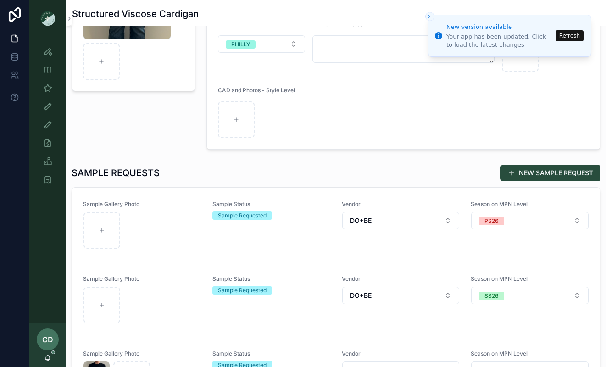
scroll to position [228, 0]
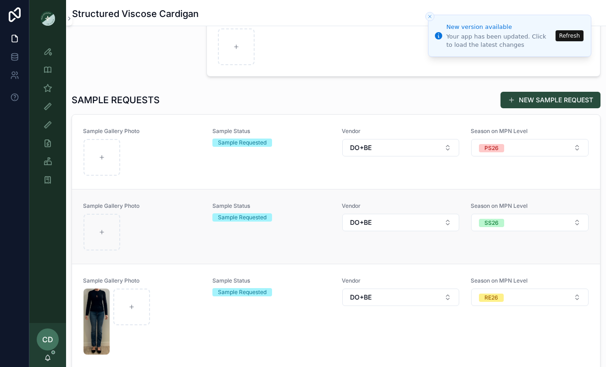
click at [163, 226] on div "scrollable content" at bounding box center [141, 232] width 117 height 37
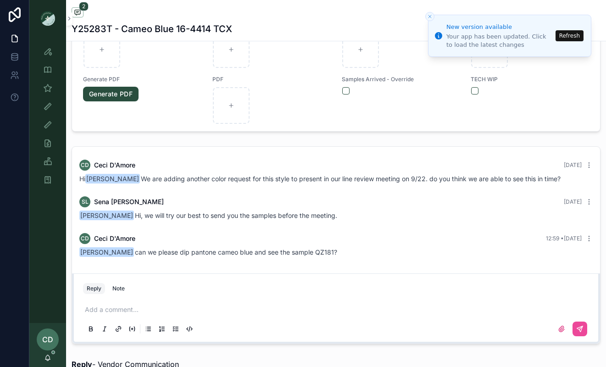
scroll to position [595, 0]
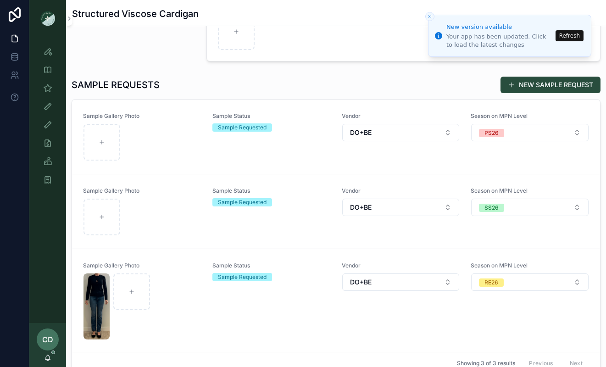
scroll to position [234, 0]
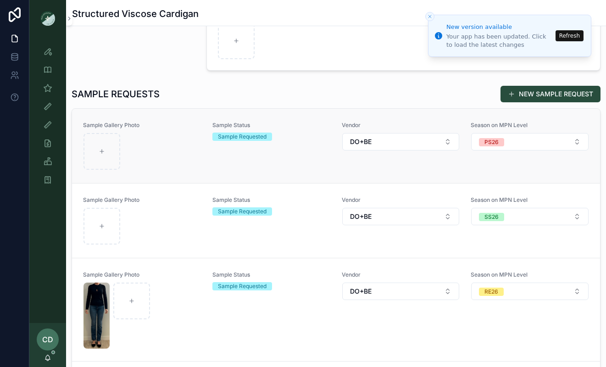
click at [150, 157] on div "scrollable content" at bounding box center [141, 151] width 117 height 37
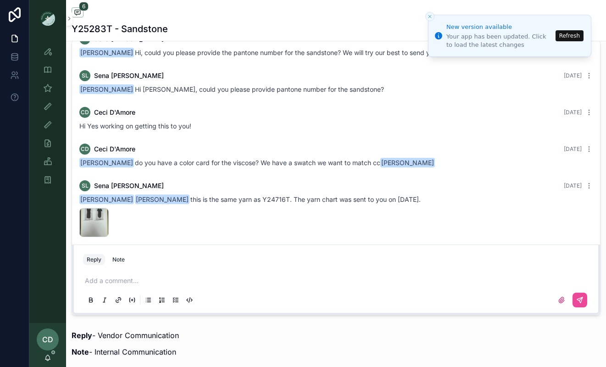
scroll to position [661, 0]
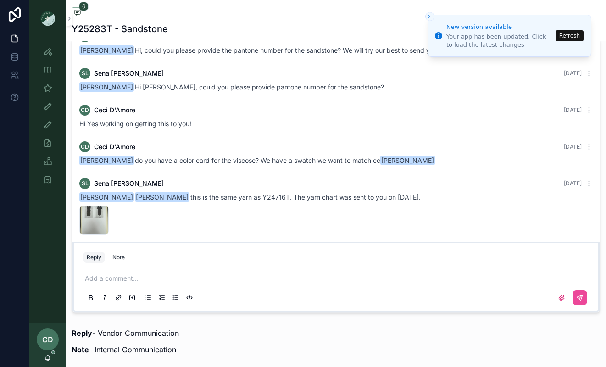
click at [106, 275] on p "scrollable content" at bounding box center [338, 278] width 506 height 9
click at [580, 299] on icon "scrollable content" at bounding box center [579, 297] width 7 height 7
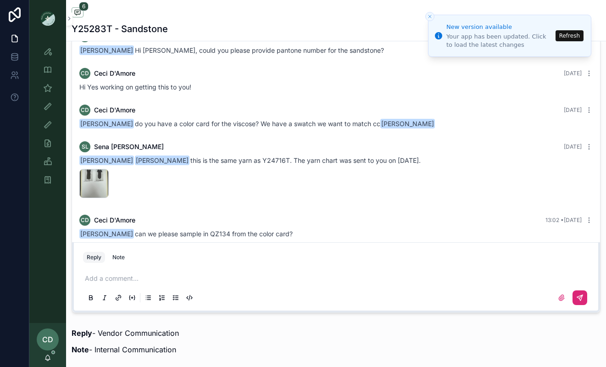
scroll to position [0, 0]
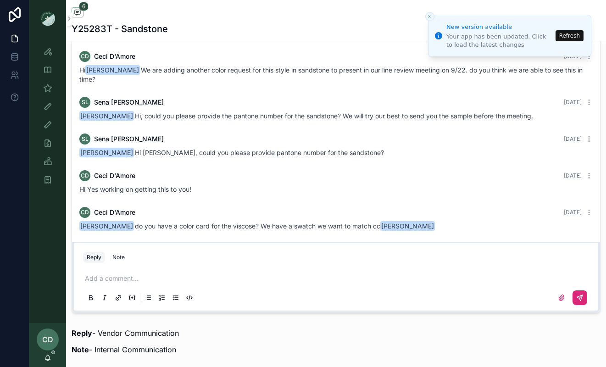
click at [564, 39] on button "Refresh" at bounding box center [570, 35] width 28 height 11
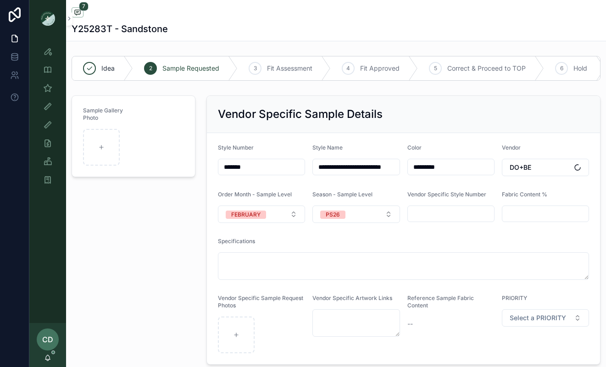
scroll to position [102, 0]
click at [47, 90] on icon "scrollable content" at bounding box center [47, 87] width 9 height 9
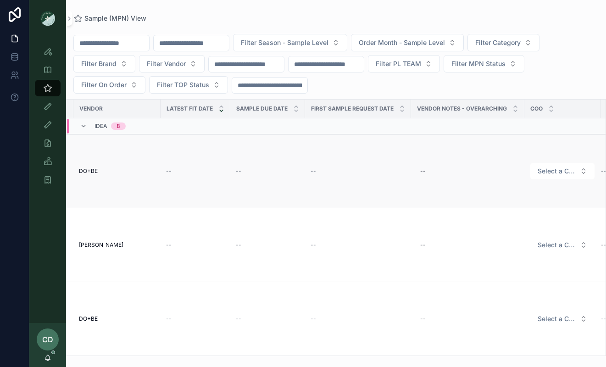
scroll to position [0, 690]
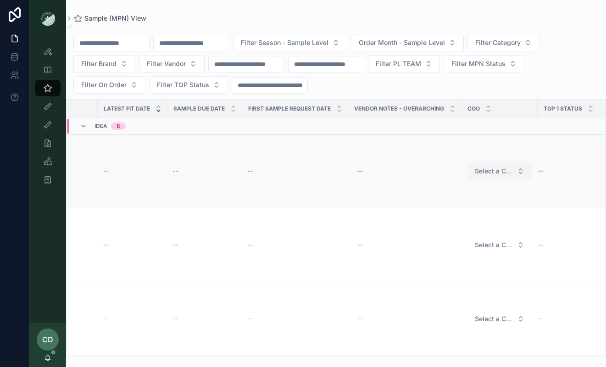
click at [492, 175] on span "Select a COO" at bounding box center [494, 171] width 39 height 9
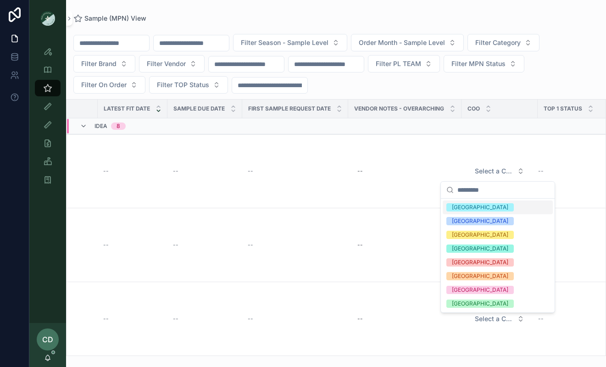
click at [510, 83] on div "Filter Season - Sample Level Order Month - Sample Level Filter Category Filter …" at bounding box center [336, 64] width 540 height 60
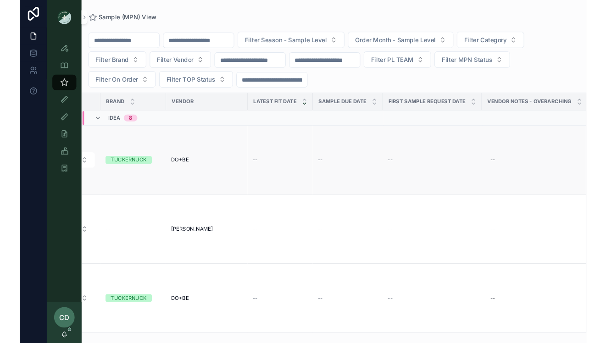
scroll to position [0, 525]
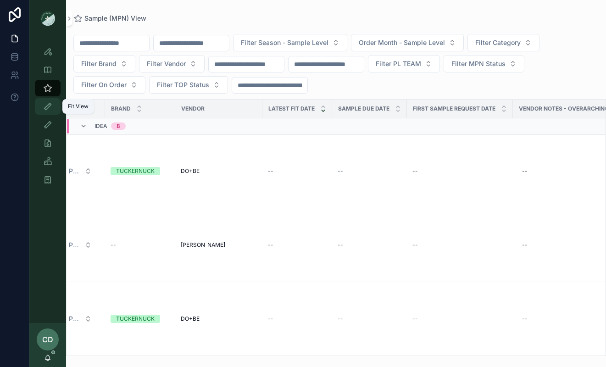
click at [43, 102] on div "Fit View" at bounding box center [47, 106] width 15 height 15
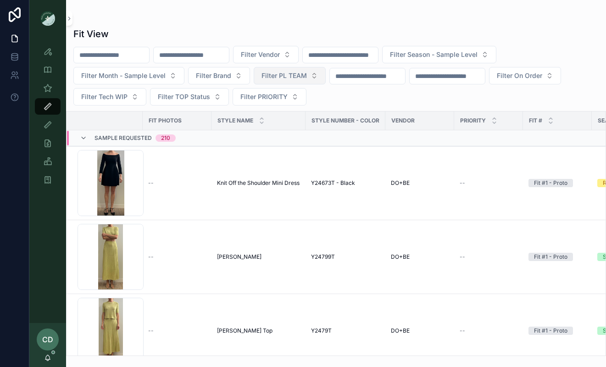
click at [286, 71] on button "Filter PL TEAM" at bounding box center [290, 75] width 72 height 17
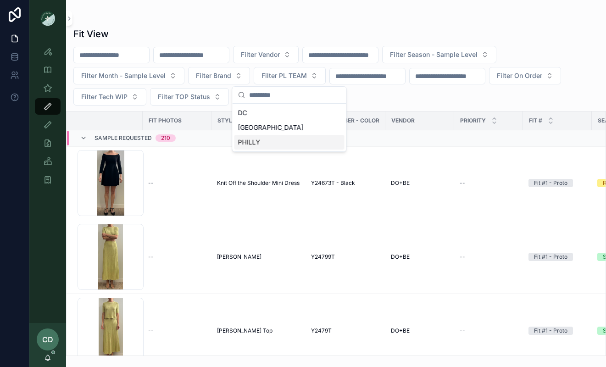
click at [273, 143] on div "PHILLY" at bounding box center [289, 142] width 110 height 15
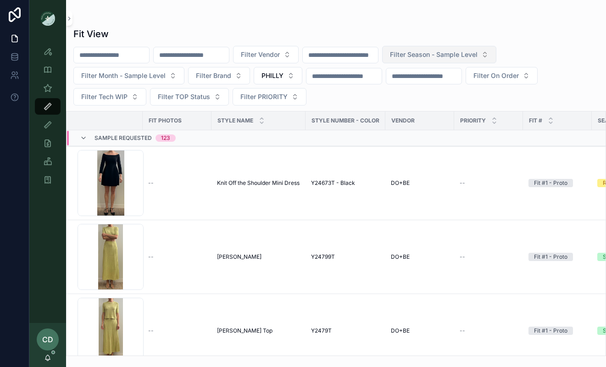
click at [421, 57] on span "Filter Season - Sample Level" at bounding box center [434, 54] width 88 height 9
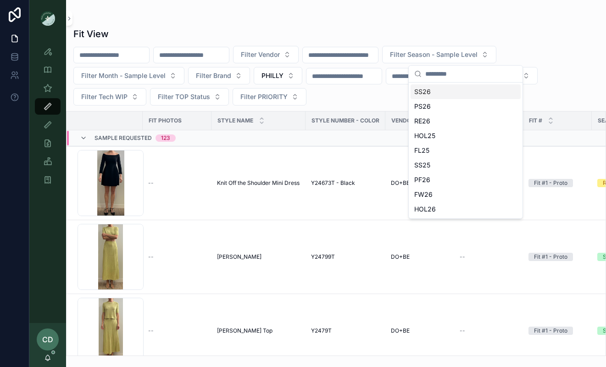
click at [427, 94] on div "SS26" at bounding box center [466, 91] width 110 height 15
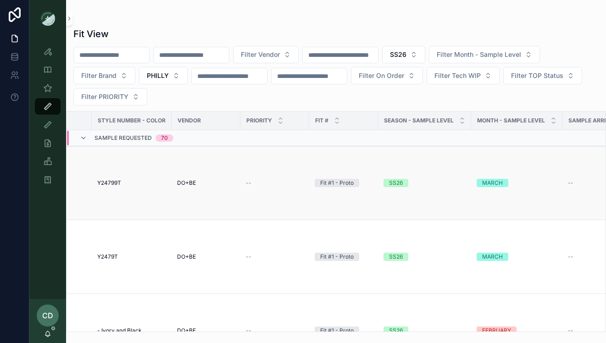
scroll to position [0, 181]
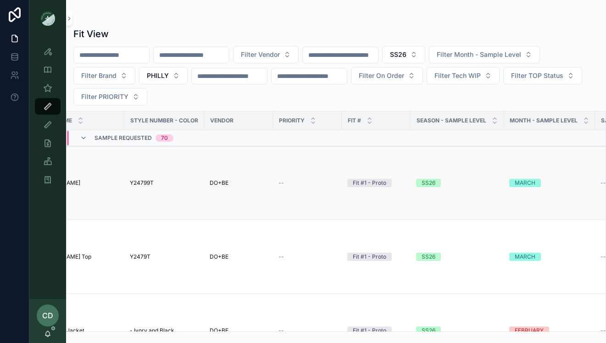
click at [281, 184] on span "--" at bounding box center [281, 182] width 6 height 7
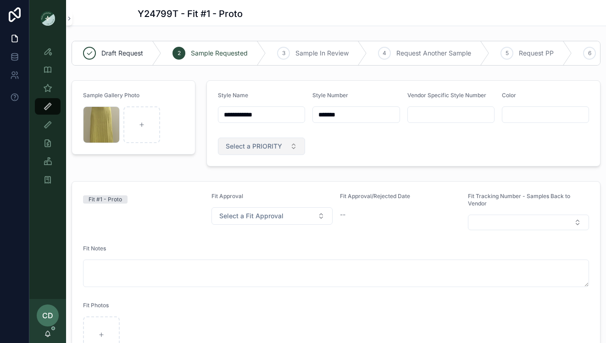
click at [280, 146] on span "Select a PRIORITY" at bounding box center [254, 146] width 56 height 9
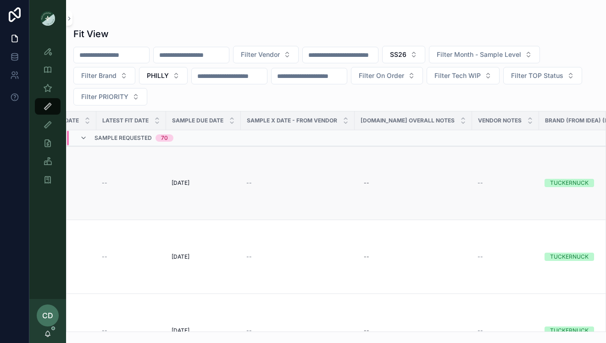
scroll to position [0, 870]
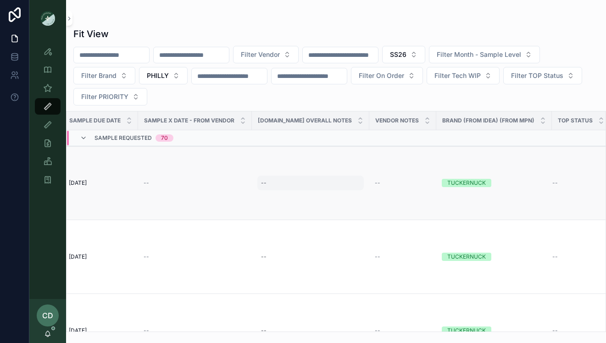
click at [299, 186] on div "--" at bounding box center [310, 183] width 106 height 15
type input "*"
click at [359, 193] on icon "scrollable content" at bounding box center [358, 195] width 7 height 7
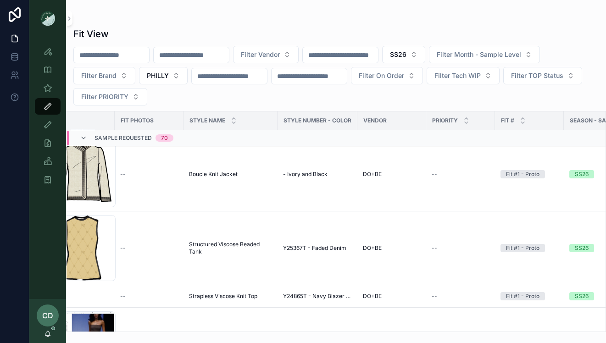
scroll to position [156, 27]
click at [438, 250] on div "--" at bounding box center [462, 248] width 58 height 7
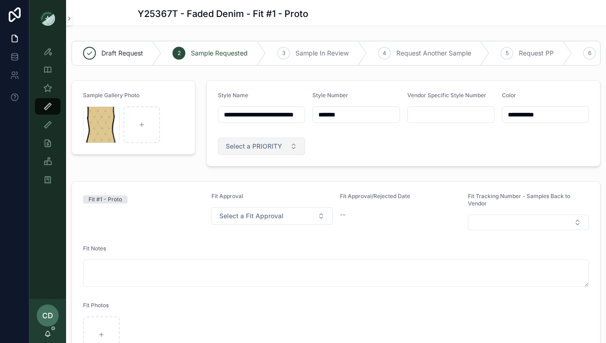
click at [267, 144] on span "Select a PRIORITY" at bounding box center [254, 146] width 56 height 9
click at [246, 183] on span "PRIORITY" at bounding box center [229, 183] width 36 height 8
click at [49, 90] on icon "scrollable content" at bounding box center [47, 87] width 9 height 9
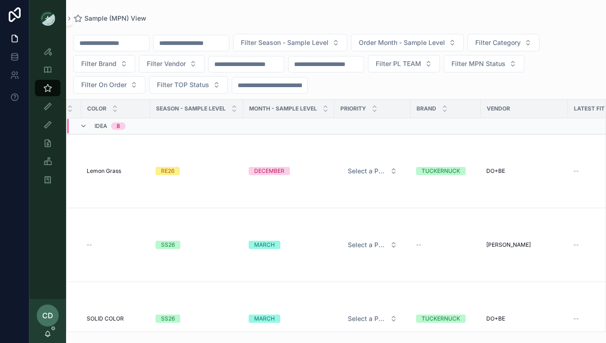
scroll to position [0, 259]
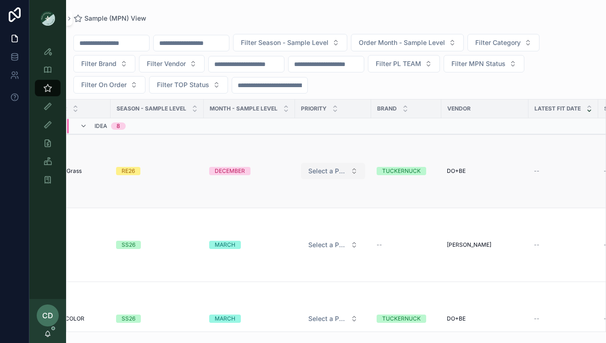
click at [320, 167] on span "Select a PRIORITY" at bounding box center [327, 171] width 39 height 9
click at [259, 208] on td "MARCH" at bounding box center [249, 245] width 91 height 74
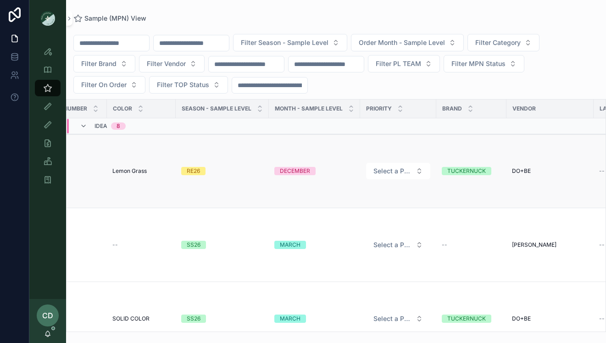
scroll to position [0, 0]
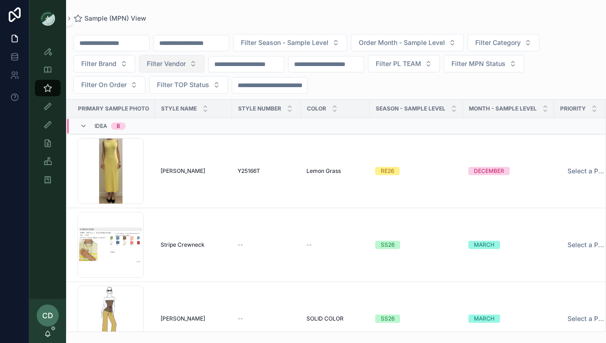
click at [188, 65] on button "Filter Vendor" at bounding box center [172, 63] width 66 height 17
click at [113, 68] on button "Filter Brand" at bounding box center [104, 63] width 62 height 17
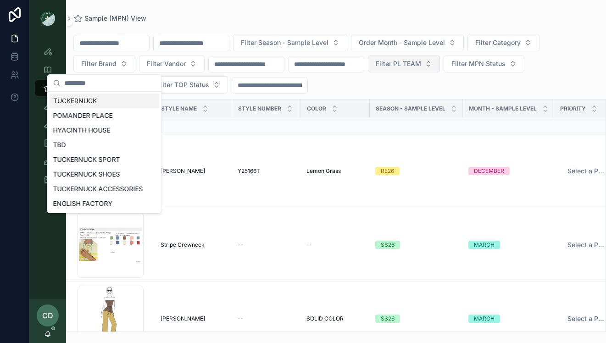
click at [421, 64] on span "Filter PL TEAM" at bounding box center [398, 63] width 45 height 9
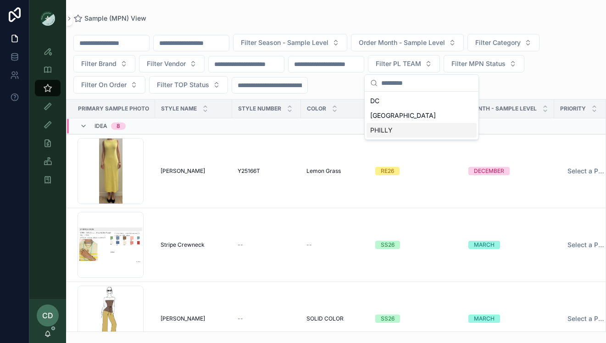
click at [396, 130] on div "PHILLY" at bounding box center [422, 130] width 110 height 15
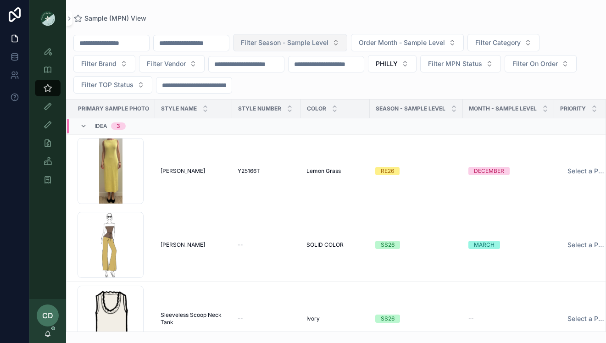
click at [328, 40] on span "Filter Season - Sample Level" at bounding box center [285, 42] width 88 height 9
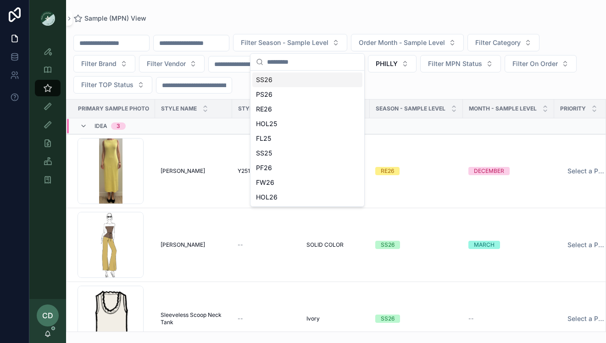
click at [282, 83] on div "SS26" at bounding box center [307, 79] width 110 height 15
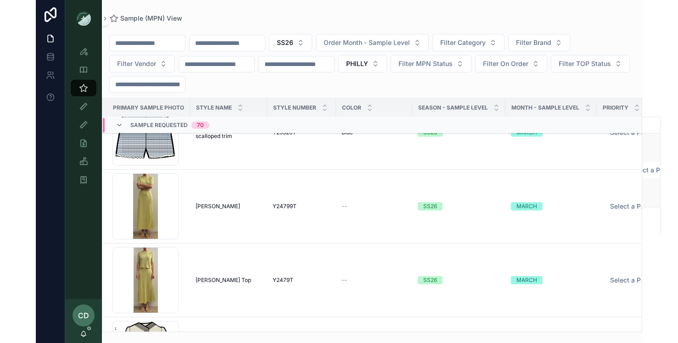
scroll to position [0, 1]
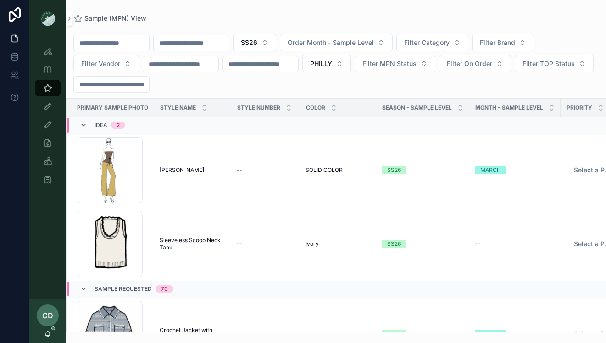
click at [82, 124] on icon "scrollable content" at bounding box center [83, 125] width 7 height 7
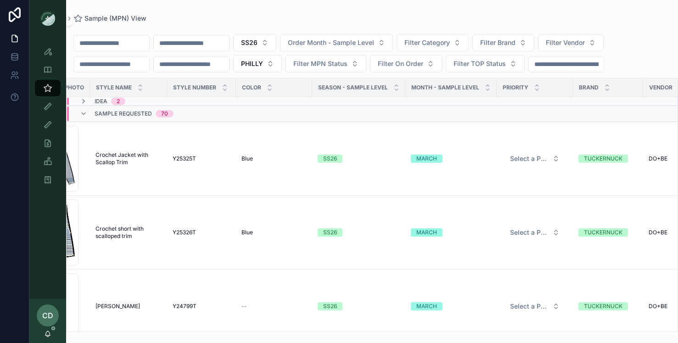
scroll to position [0, 0]
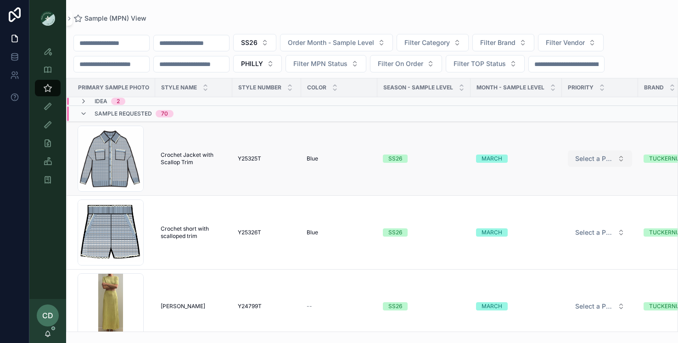
click at [584, 160] on span "Select a PRIORITY" at bounding box center [594, 158] width 39 height 9
click at [573, 195] on div "PRIORITY" at bounding box center [564, 195] width 25 height 8
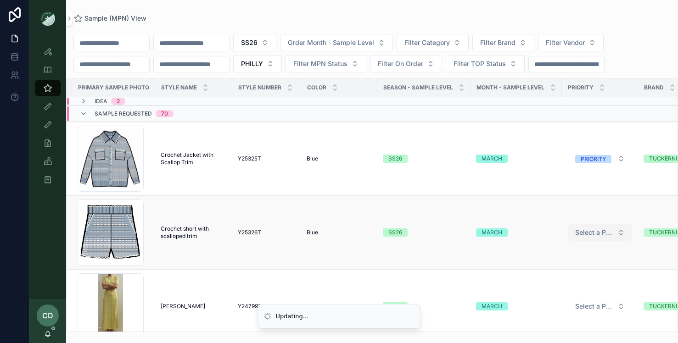
click at [589, 232] on span "Select a PRIORITY" at bounding box center [594, 232] width 39 height 9
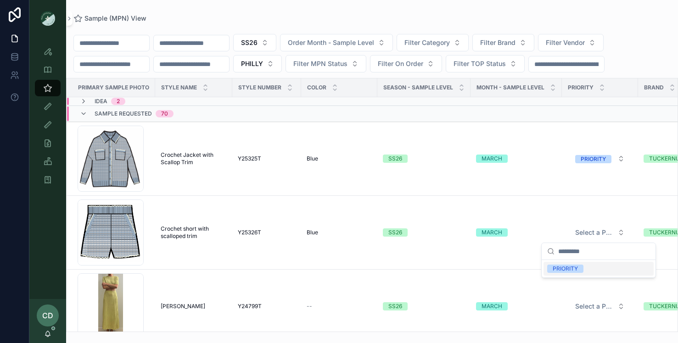
click at [573, 272] on div "PRIORITY" at bounding box center [564, 269] width 25 height 8
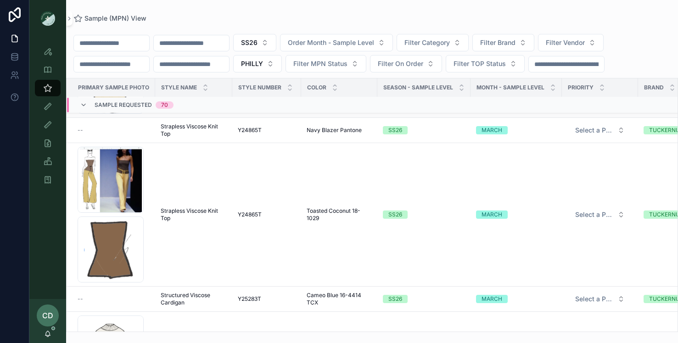
scroll to position [455, 0]
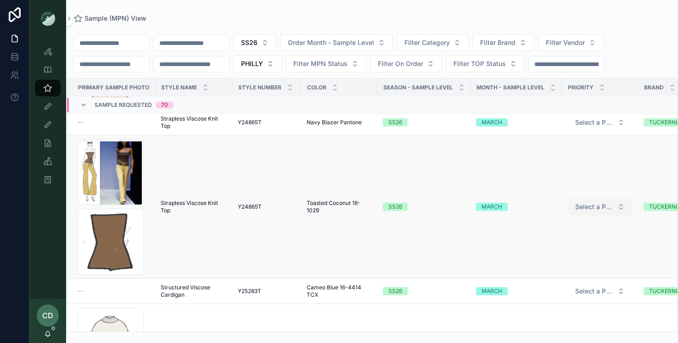
click at [595, 210] on span "Select a PRIORITY" at bounding box center [594, 206] width 39 height 9
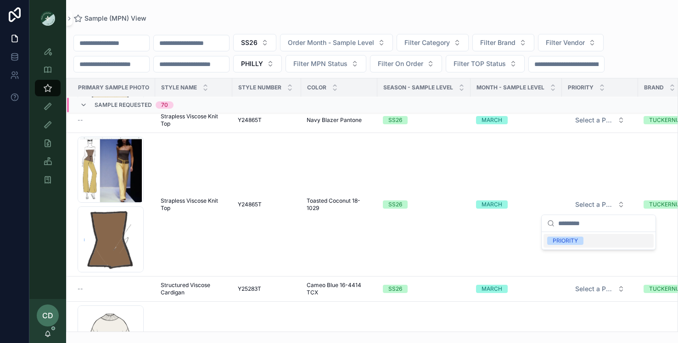
click at [555, 241] on div "PRIORITY" at bounding box center [564, 241] width 25 height 8
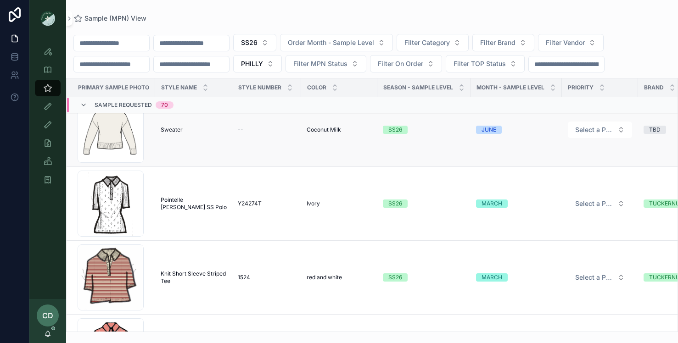
scroll to position [673, 0]
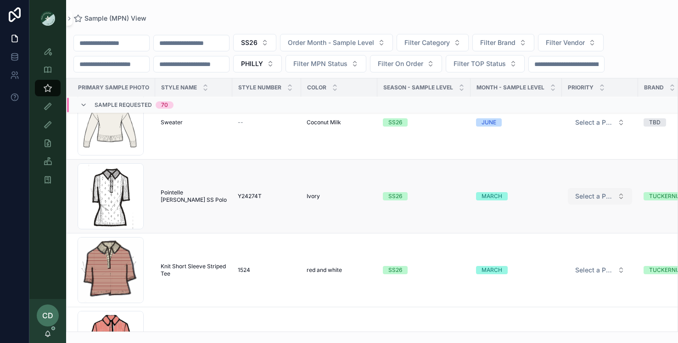
click at [605, 198] on span "Select a PRIORITY" at bounding box center [594, 196] width 39 height 9
click at [576, 237] on div "PRIORITY" at bounding box center [598, 233] width 110 height 14
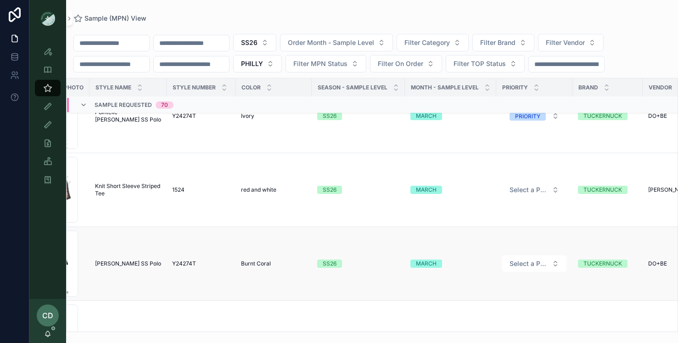
scroll to position [758, 0]
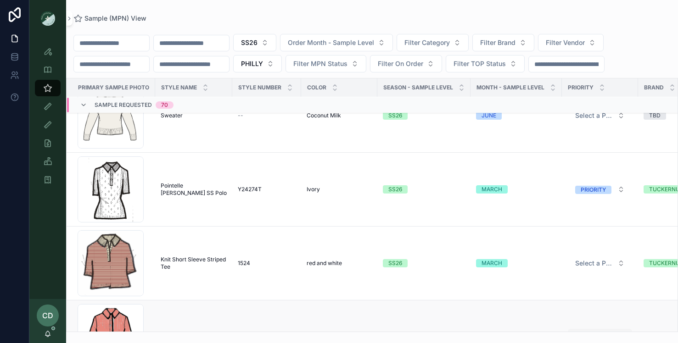
click at [596, 333] on span "Select a PRIORITY" at bounding box center [594, 337] width 39 height 9
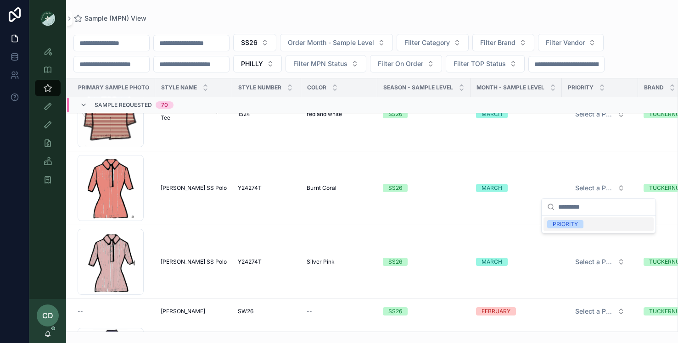
click at [577, 226] on div "PRIORITY" at bounding box center [564, 224] width 25 height 8
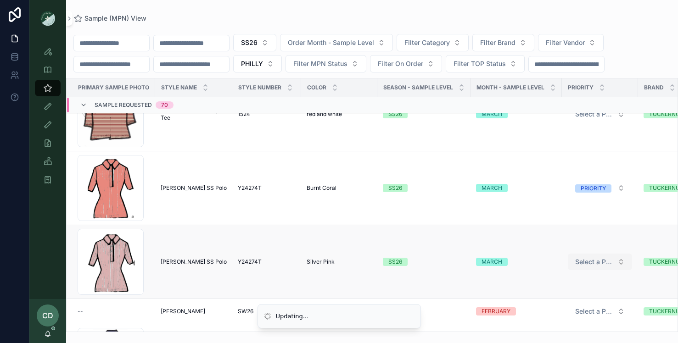
click at [590, 257] on span "Select a PRIORITY" at bounding box center [594, 261] width 39 height 9
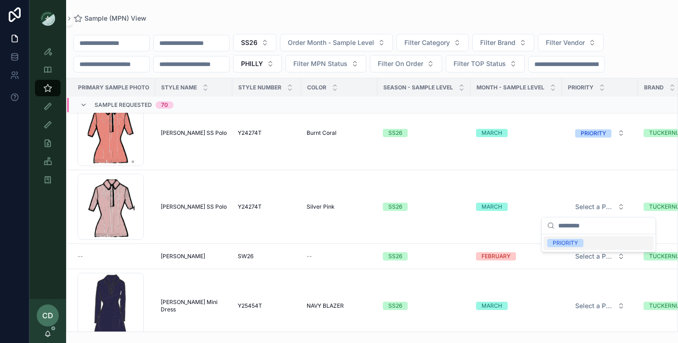
click at [566, 242] on div "PRIORITY" at bounding box center [564, 243] width 25 height 8
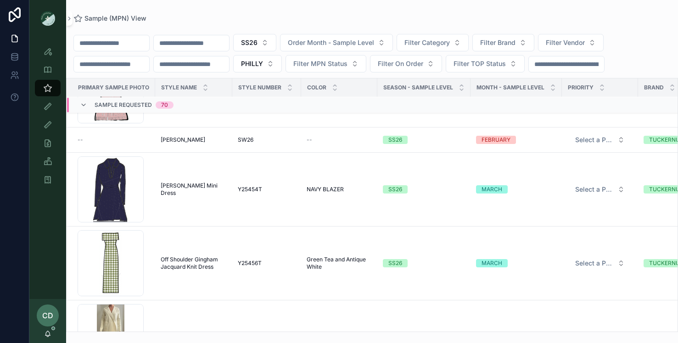
scroll to position [1081, 0]
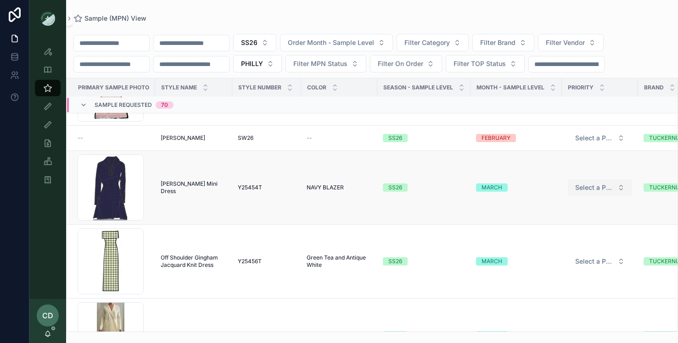
click at [593, 190] on span "Select a PRIORITY" at bounding box center [594, 187] width 39 height 9
click at [563, 228] on div "PRIORITY" at bounding box center [598, 224] width 110 height 14
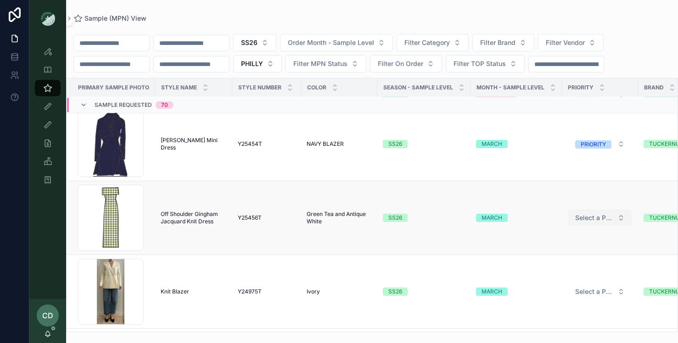
click at [592, 220] on span "Select a PRIORITY" at bounding box center [594, 217] width 39 height 9
click at [577, 251] on div "PRIORITY" at bounding box center [564, 254] width 25 height 8
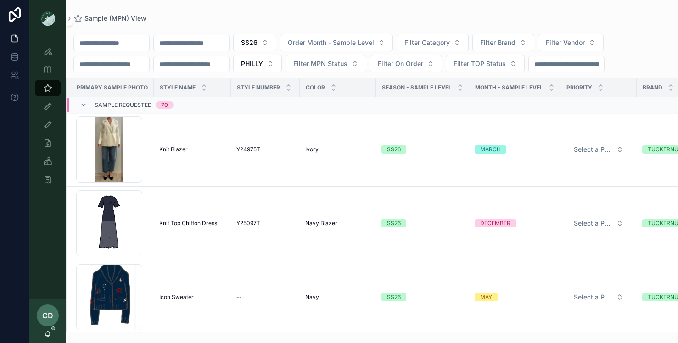
scroll to position [1276, 1]
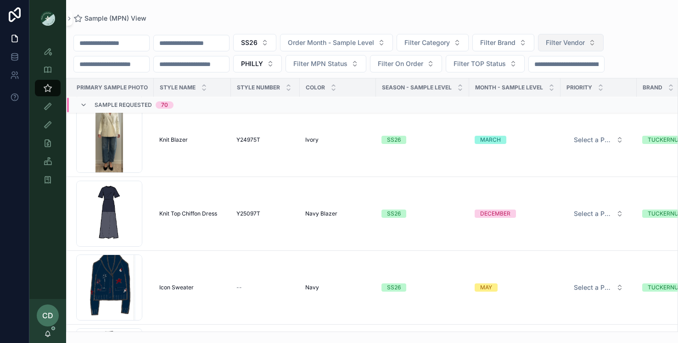
click at [571, 43] on span "Filter Vendor" at bounding box center [564, 42] width 39 height 9
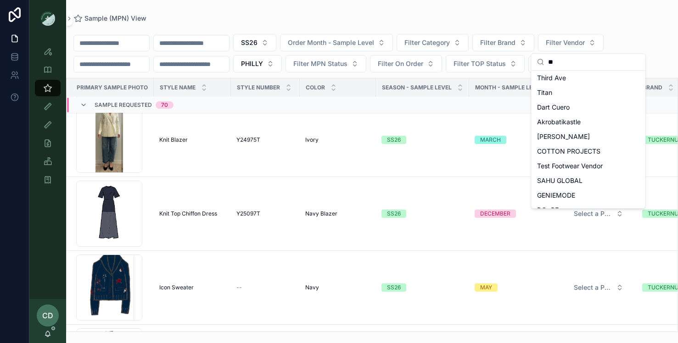
scroll to position [0, 0]
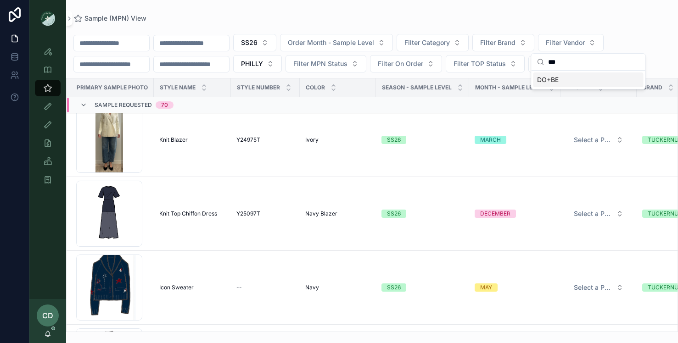
type input "***"
click at [588, 77] on div "DO+BE" at bounding box center [588, 79] width 110 height 15
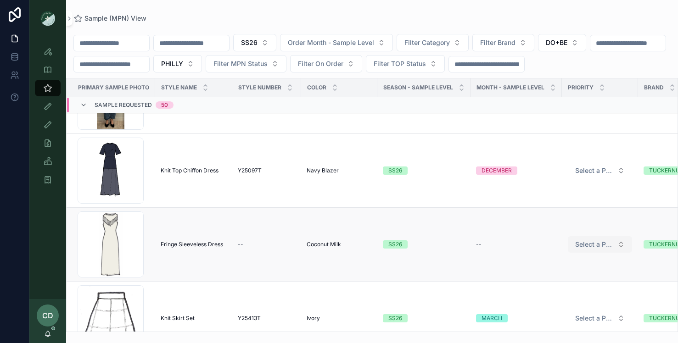
scroll to position [1181, 0]
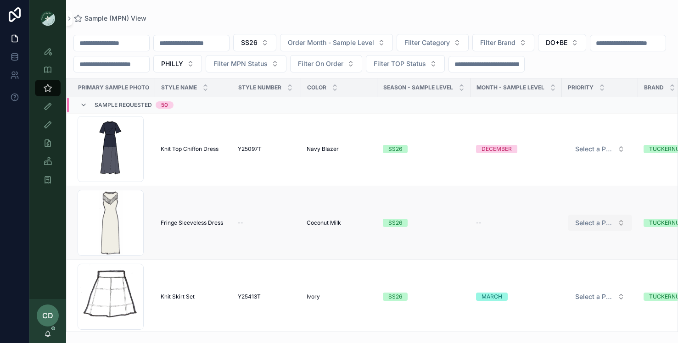
click at [606, 224] on span "Select a PRIORITY" at bounding box center [594, 222] width 39 height 9
click at [577, 257] on div "PRIORITY" at bounding box center [564, 259] width 25 height 8
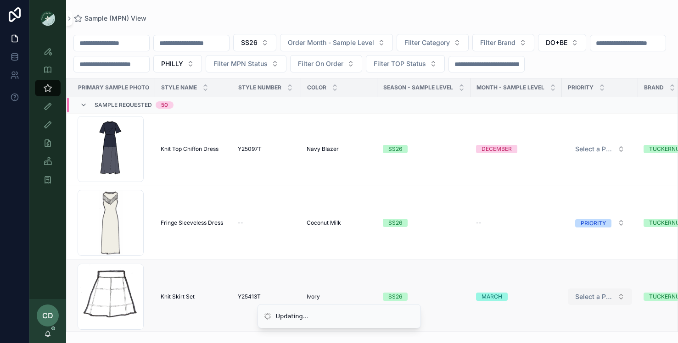
click at [606, 289] on button "Select a PRIORITY" at bounding box center [600, 297] width 64 height 17
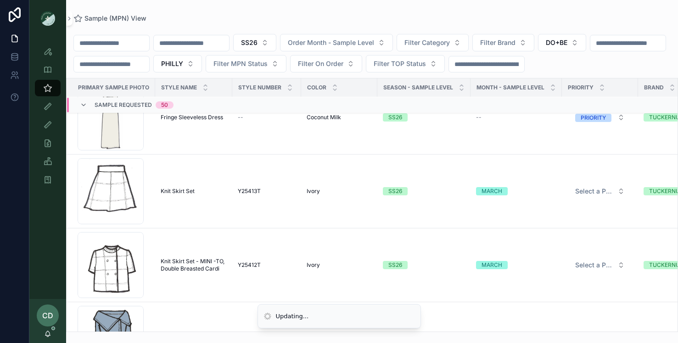
click at [578, 261] on span "Select a PRIORITY" at bounding box center [594, 265] width 39 height 9
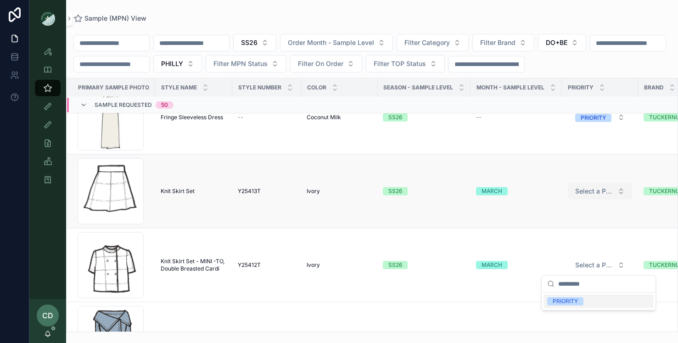
click at [595, 199] on button "Select a PRIORITY" at bounding box center [600, 191] width 64 height 17
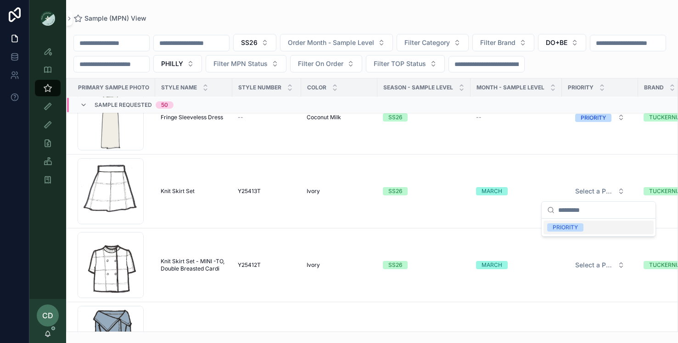
click at [572, 227] on div "PRIORITY" at bounding box center [564, 227] width 25 height 8
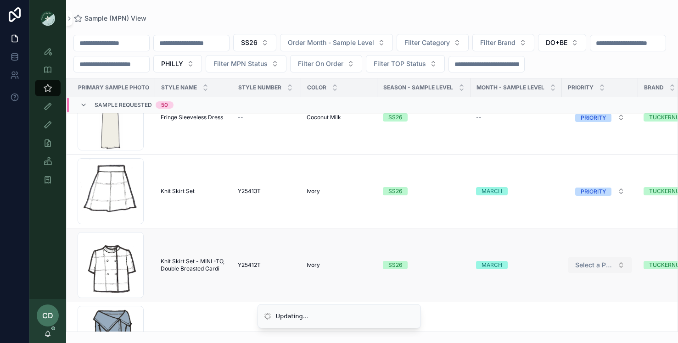
scroll to position [1325, 0]
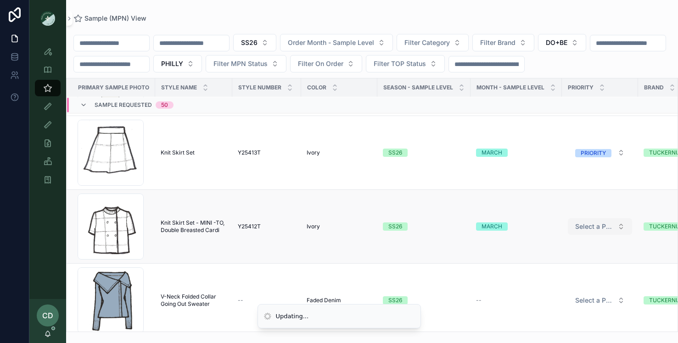
click at [587, 219] on button "Select a PRIORITY" at bounding box center [600, 226] width 64 height 17
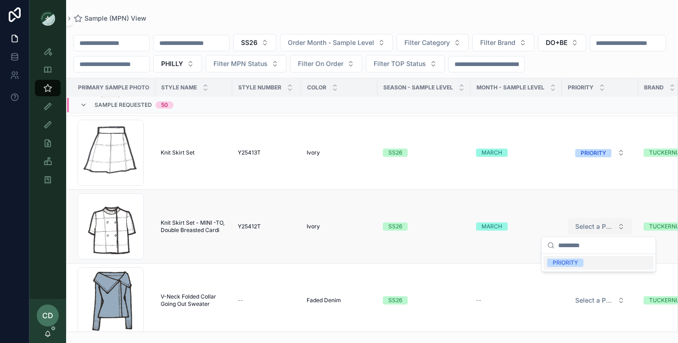
click at [587, 223] on span "Select a PRIORITY" at bounding box center [594, 226] width 39 height 9
click at [564, 263] on div "PRIORITY" at bounding box center [564, 263] width 25 height 8
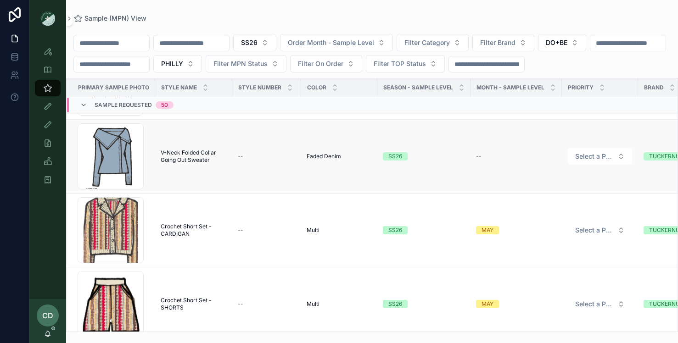
scroll to position [1473, 0]
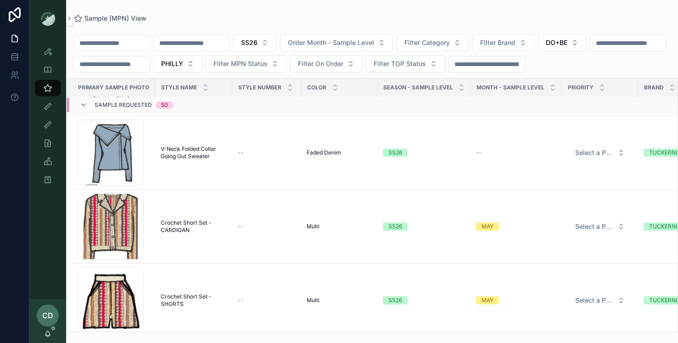
click at [600, 154] on span "Select a PRIORITY" at bounding box center [594, 152] width 39 height 9
click at [565, 188] on div "PRIORITY" at bounding box center [564, 189] width 25 height 8
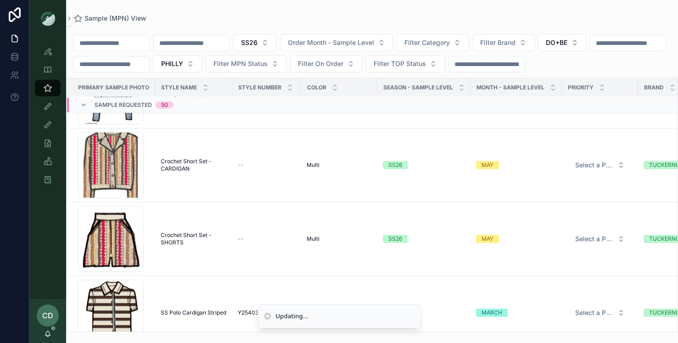
scroll to position [1536, 0]
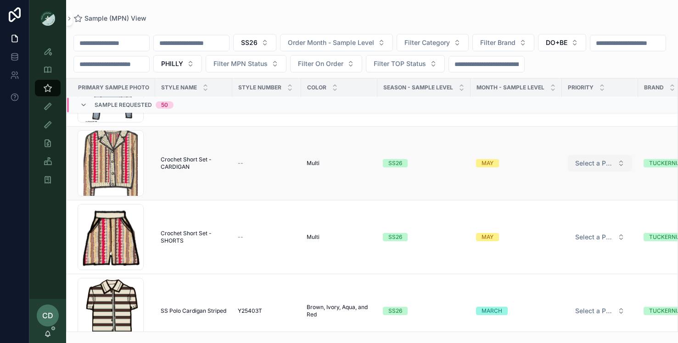
click at [582, 169] on button "Select a PRIORITY" at bounding box center [600, 163] width 64 height 17
click at [569, 197] on div "PRIORITY" at bounding box center [564, 199] width 25 height 8
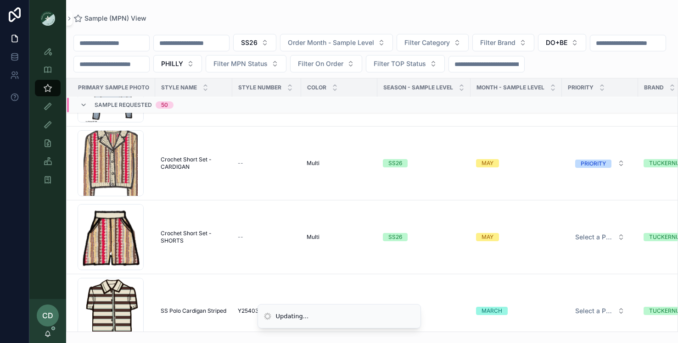
click at [595, 236] on span "Select a PRIORITY" at bounding box center [594, 237] width 39 height 9
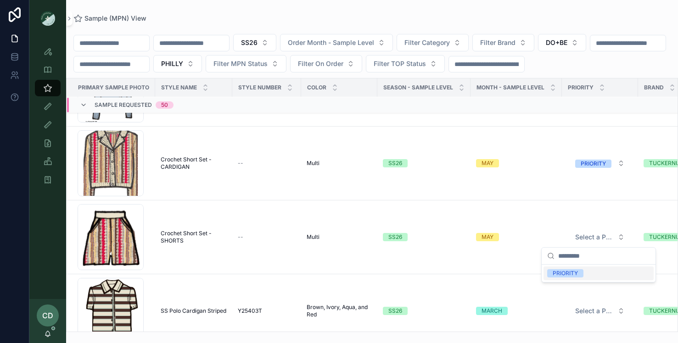
click at [567, 270] on div "PRIORITY" at bounding box center [564, 273] width 25 height 8
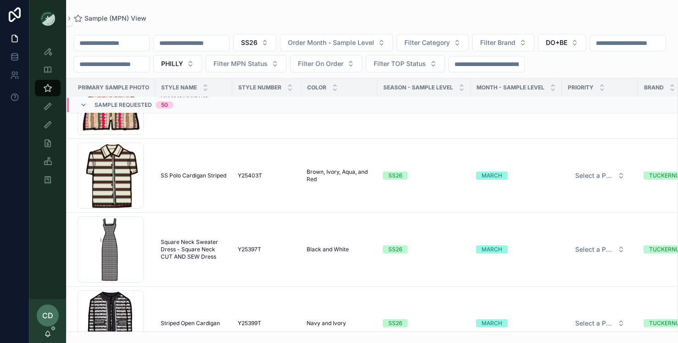
scroll to position [1682, 0]
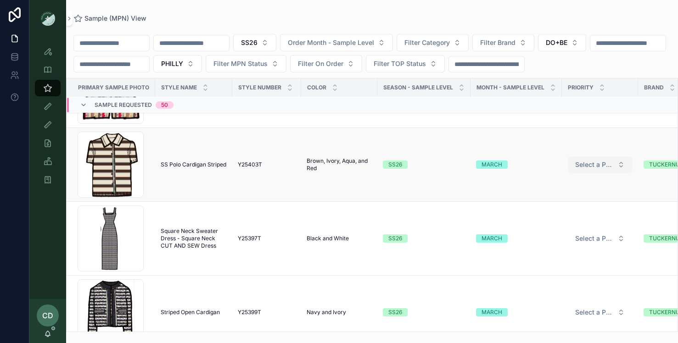
click at [601, 167] on span "Select a PRIORITY" at bounding box center [594, 164] width 39 height 9
click at [565, 199] on div "PRIORITY" at bounding box center [564, 201] width 25 height 8
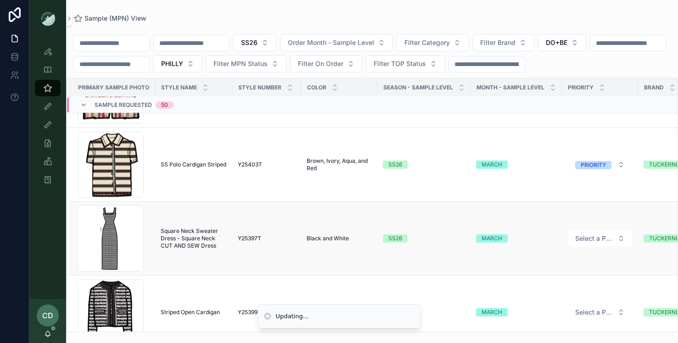
scroll to position [1731, 0]
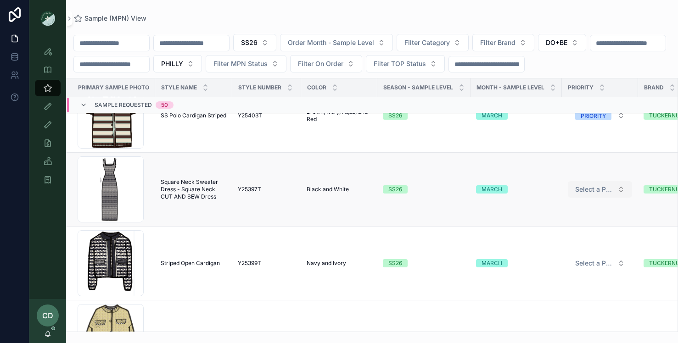
click at [585, 189] on span "Select a PRIORITY" at bounding box center [594, 189] width 39 height 9
click at [566, 226] on div "PRIORITY" at bounding box center [564, 226] width 25 height 8
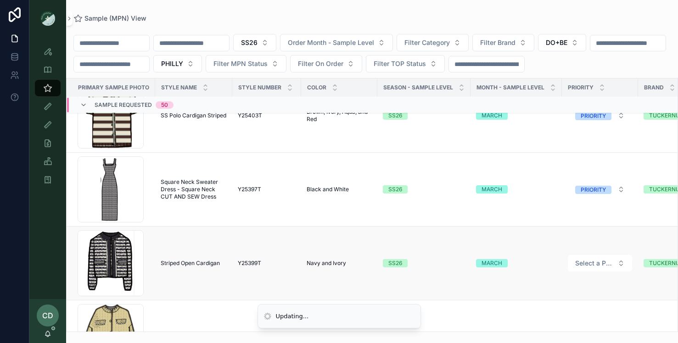
scroll to position [1798, 0]
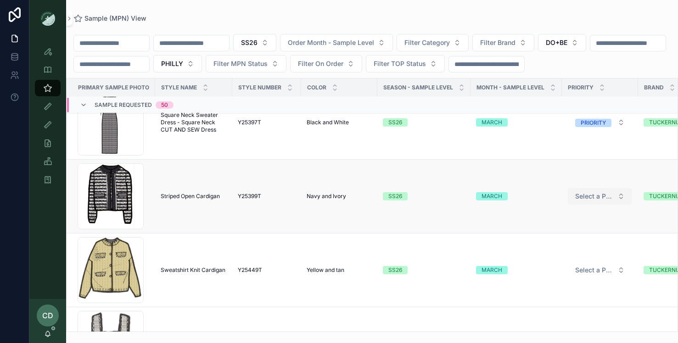
click at [587, 197] on span "Select a PRIORITY" at bounding box center [594, 196] width 39 height 9
click at [567, 233] on div "PRIORITY" at bounding box center [564, 232] width 25 height 8
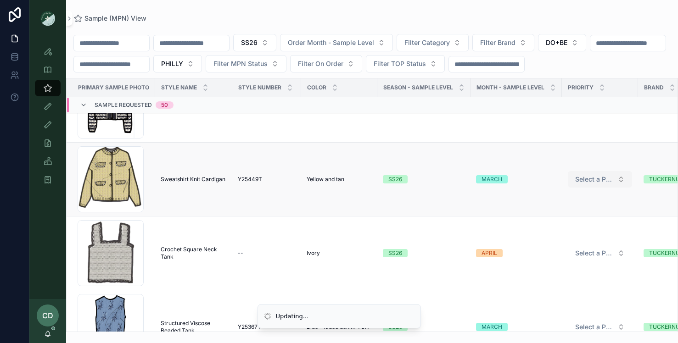
scroll to position [1892, 0]
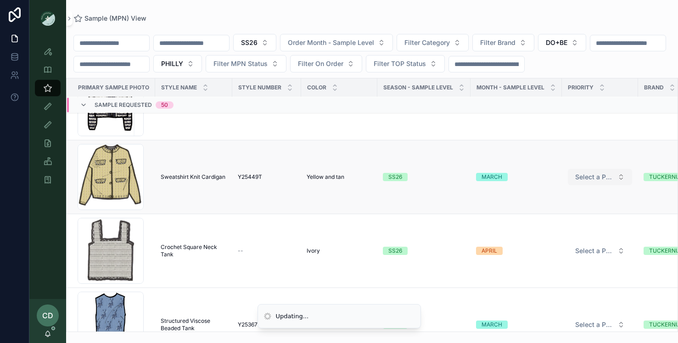
click at [593, 177] on span "Select a PRIORITY" at bounding box center [594, 177] width 39 height 9
click at [563, 211] on div "PRIORITY" at bounding box center [564, 213] width 25 height 8
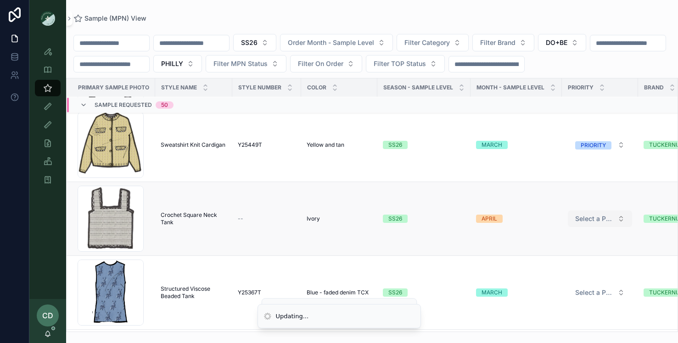
click at [580, 215] on span "Select a PRIORITY" at bounding box center [594, 218] width 39 height 9
click at [560, 249] on div "PRIORITY" at bounding box center [598, 255] width 110 height 14
click at [603, 288] on span "Select a PRIORITY" at bounding box center [594, 292] width 39 height 9
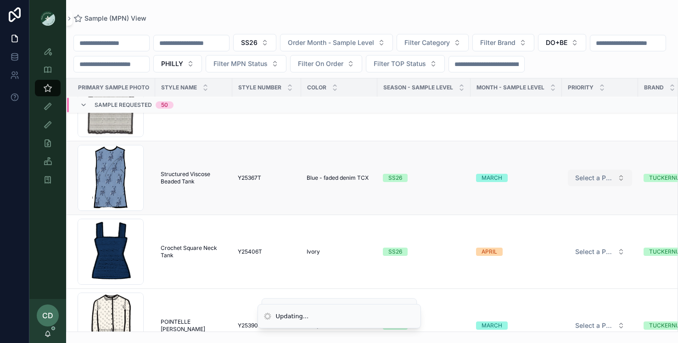
click at [593, 175] on span "Select a PRIORITY" at bounding box center [594, 177] width 39 height 9
click at [568, 211] on div "PRIORITY" at bounding box center [564, 214] width 25 height 8
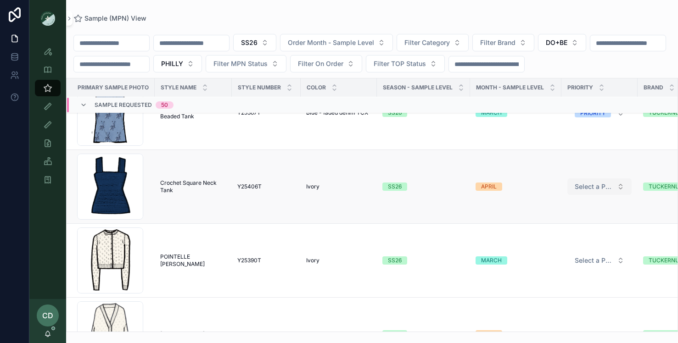
scroll to position [2107, 0]
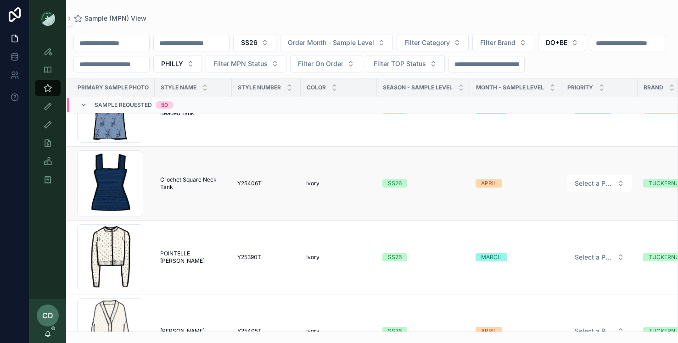
click at [182, 180] on span "Crochet Square Neck Tank" at bounding box center [193, 183] width 66 height 15
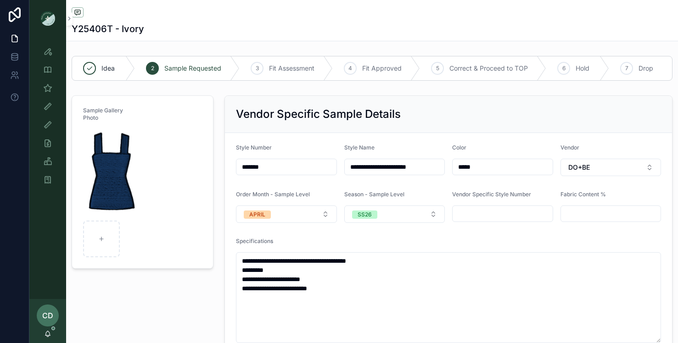
drag, startPoint x: 378, startPoint y: 169, endPoint x: 351, endPoint y: 169, distance: 26.6
click at [351, 169] on input "**********" at bounding box center [395, 167] width 100 height 13
type input "**********"
click at [311, 126] on div "Vendor Specific Sample Details" at bounding box center [448, 114] width 447 height 37
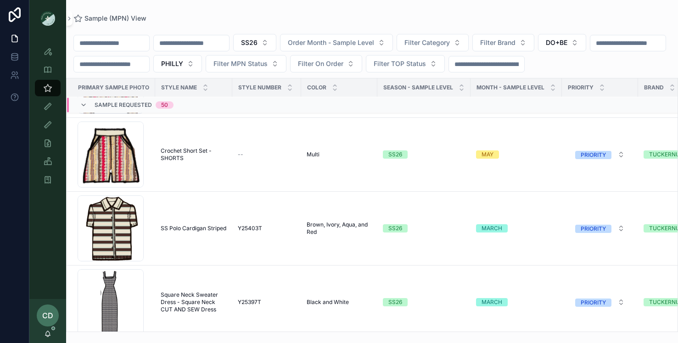
scroll to position [2008, 0]
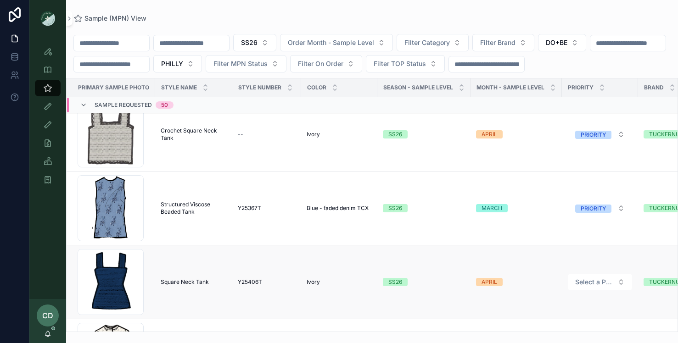
click at [185, 278] on span "Square Neck Tank" at bounding box center [185, 281] width 48 height 7
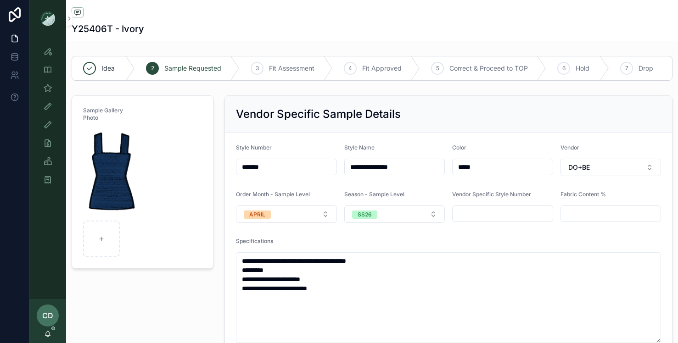
drag, startPoint x: 292, startPoint y: 170, endPoint x: 218, endPoint y: 167, distance: 73.5
click at [219, 167] on div "**********" at bounding box center [448, 262] width 459 height 340
click at [215, 157] on div "Sample Gallery Photo" at bounding box center [142, 262] width 153 height 340
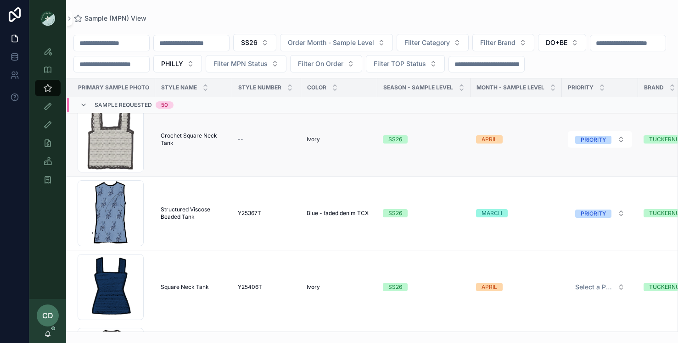
scroll to position [1982, 0]
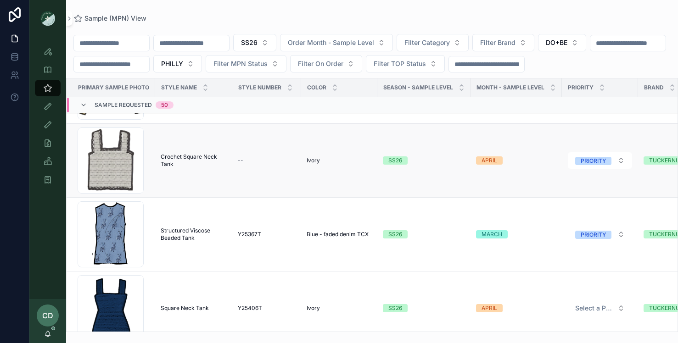
click at [187, 160] on span "Crochet Square Neck Tank" at bounding box center [194, 160] width 66 height 15
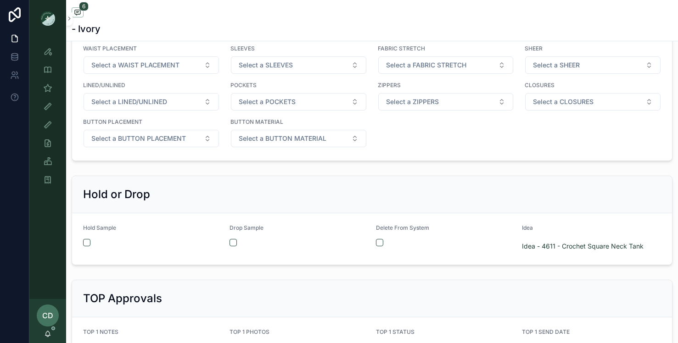
scroll to position [1680, 0]
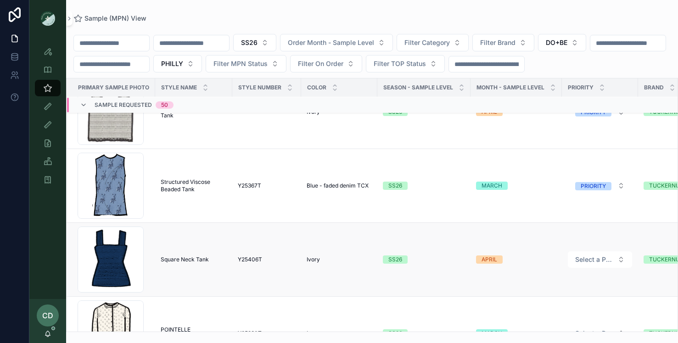
scroll to position [2100, 0]
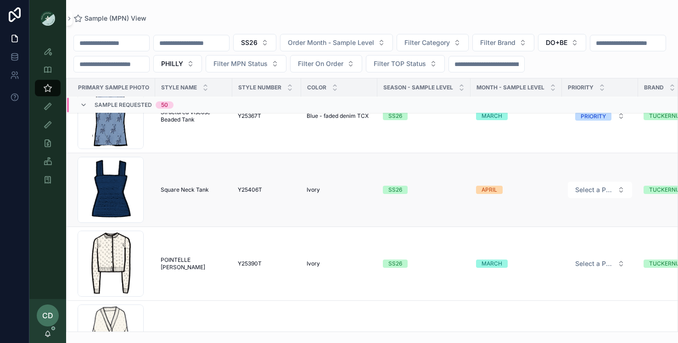
click at [184, 191] on span "Square Neck Tank" at bounding box center [185, 189] width 48 height 7
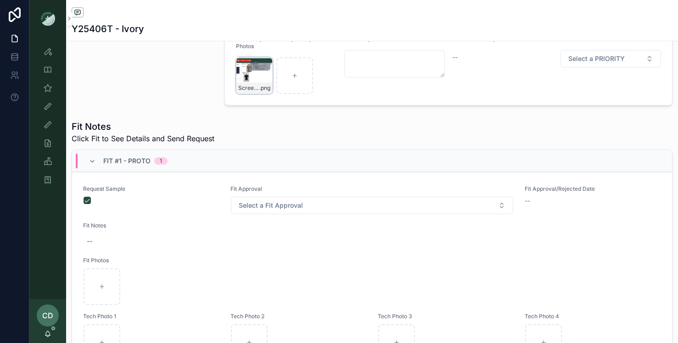
click at [245, 79] on div "Screenshot-2025-07-29-at-12.29.31-PM .png" at bounding box center [254, 75] width 37 height 37
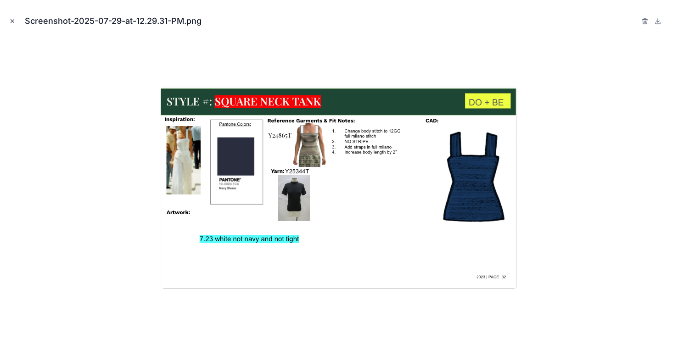
click at [13, 21] on icon "Close modal" at bounding box center [12, 21] width 6 height 6
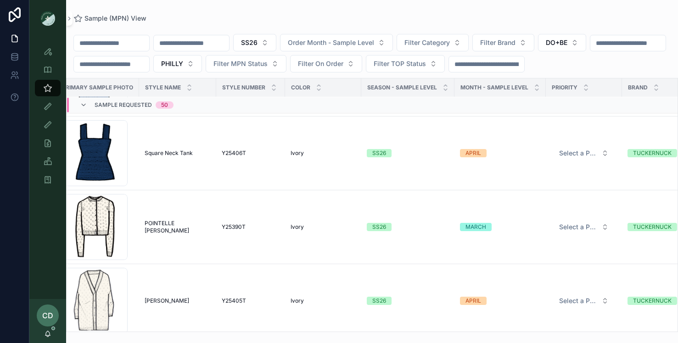
scroll to position [2137, 16]
click at [595, 158] on span "Select a PRIORITY" at bounding box center [578, 153] width 39 height 9
click at [566, 190] on span "PRIORITY" at bounding box center [549, 190] width 36 height 8
click at [567, 225] on span "Select a PRIORITY" at bounding box center [578, 227] width 39 height 9
click at [553, 262] on div "PRIORITY" at bounding box center [548, 264] width 25 height 8
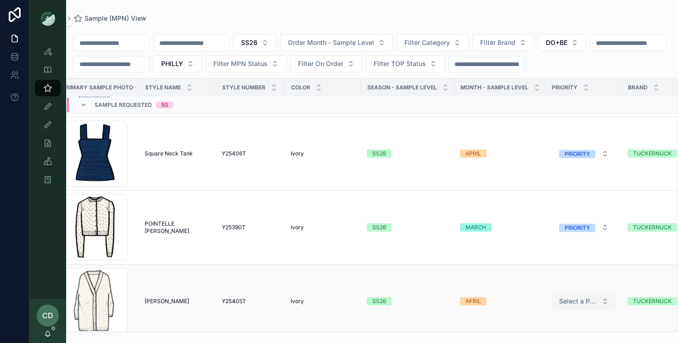
scroll to position [2221, 16]
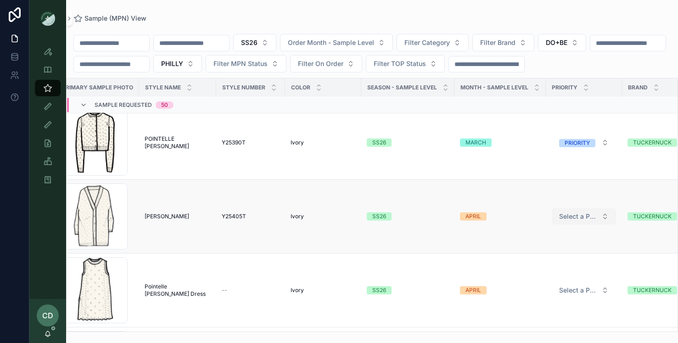
click at [575, 217] on span "Select a PRIORITY" at bounding box center [578, 216] width 39 height 9
click at [554, 250] on div "PRIORITY" at bounding box center [548, 253] width 25 height 8
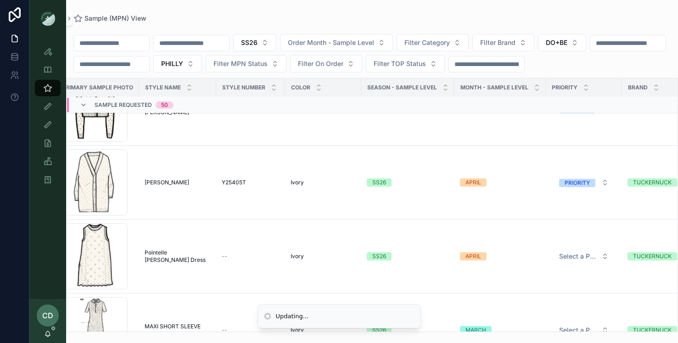
scroll to position [2330, 16]
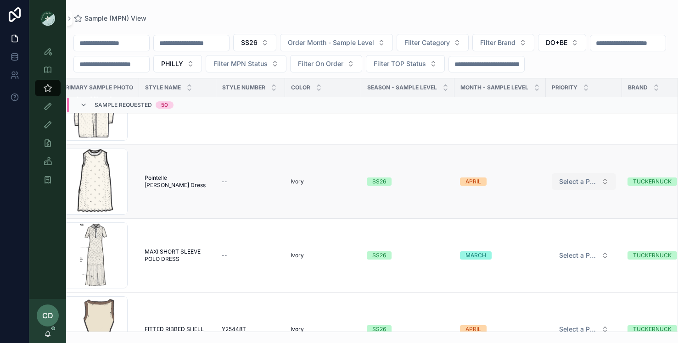
click at [579, 183] on span "Select a PRIORITY" at bounding box center [578, 181] width 39 height 9
click at [555, 217] on div "PRIORITY" at bounding box center [548, 218] width 25 height 8
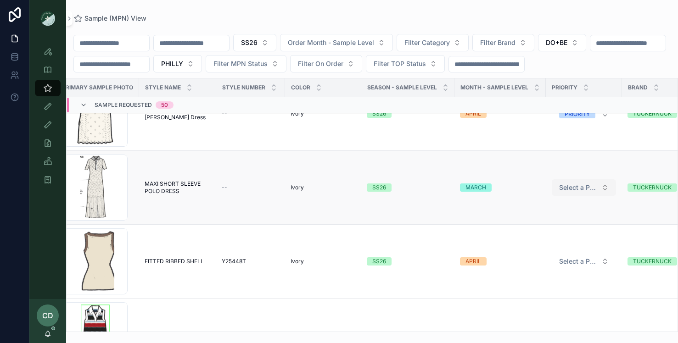
click at [568, 188] on span "Select a PRIORITY" at bounding box center [578, 187] width 39 height 9
click at [572, 187] on span "Select a PRIORITY" at bounding box center [578, 187] width 39 height 9
click at [560, 224] on div "PRIORITY" at bounding box center [548, 224] width 25 height 8
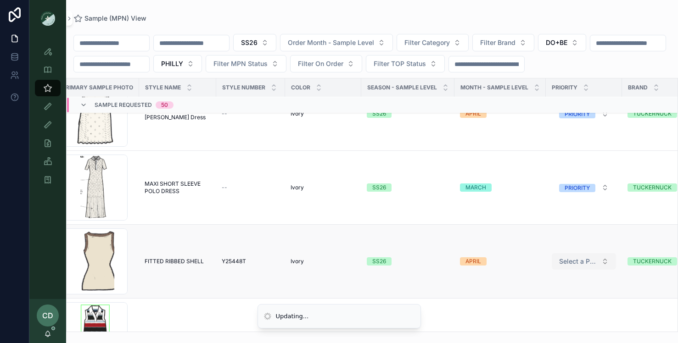
scroll to position [2497, 16]
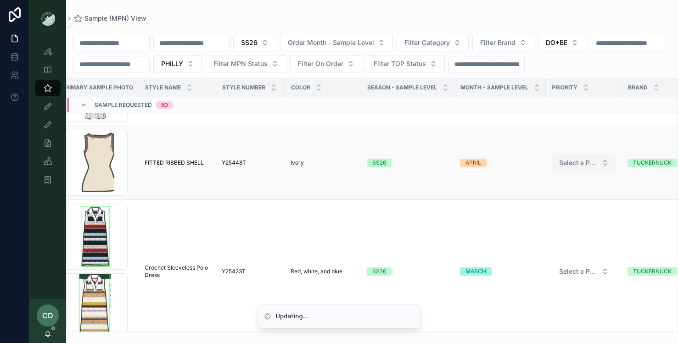
click at [580, 157] on button "Select a PRIORITY" at bounding box center [583, 163] width 64 height 17
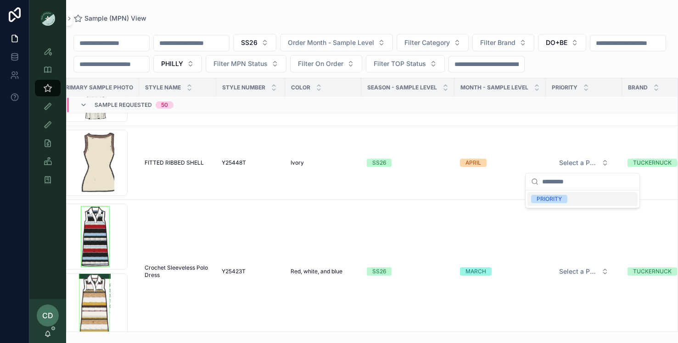
click at [549, 198] on div "PRIORITY" at bounding box center [548, 199] width 25 height 8
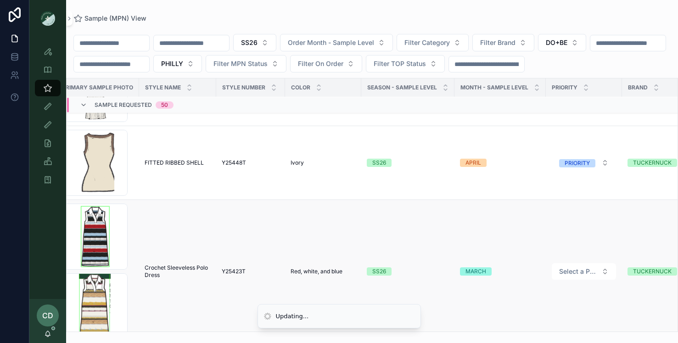
scroll to position [2561, 16]
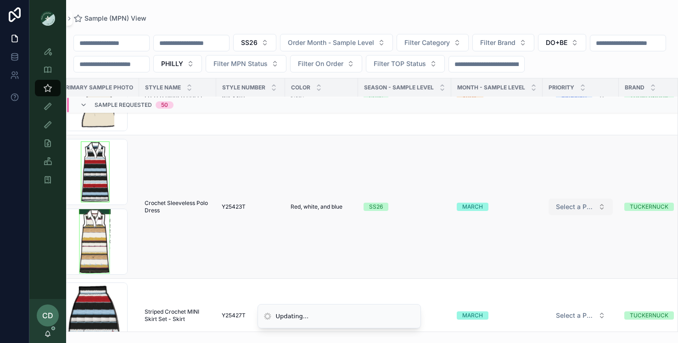
click at [568, 201] on button "Select a PRIORITY" at bounding box center [580, 207] width 64 height 17
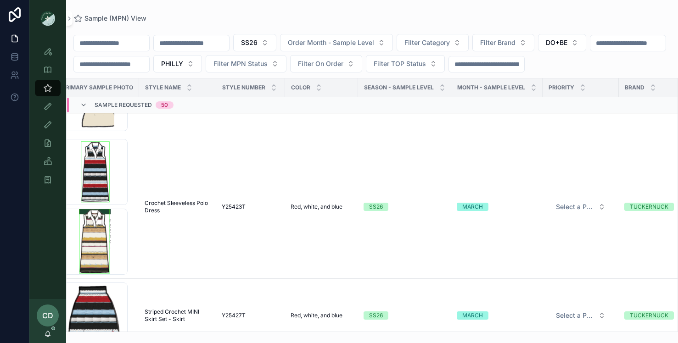
click at [568, 216] on td "Select a PRIORITY" at bounding box center [580, 207] width 76 height 144
click at [568, 211] on span "Select a PRIORITY" at bounding box center [575, 206] width 39 height 9
click at [552, 245] on div "PRIORITY" at bounding box center [546, 243] width 25 height 8
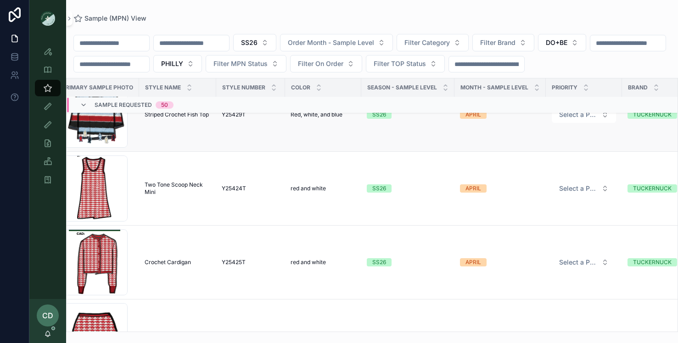
scroll to position [3018, 16]
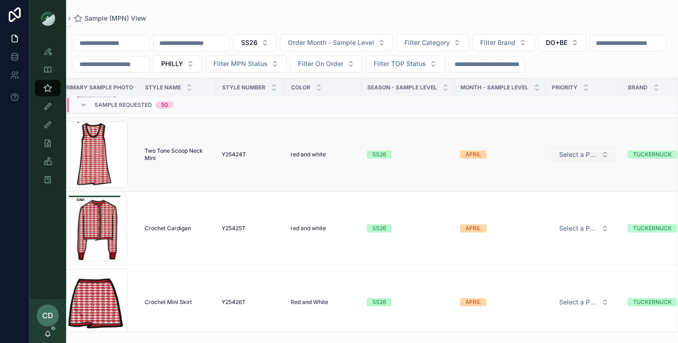
click at [581, 155] on span "Select a PRIORITY" at bounding box center [578, 154] width 39 height 9
click at [548, 189] on div "PRIORITY" at bounding box center [548, 191] width 25 height 8
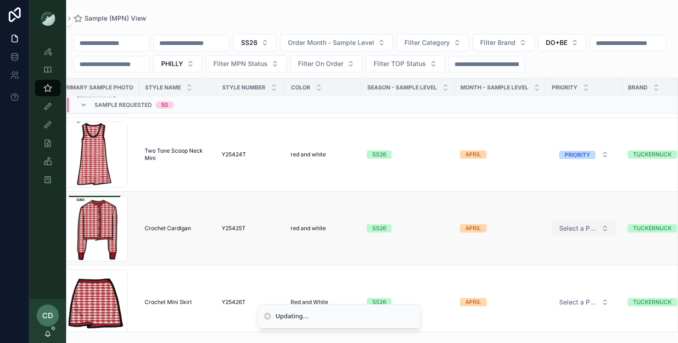
click at [574, 233] on button "Select a PRIORITY" at bounding box center [583, 228] width 64 height 17
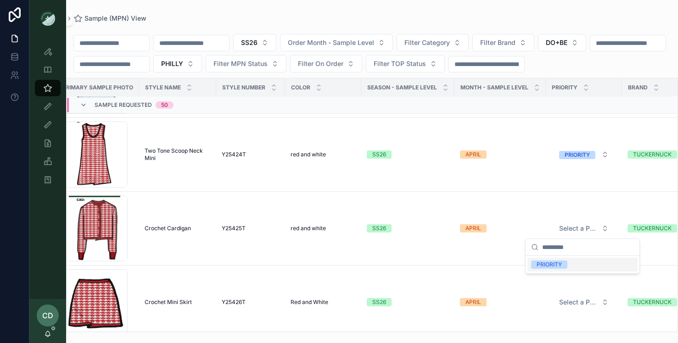
click at [553, 260] on div "PRIORITY" at bounding box center [582, 265] width 110 height 14
click at [577, 297] on button "Select a PRIORITY" at bounding box center [583, 302] width 64 height 17
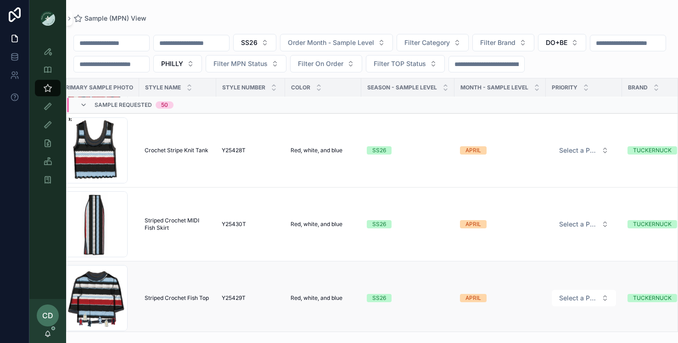
scroll to position [3149, 16]
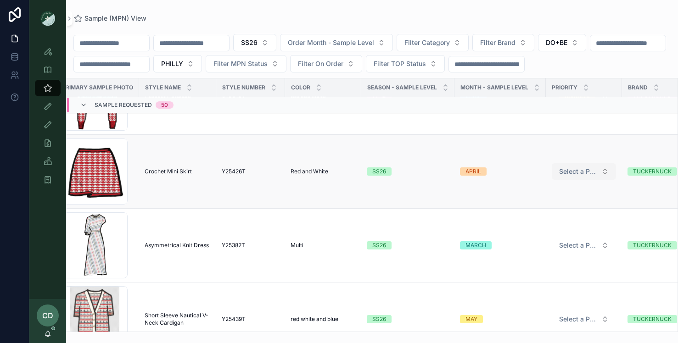
click at [562, 171] on span "Select a PRIORITY" at bounding box center [578, 171] width 39 height 9
click at [554, 208] on div "PRIORITY" at bounding box center [548, 208] width 25 height 8
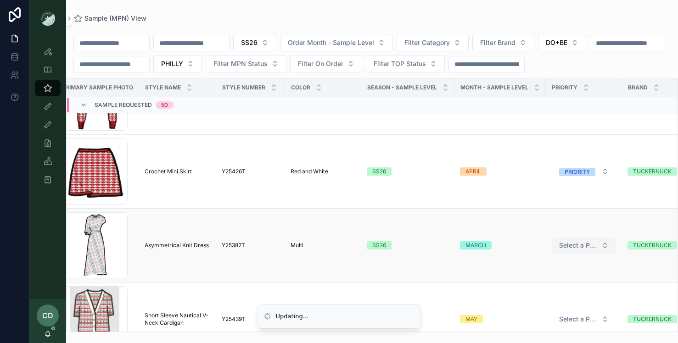
scroll to position [3212, 16]
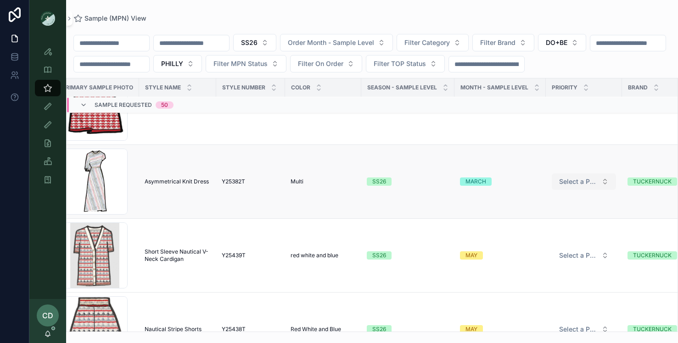
click at [582, 177] on button "Select a PRIORITY" at bounding box center [583, 181] width 64 height 17
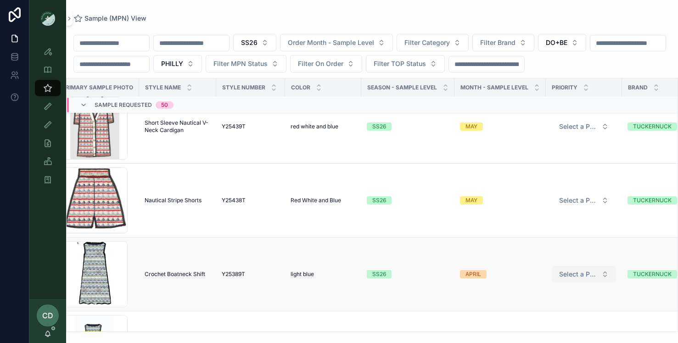
scroll to position [3392, 16]
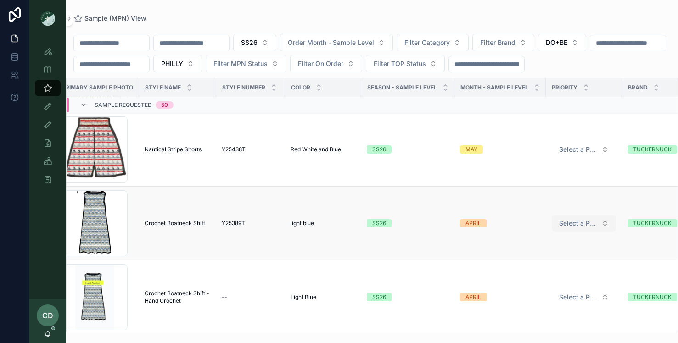
click at [595, 222] on span "Select a PRIORITY" at bounding box center [578, 223] width 39 height 9
click at [551, 260] on div "PRIORITY" at bounding box center [548, 260] width 25 height 8
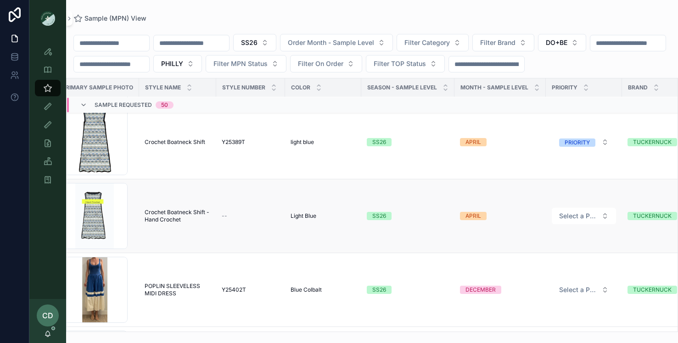
scroll to position [3478, 16]
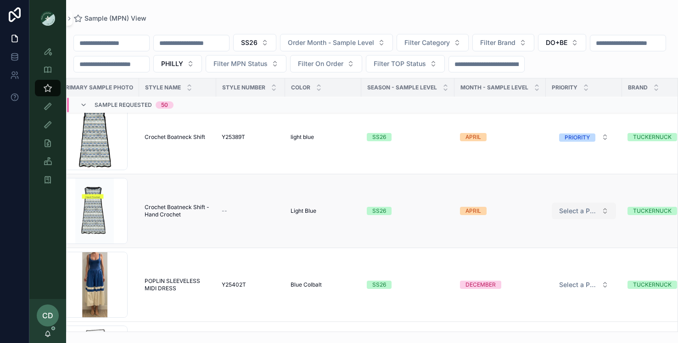
click at [559, 211] on span "Select a PRIORITY" at bounding box center [578, 210] width 39 height 9
click at [533, 245] on span "PRIORITY" at bounding box center [549, 247] width 36 height 8
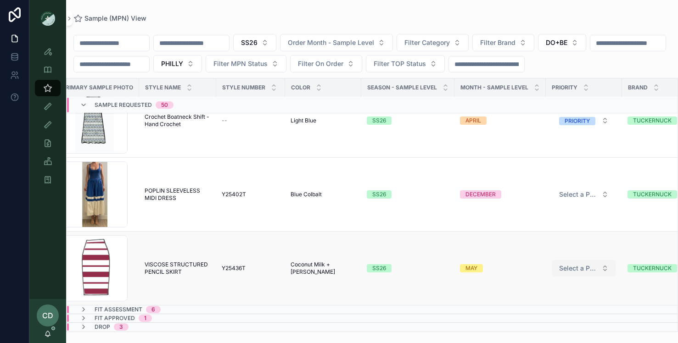
click at [565, 271] on span "Select a PRIORITY" at bounding box center [578, 268] width 39 height 9
click at [546, 306] on div "PRIORITY" at bounding box center [548, 305] width 25 height 8
click at [534, 307] on td "scrollable content" at bounding box center [499, 310] width 91 height 9
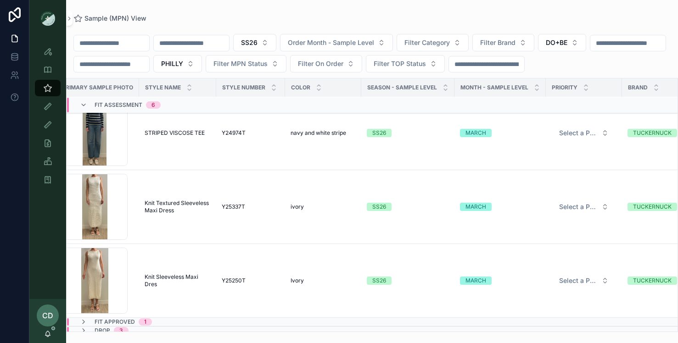
scroll to position [4019, 16]
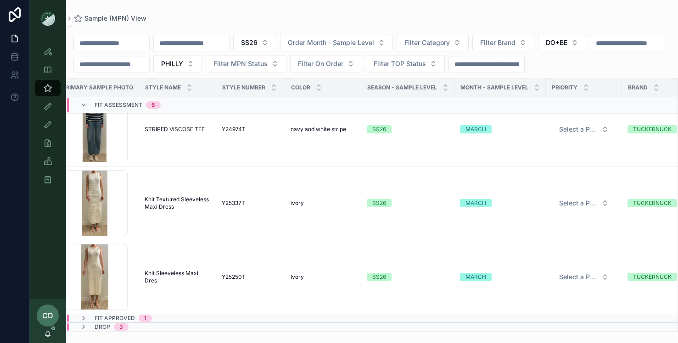
click at [145, 321] on div "1" at bounding box center [145, 318] width 2 height 7
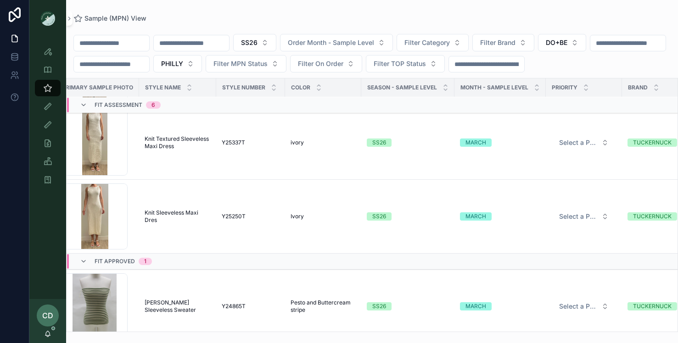
scroll to position [4101, 16]
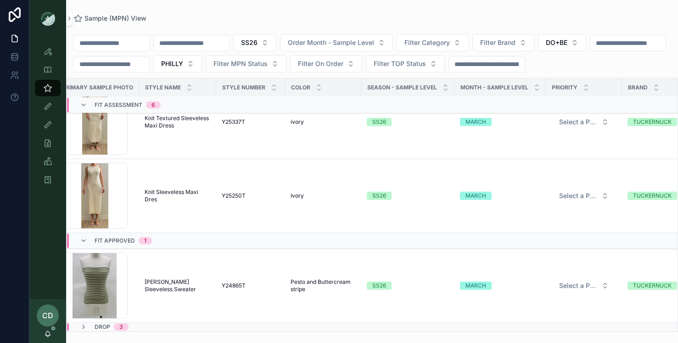
click at [170, 282] on span "Ilena Sleeveless Sweater" at bounding box center [178, 285] width 66 height 15
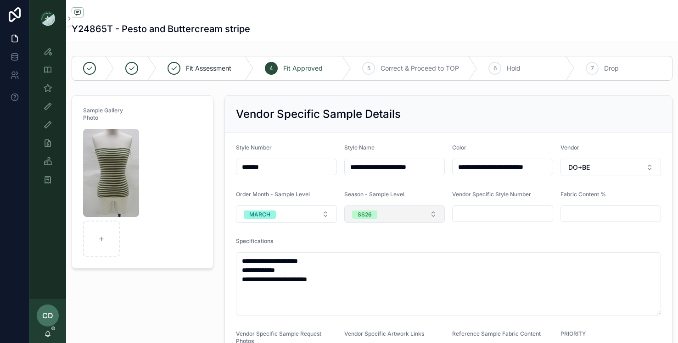
click at [345, 211] on button "SS26" at bounding box center [394, 214] width 100 height 17
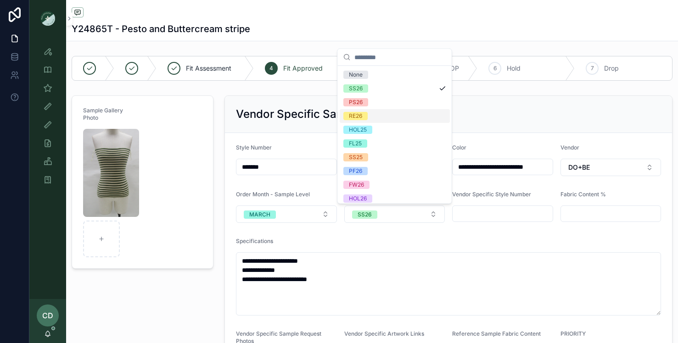
click at [372, 114] on div "RE26" at bounding box center [394, 116] width 110 height 14
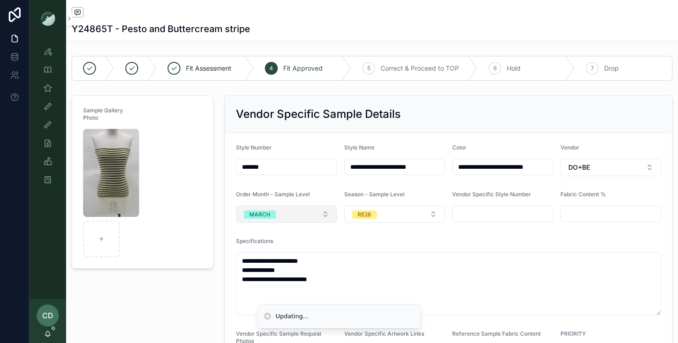
click at [304, 217] on button "MARCH" at bounding box center [286, 214] width 100 height 17
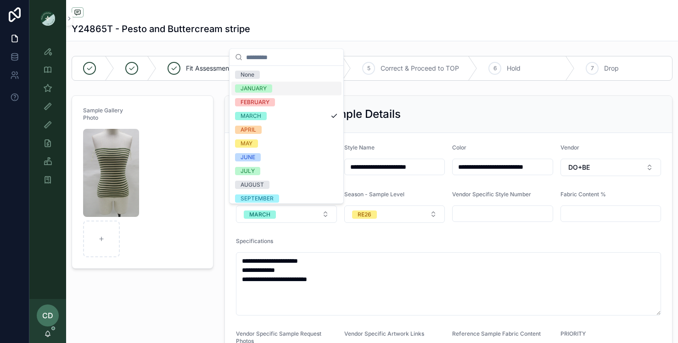
click at [280, 89] on div "JANUARY" at bounding box center [286, 89] width 110 height 14
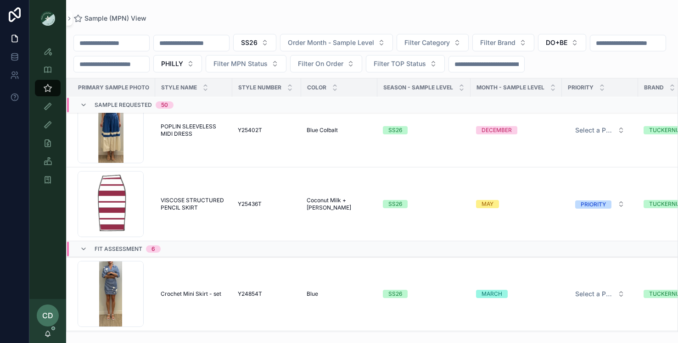
scroll to position [3509, 0]
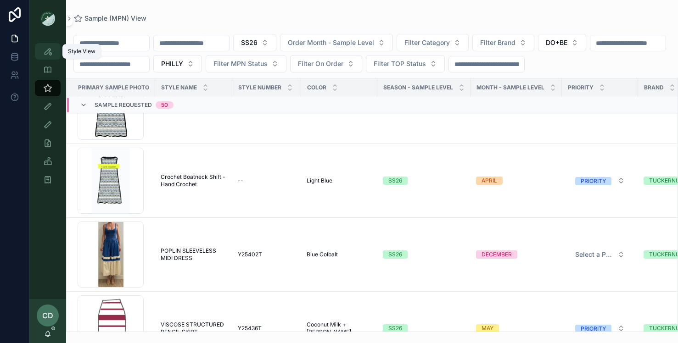
click at [47, 48] on icon "scrollable content" at bounding box center [47, 51] width 9 height 9
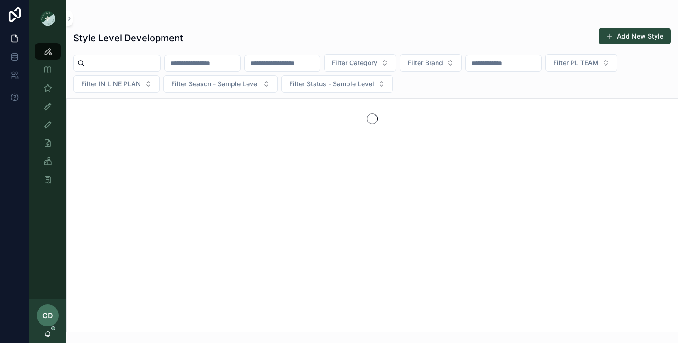
click at [287, 54] on div "Filter Category Filter Brand Filter PL TEAM Filter IN LINE PLAN Filter Season -…" at bounding box center [372, 73] width 612 height 39
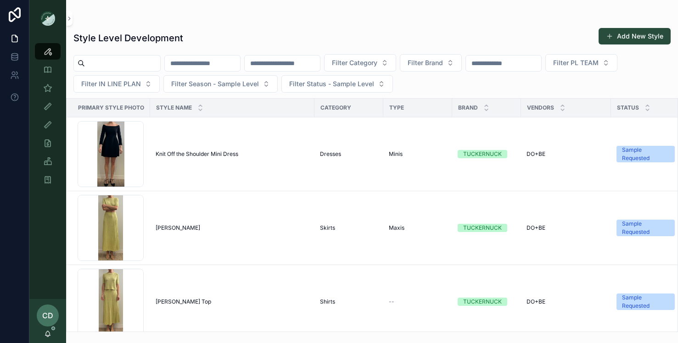
click at [286, 58] on input "scrollable content" at bounding box center [282, 63] width 75 height 13
paste input "*******"
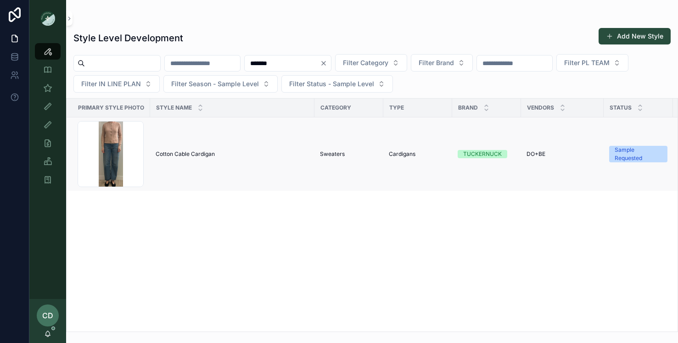
type input "*******"
click at [180, 154] on span "Cotton Cable Cardigan" at bounding box center [185, 153] width 59 height 7
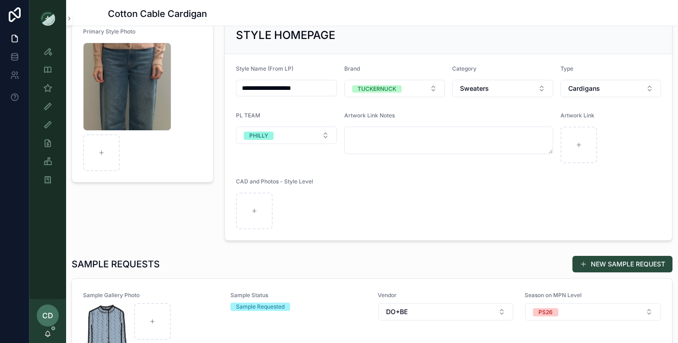
scroll to position [132, 0]
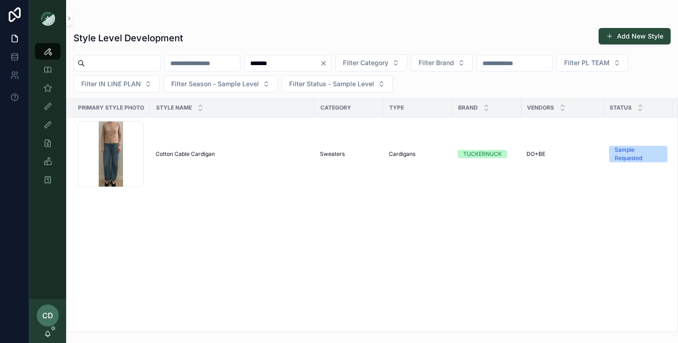
click at [320, 62] on input "*******" at bounding box center [282, 63] width 75 height 13
click at [327, 62] on icon "Clear" at bounding box center [323, 63] width 7 height 7
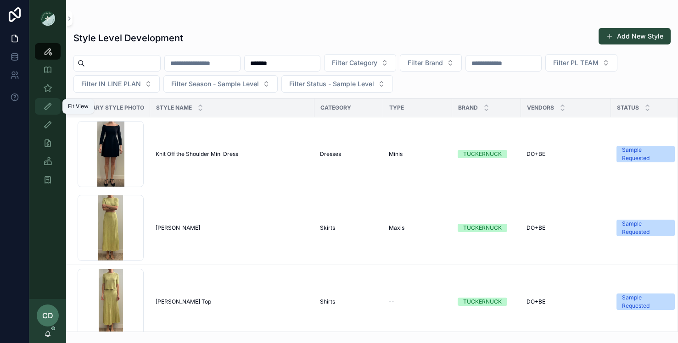
click at [44, 109] on icon "scrollable content" at bounding box center [47, 106] width 9 height 9
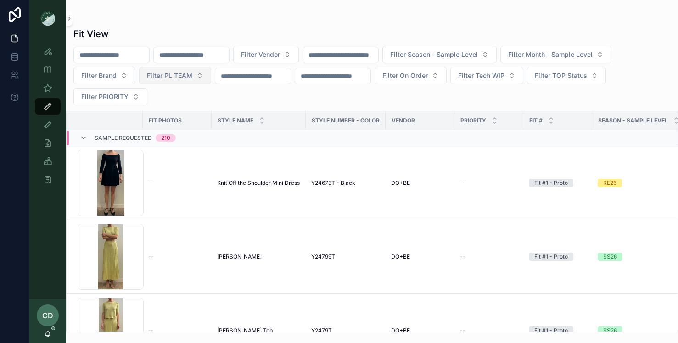
click at [160, 71] on button "Filter PL TEAM" at bounding box center [175, 75] width 72 height 17
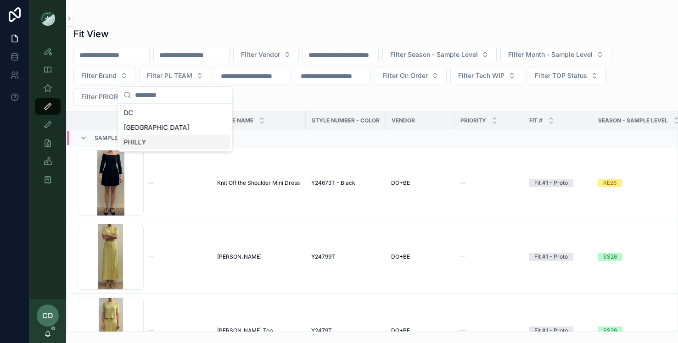
click at [157, 138] on div "PHILLY" at bounding box center [175, 142] width 110 height 15
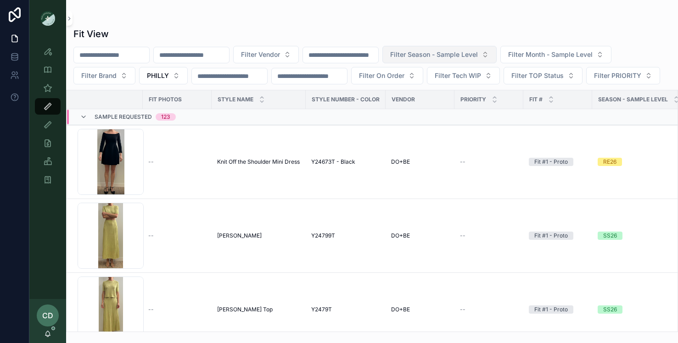
click at [422, 55] on span "Filter Season - Sample Level" at bounding box center [434, 54] width 88 height 9
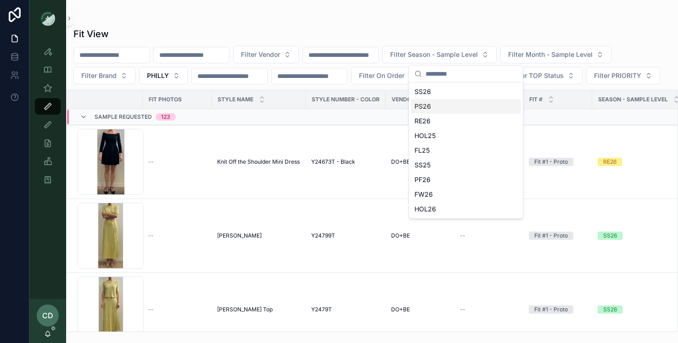
click at [428, 108] on div "PS26" at bounding box center [466, 106] width 110 height 15
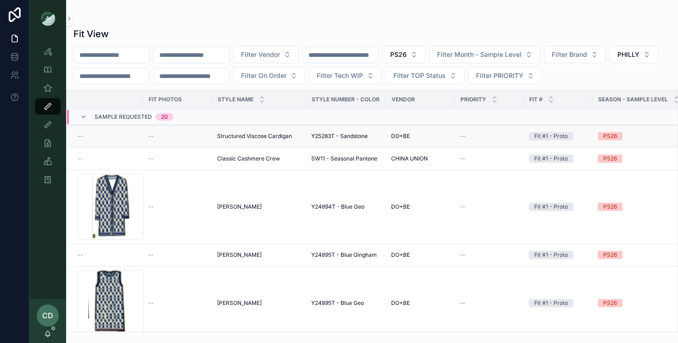
click at [462, 138] on span "--" at bounding box center [463, 136] width 6 height 7
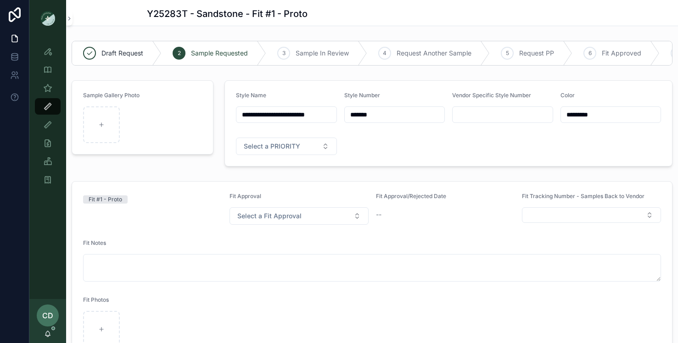
scroll to position [120, 0]
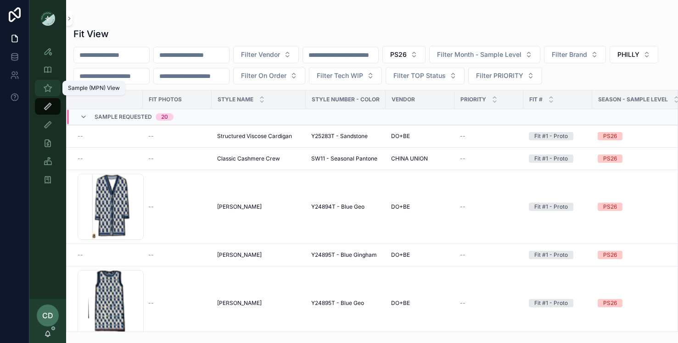
click at [47, 83] on icon "scrollable content" at bounding box center [47, 87] width 9 height 9
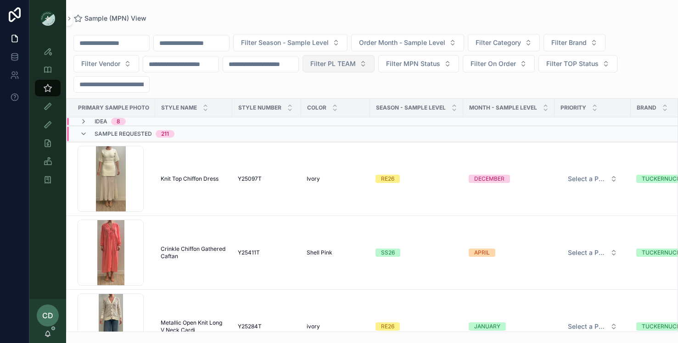
click at [345, 66] on span "Filter PL TEAM" at bounding box center [332, 63] width 45 height 9
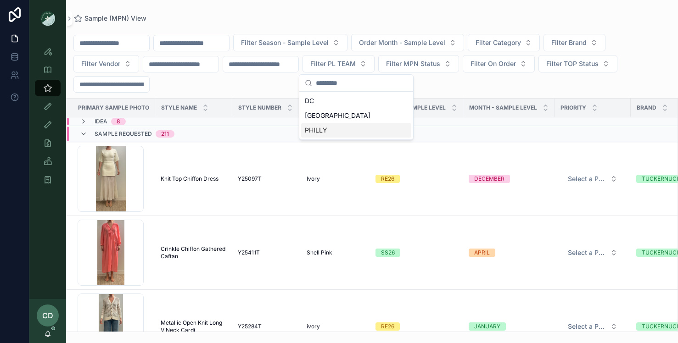
click at [339, 128] on div "PHILLY" at bounding box center [356, 130] width 110 height 15
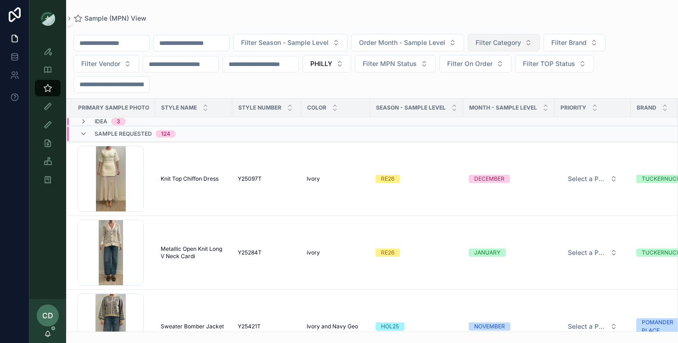
click at [521, 44] on span "Filter Category" at bounding box center [497, 42] width 45 height 9
click at [580, 28] on div "scrollable content" at bounding box center [371, 28] width 597 height 1
click at [335, 48] on button "Filter Season - Sample Level" at bounding box center [290, 42] width 114 height 17
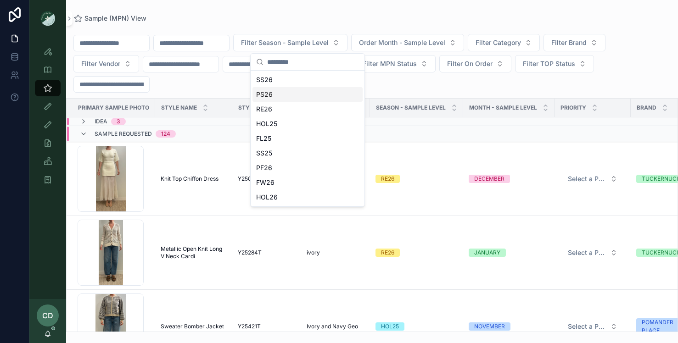
click at [310, 89] on div "PS26" at bounding box center [307, 94] width 110 height 15
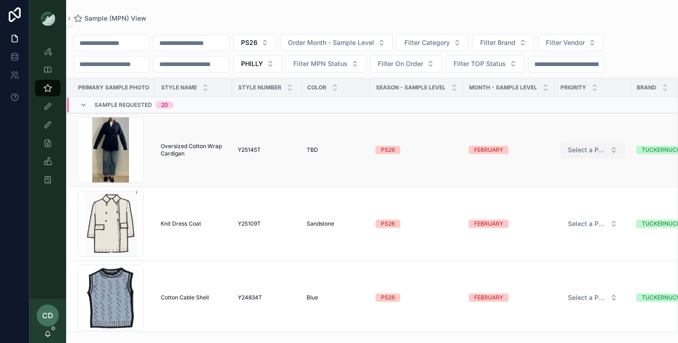
click at [587, 144] on button "Select a PRIORITY" at bounding box center [592, 150] width 64 height 17
click at [560, 186] on div "PRIORITY" at bounding box center [557, 186] width 25 height 8
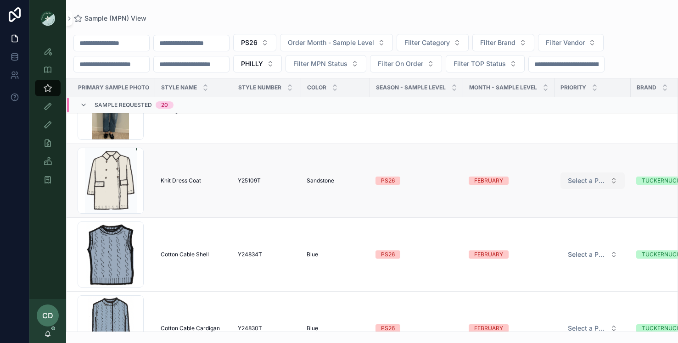
scroll to position [54, 0]
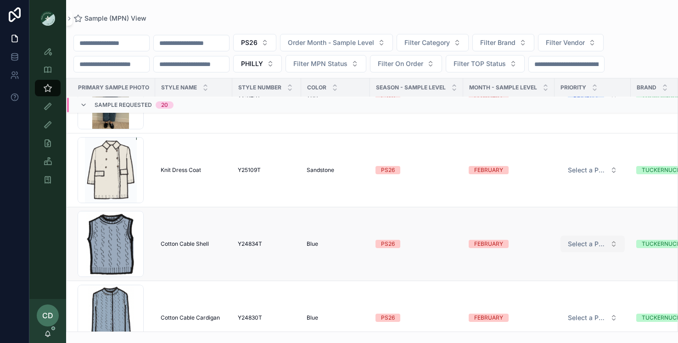
click at [574, 243] on span "Select a PRIORITY" at bounding box center [587, 243] width 39 height 9
click at [559, 283] on div "PRIORITY" at bounding box center [557, 280] width 25 height 8
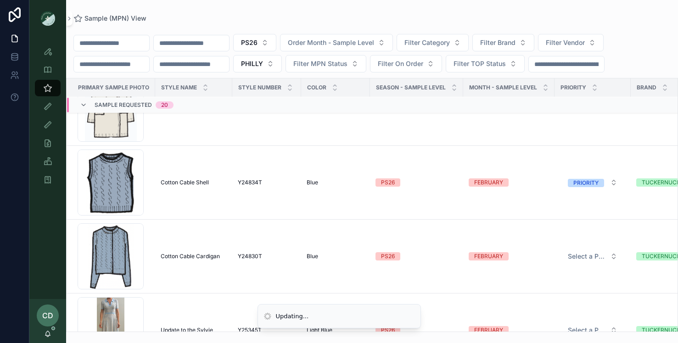
scroll to position [137, 0]
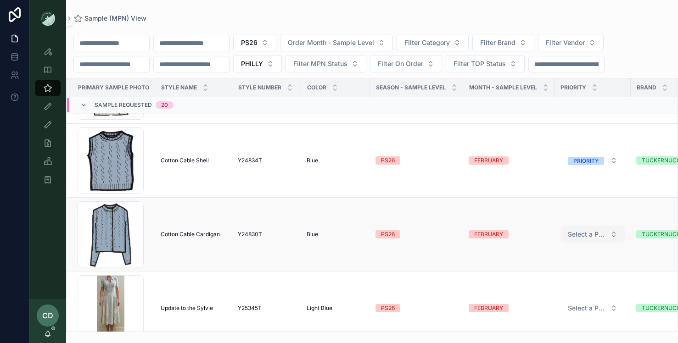
click at [579, 240] on button "Select a PRIORITY" at bounding box center [592, 234] width 64 height 17
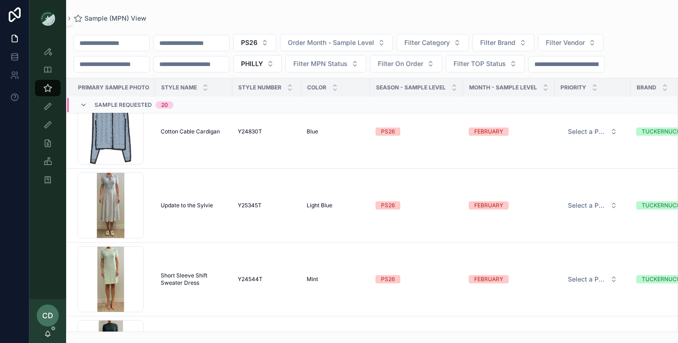
scroll to position [259, 0]
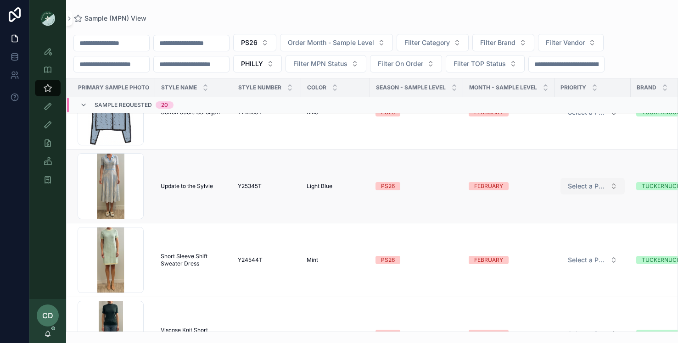
click at [590, 184] on span "Select a PRIORITY" at bounding box center [587, 186] width 39 height 9
click at [563, 220] on div "PRIORITY" at bounding box center [557, 222] width 25 height 8
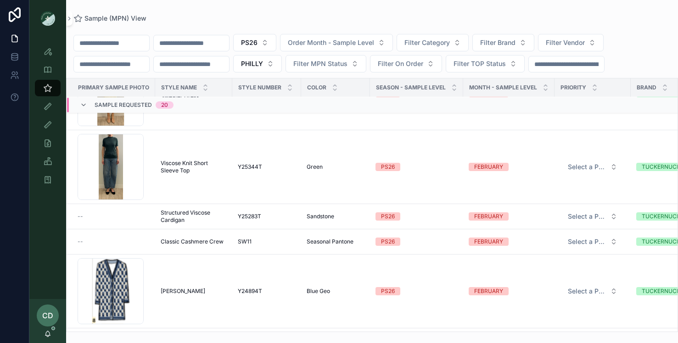
scroll to position [436, 0]
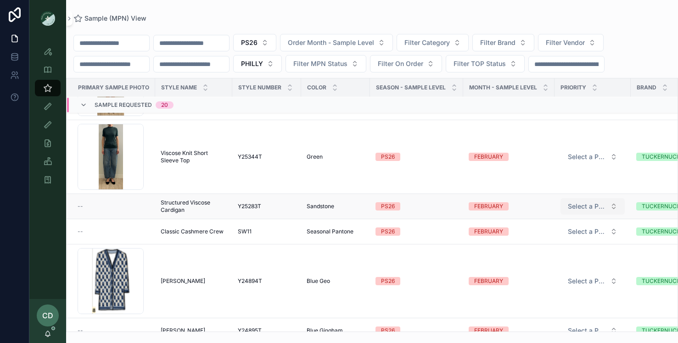
click at [579, 201] on button "Select a PRIORITY" at bounding box center [592, 206] width 64 height 17
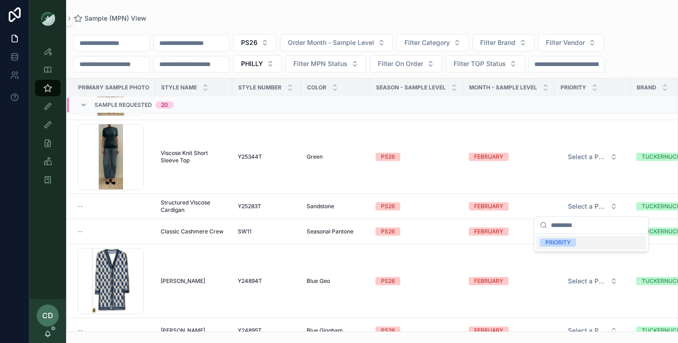
click at [558, 240] on div "PRIORITY" at bounding box center [557, 243] width 25 height 8
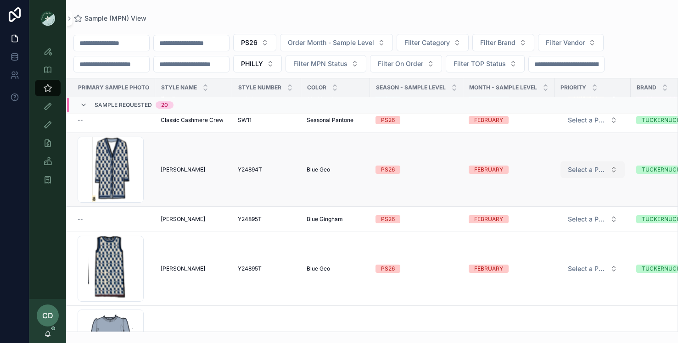
scroll to position [550, 0]
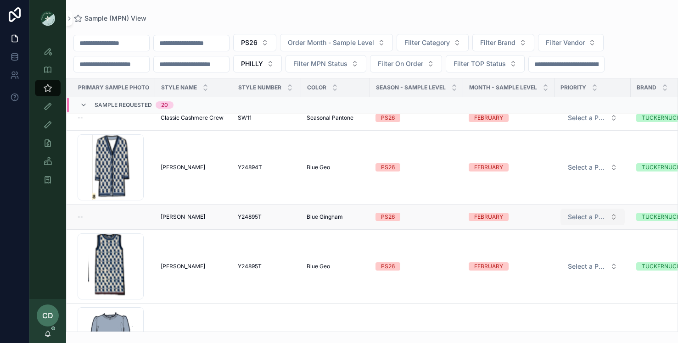
click at [579, 221] on span "Select a PRIORITY" at bounding box center [587, 216] width 39 height 9
click at [554, 254] on div "PRIORITY" at bounding box center [557, 253] width 25 height 8
click at [329, 215] on span "Blue Gingham" at bounding box center [324, 216] width 36 height 7
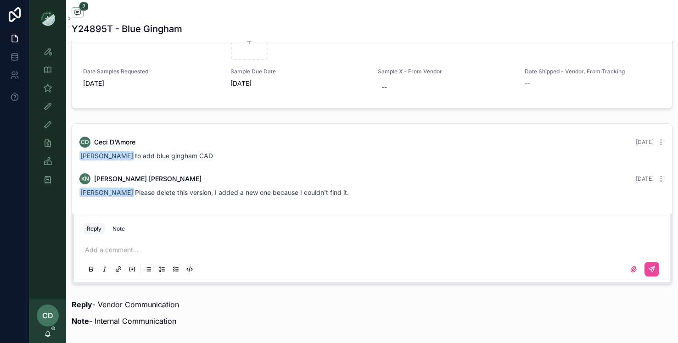
scroll to position [656, 0]
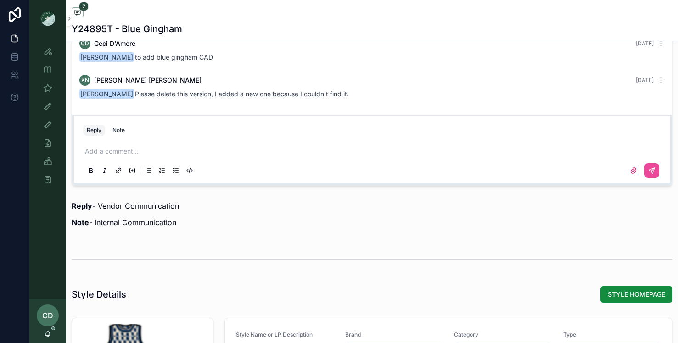
click at [168, 144] on div "Add a comment..." at bounding box center [372, 160] width 578 height 39
click at [157, 156] on div "Add a comment..." at bounding box center [372, 160] width 578 height 39
click at [122, 155] on p "scrollable content" at bounding box center [374, 151] width 578 height 9
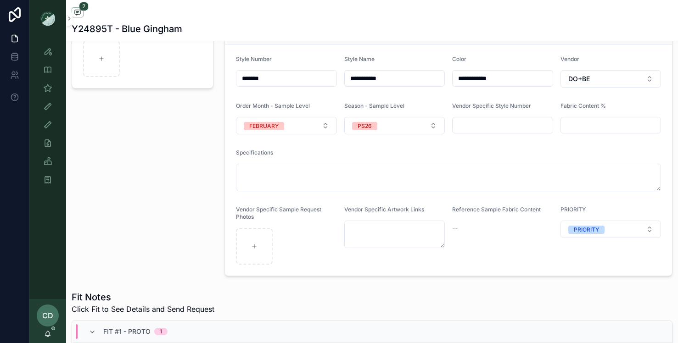
scroll to position [0, 0]
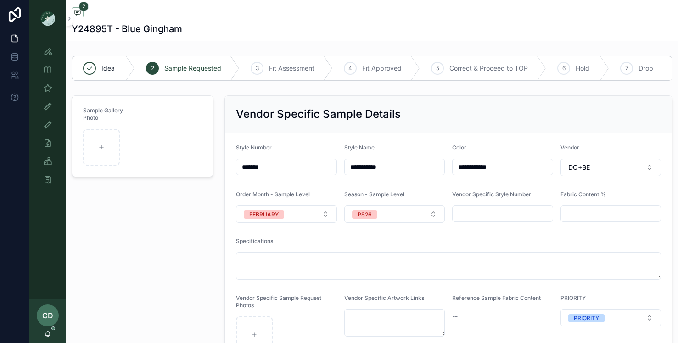
drag, startPoint x: 298, startPoint y: 169, endPoint x: 204, endPoint y: 169, distance: 94.5
click at [403, 170] on input "**********" at bounding box center [395, 167] width 100 height 13
drag, startPoint x: 403, startPoint y: 170, endPoint x: 328, endPoint y: 169, distance: 75.2
click at [329, 168] on form "**********" at bounding box center [448, 248] width 447 height 231
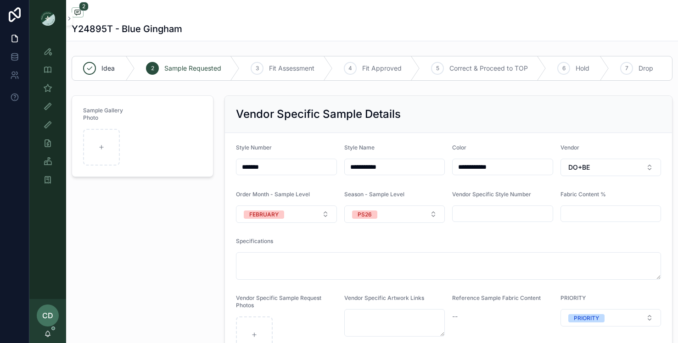
click at [162, 265] on div "Sample Gallery Photo" at bounding box center [142, 230] width 153 height 277
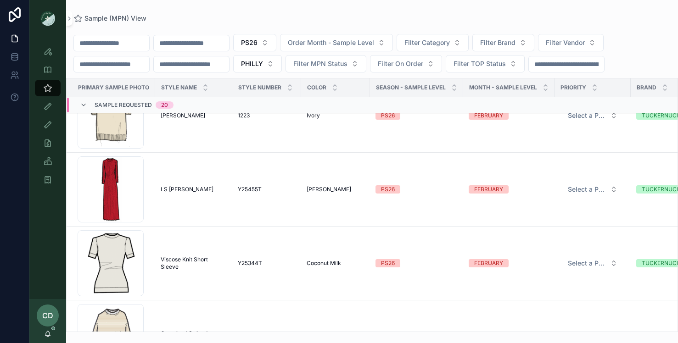
scroll to position [879, 0]
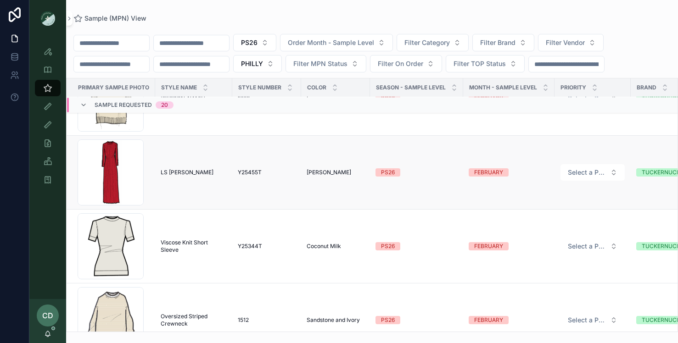
click at [424, 198] on td "PS26" at bounding box center [416, 173] width 93 height 74
click at [425, 192] on td "PS26" at bounding box center [416, 173] width 93 height 74
click at [426, 172] on div "PS26" at bounding box center [416, 172] width 82 height 8
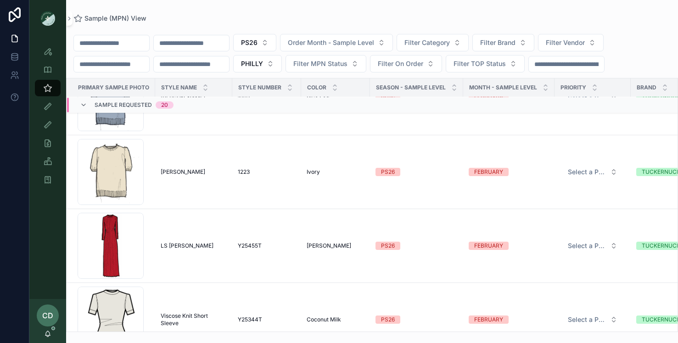
scroll to position [821, 0]
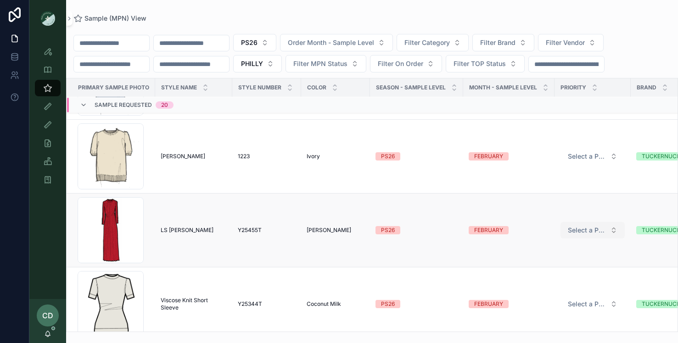
click at [587, 234] on span "Select a PRIORITY" at bounding box center [587, 230] width 39 height 9
click at [564, 263] on div "PRIORITY" at bounding box center [557, 266] width 25 height 8
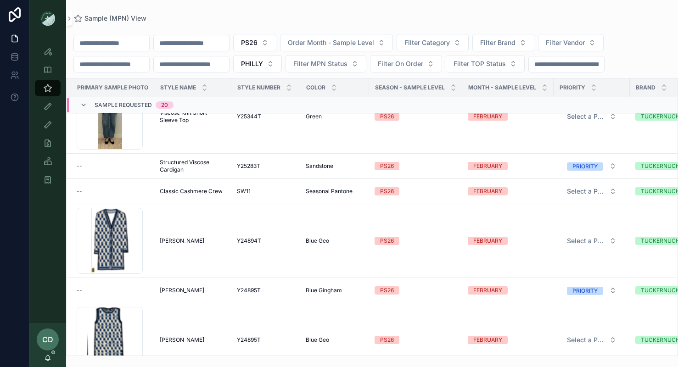
scroll to position [0, 1]
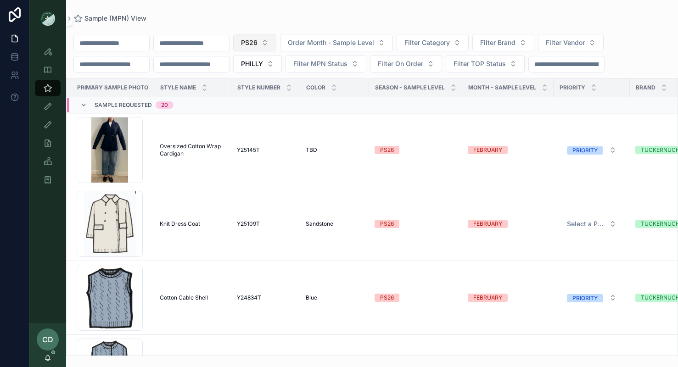
click at [257, 43] on span "PS26" at bounding box center [249, 42] width 17 height 9
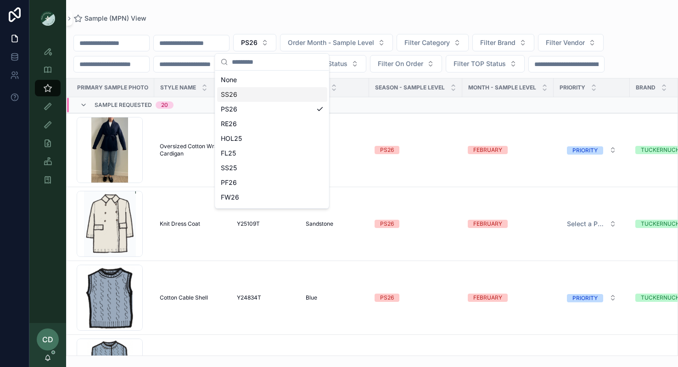
click at [259, 93] on div "SS26" at bounding box center [272, 94] width 110 height 15
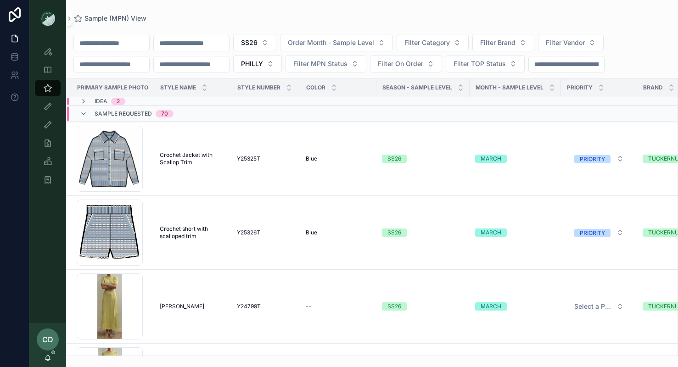
click at [590, 88] on span "PRIORITY" at bounding box center [580, 87] width 26 height 7
click at [601, 85] on icon "scrollable content" at bounding box center [601, 86] width 6 height 6
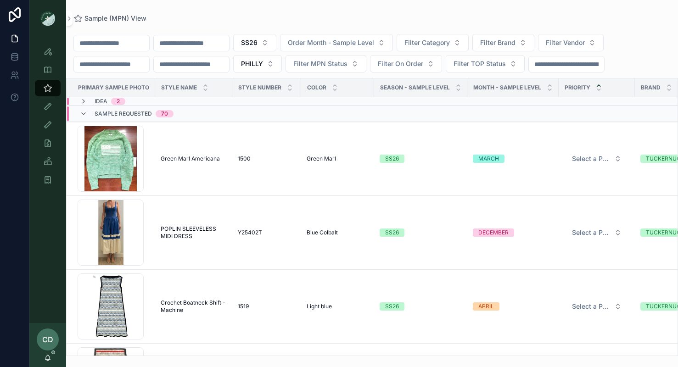
click at [601, 85] on div "PRIORITY" at bounding box center [596, 87] width 75 height 17
click at [598, 85] on icon "scrollable content" at bounding box center [598, 85] width 3 height 1
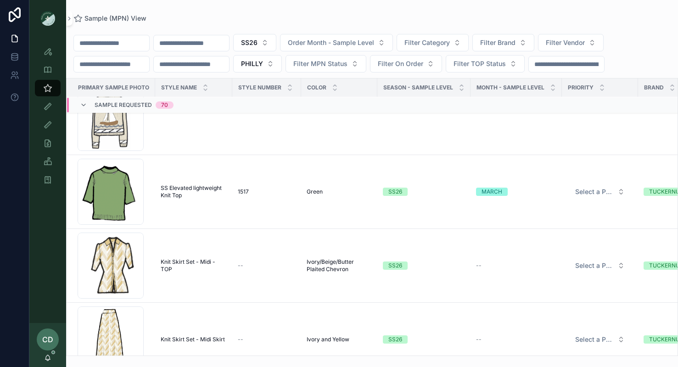
scroll to position [1525, 0]
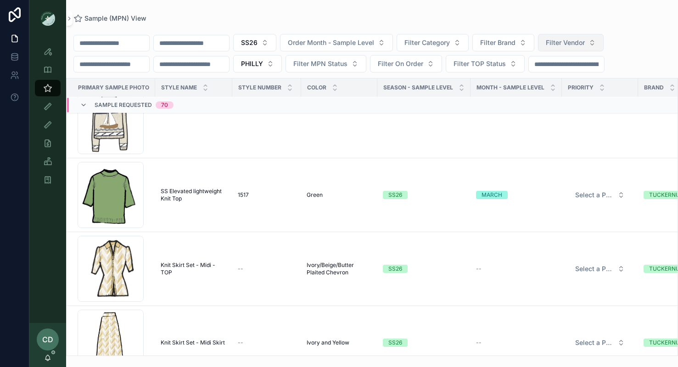
click at [573, 45] on span "Filter Vendor" at bounding box center [564, 42] width 39 height 9
type input "****"
click at [557, 78] on span "DO+BE" at bounding box center [548, 79] width 22 height 9
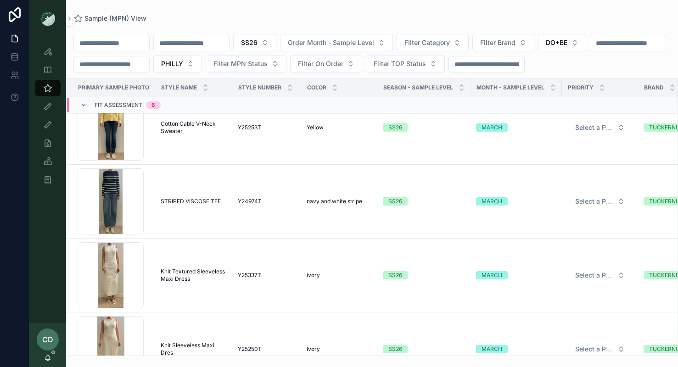
scroll to position [3987, 0]
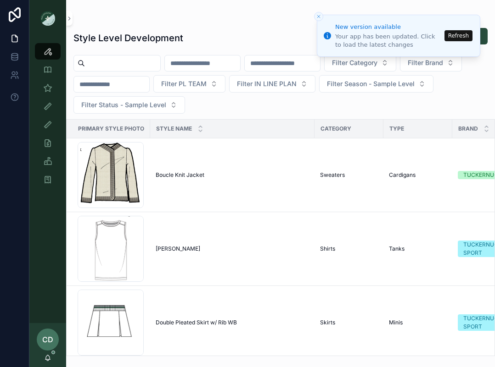
click at [386, 32] on button "Refresh" at bounding box center [458, 35] width 28 height 11
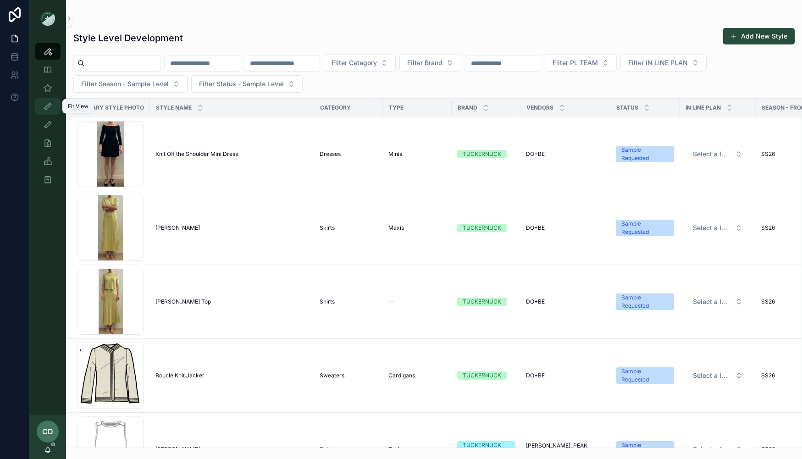
click at [47, 102] on icon "scrollable content" at bounding box center [47, 106] width 9 height 9
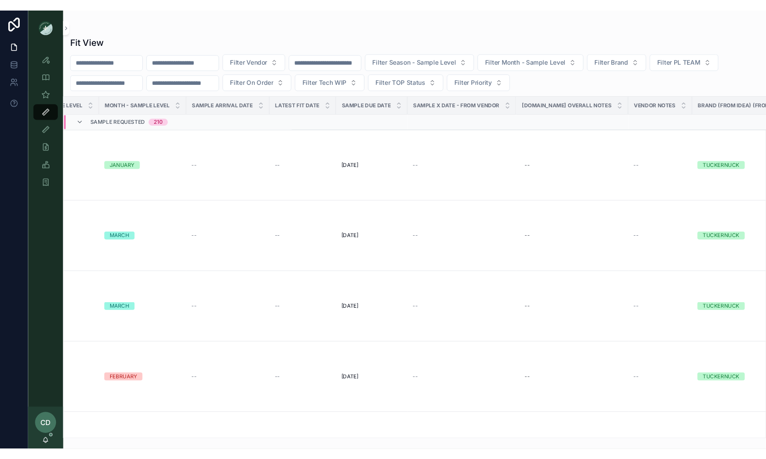
scroll to position [0, 690]
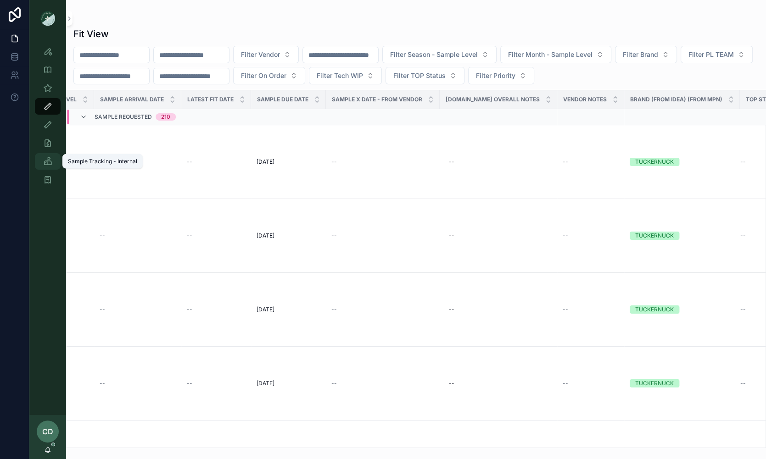
click at [50, 166] on div "Sample Tracking - Internal" at bounding box center [47, 161] width 15 height 15
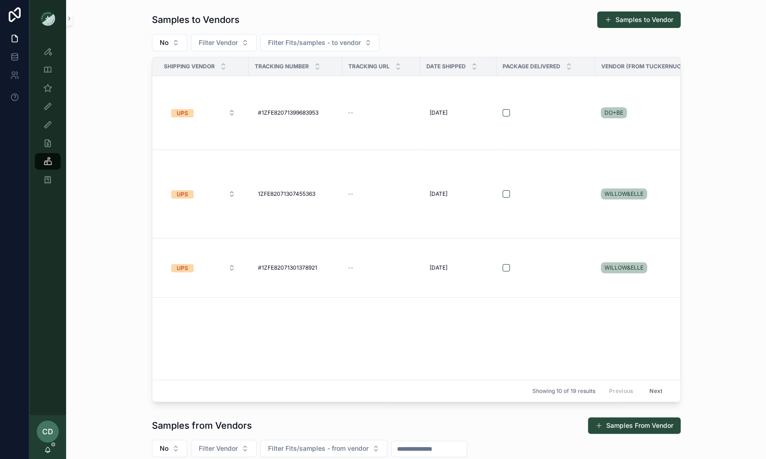
click at [51, 152] on div "Sample Tracking - Internal" at bounding box center [47, 161] width 37 height 18
click at [51, 149] on div "On Order Total Co" at bounding box center [47, 143] width 15 height 15
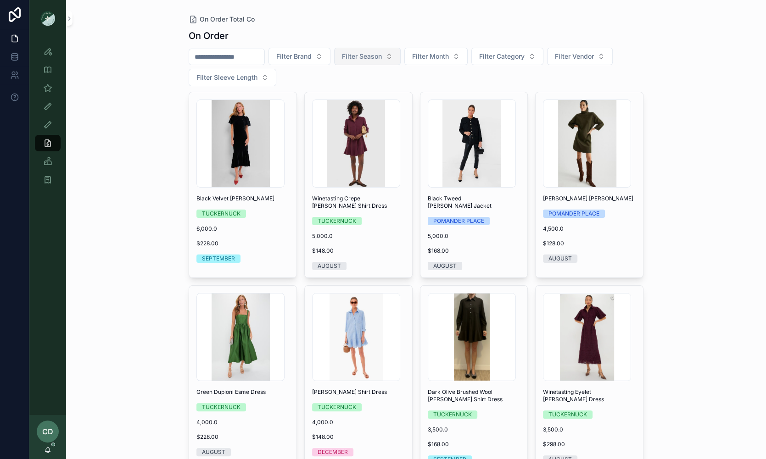
click at [369, 56] on span "Filter Season" at bounding box center [362, 56] width 40 height 9
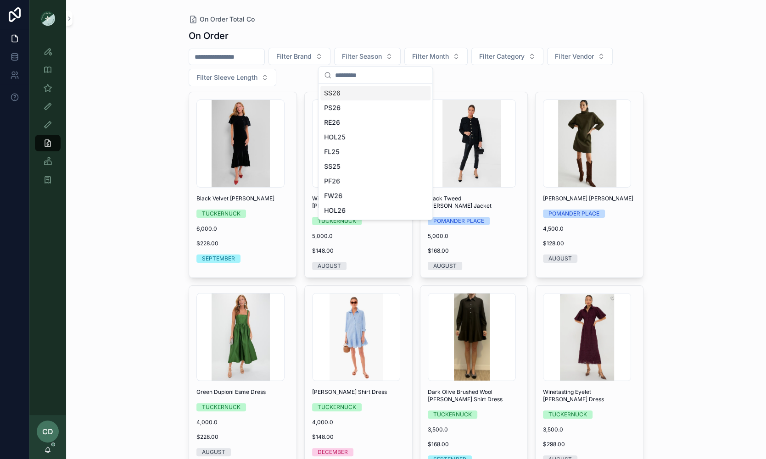
click at [343, 95] on div "SS26" at bounding box center [375, 93] width 110 height 15
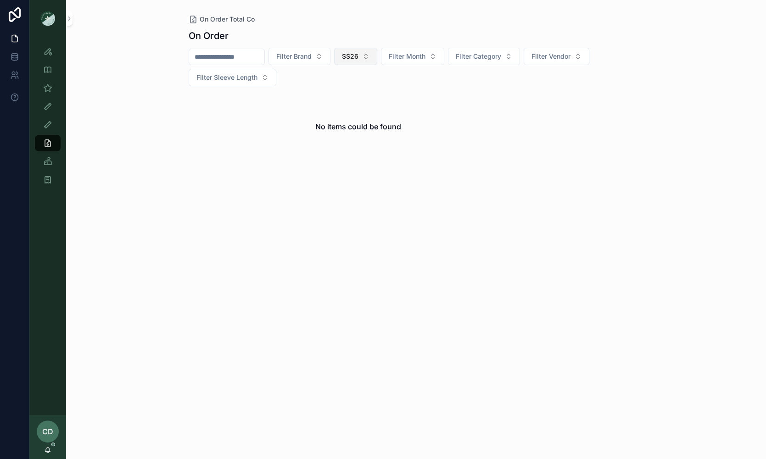
click at [358, 59] on span "SS26" at bounding box center [350, 56] width 17 height 9
click at [339, 121] on div "PS26" at bounding box center [363, 122] width 110 height 15
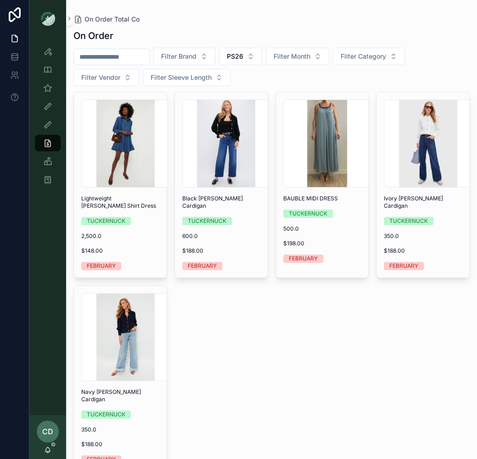
click at [237, 367] on div "yIkKy7NjODvmGwgbozEXpZx2gpuXhUdl-3 .jpg Lightweight Denim Callahan Shirt Dress …" at bounding box center [271, 282] width 396 height 380
click at [254, 57] on button "PS26" at bounding box center [240, 56] width 43 height 17
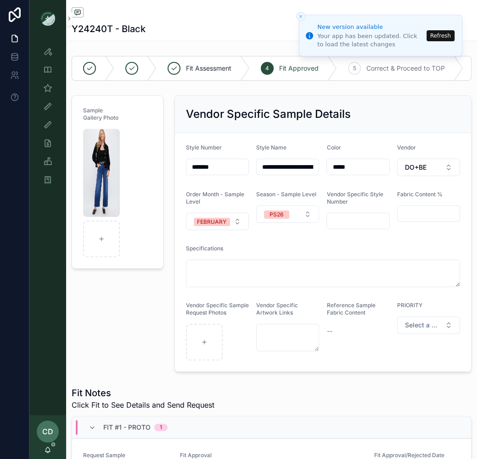
click at [300, 17] on line "Close toast" at bounding box center [300, 16] width 3 height 3
click at [51, 161] on icon "scrollable content" at bounding box center [47, 161] width 9 height 9
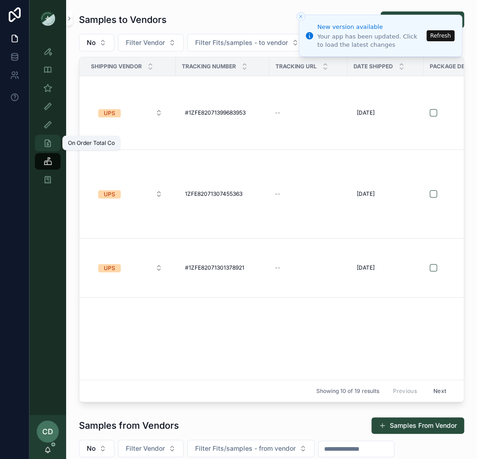
click at [51, 140] on icon "scrollable content" at bounding box center [47, 143] width 9 height 9
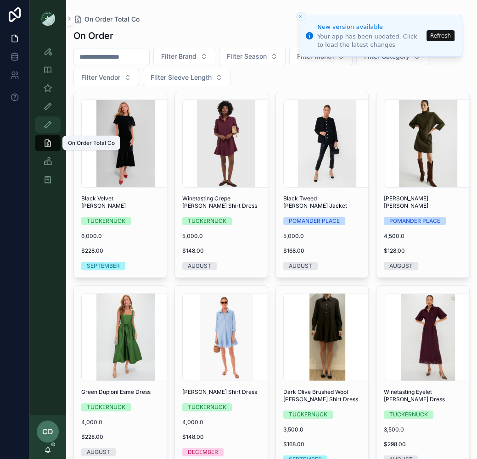
click at [50, 127] on icon "scrollable content" at bounding box center [47, 124] width 9 height 9
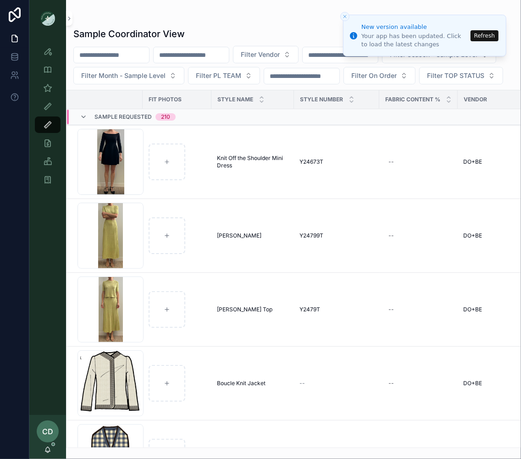
click at [490, 33] on button "Refresh" at bounding box center [485, 35] width 28 height 11
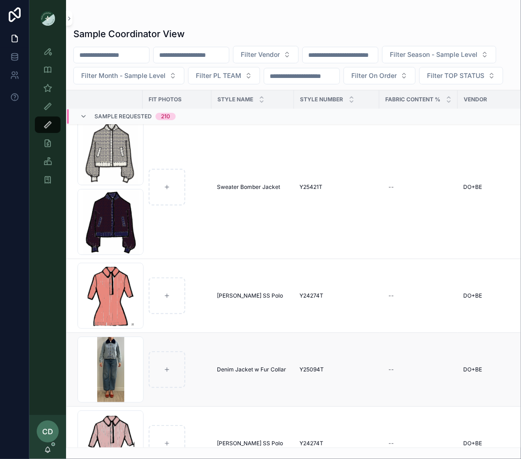
scroll to position [2166, 0]
